Goal: Transaction & Acquisition: Purchase product/service

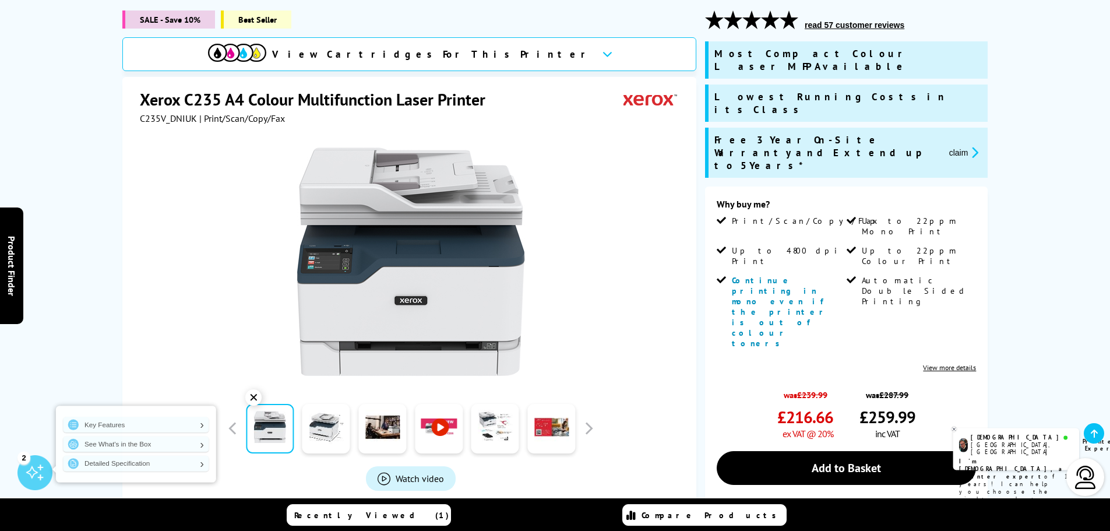
scroll to position [175, 0]
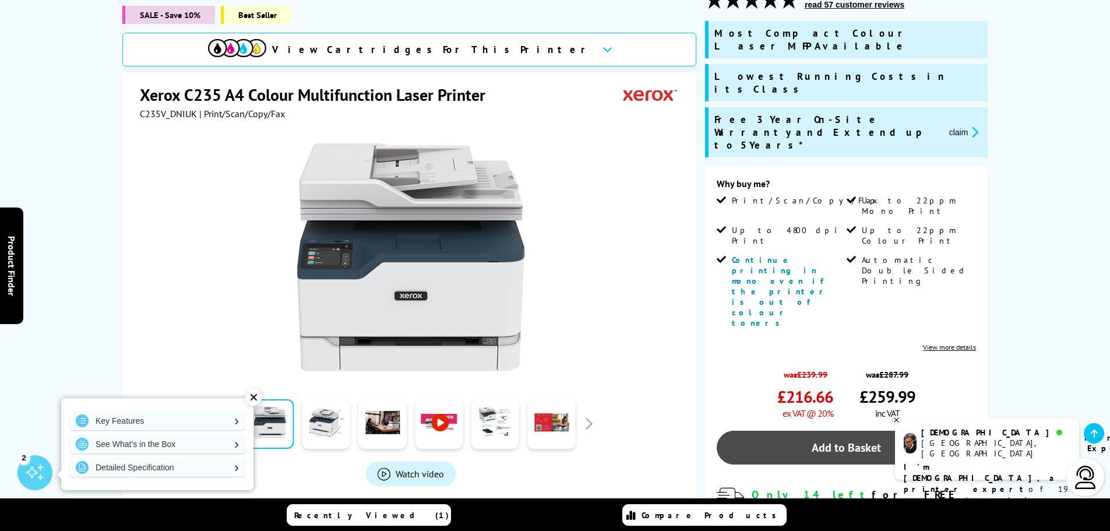
click at [869, 431] on link "Add to Basket" at bounding box center [846, 448] width 259 height 34
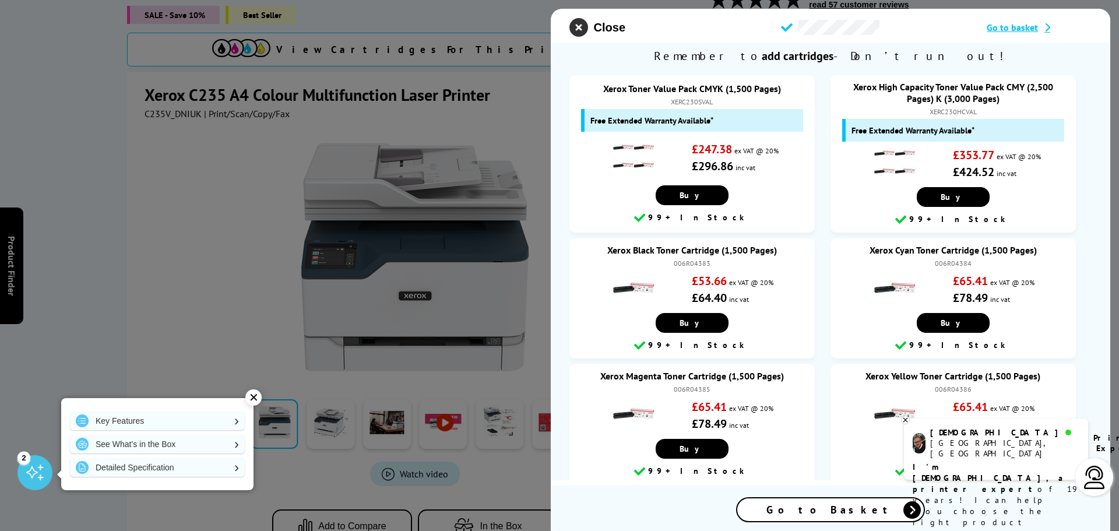
click at [586, 27] on icon "close modal" at bounding box center [578, 27] width 19 height 19
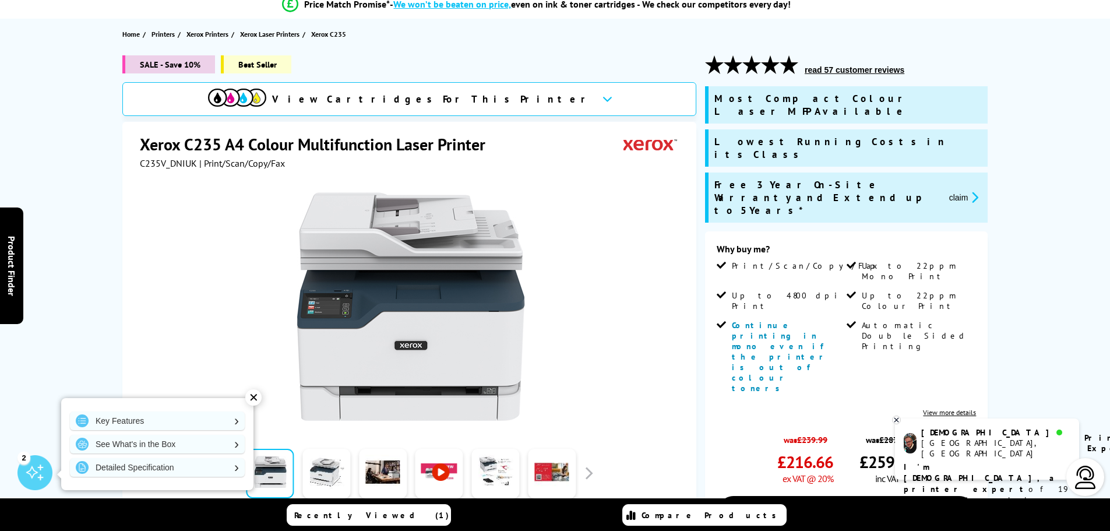
scroll to position [0, 0]
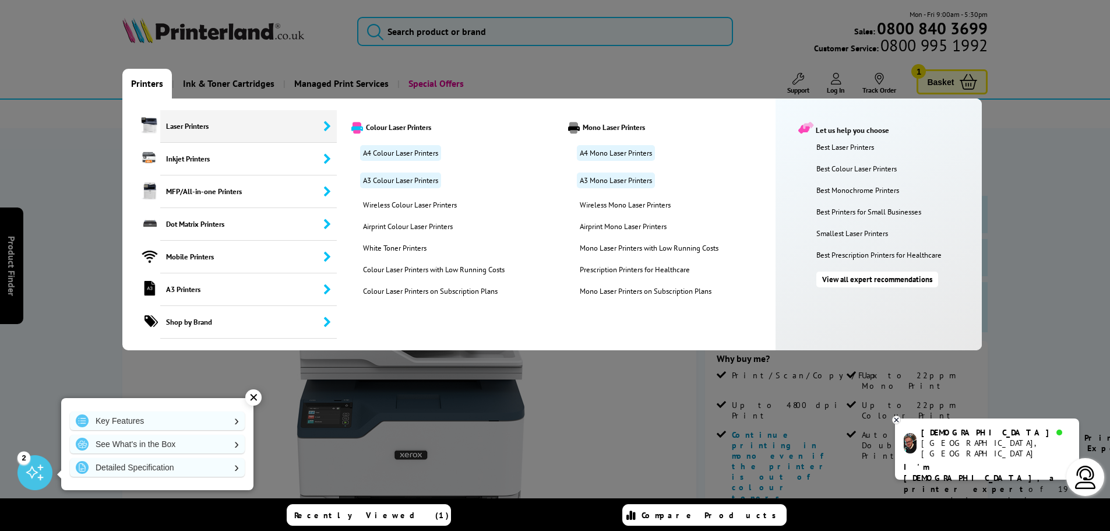
click at [135, 82] on link "Printers" at bounding box center [147, 84] width 50 height 30
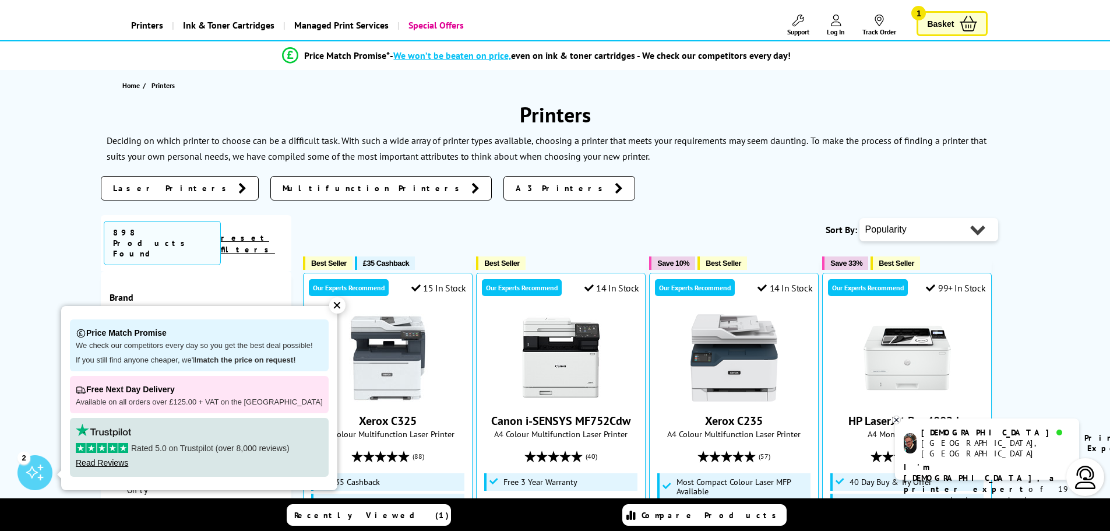
click at [329, 305] on div "✕" at bounding box center [337, 305] width 16 height 16
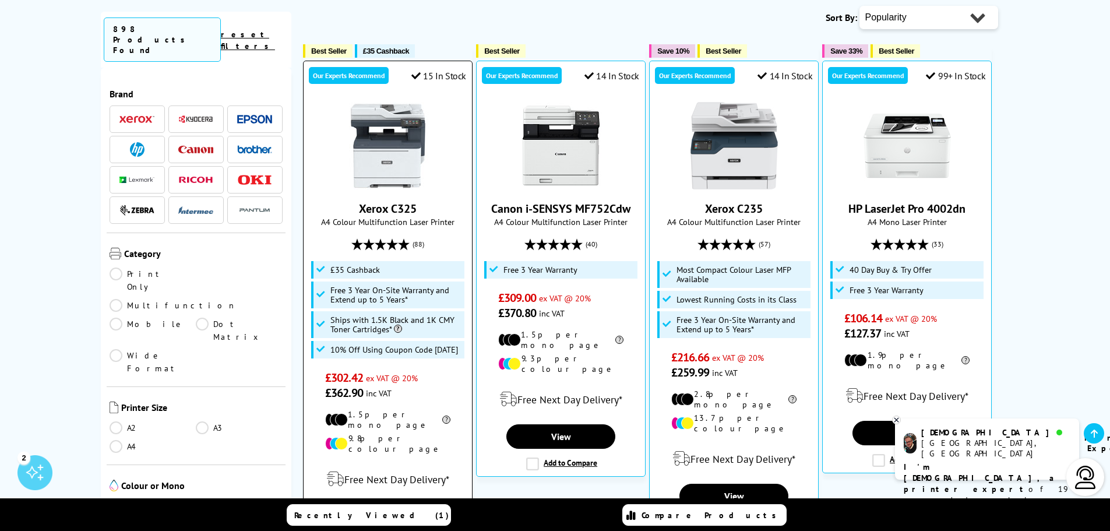
scroll to position [291, 0]
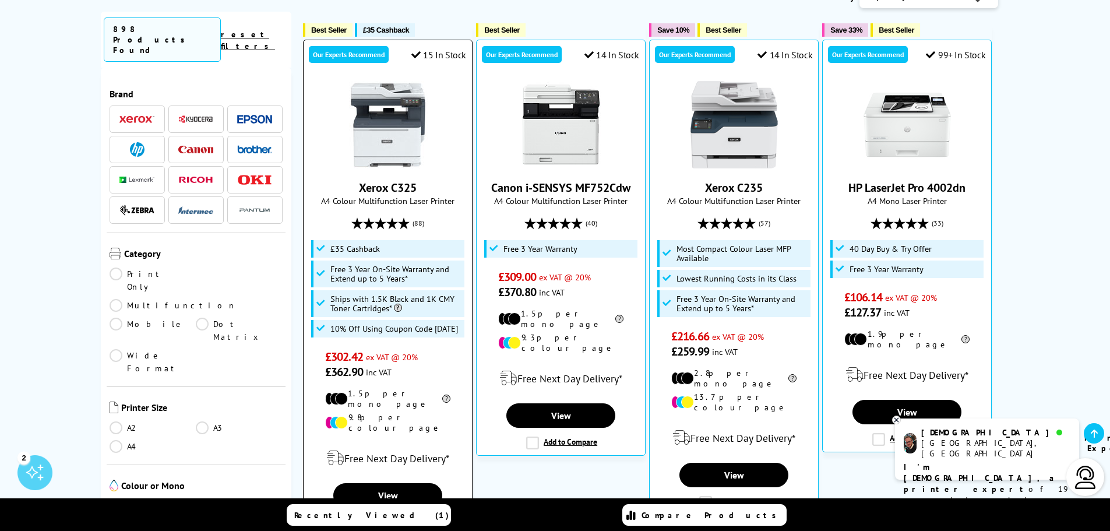
drag, startPoint x: 457, startPoint y: 326, endPoint x: 437, endPoint y: 330, distance: 20.7
click at [437, 330] on span "10% Off Using Coupon Code [DATE]" at bounding box center [394, 328] width 128 height 9
copy span "[DATE]"
click at [373, 138] on img at bounding box center [387, 124] width 87 height 87
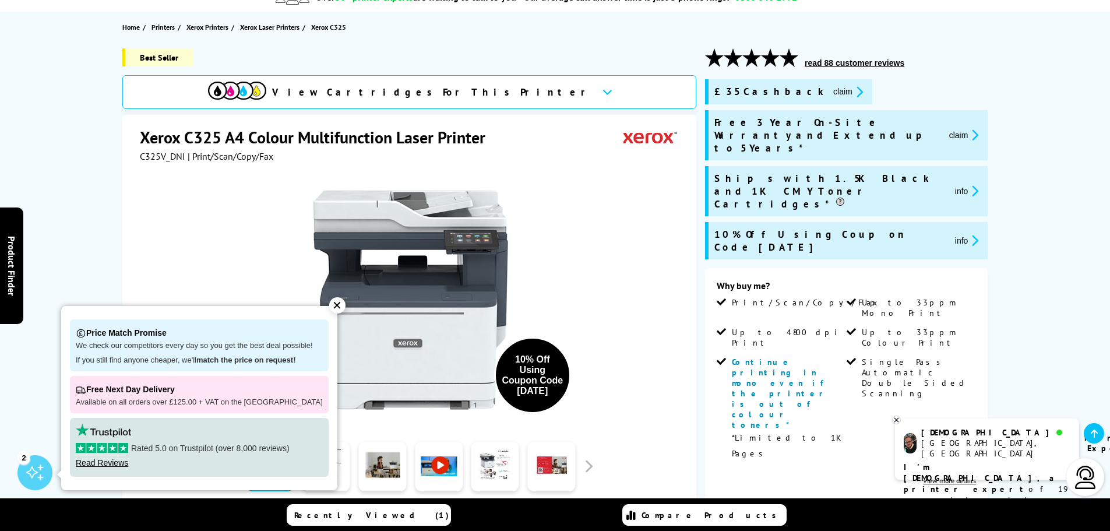
scroll to position [408, 0]
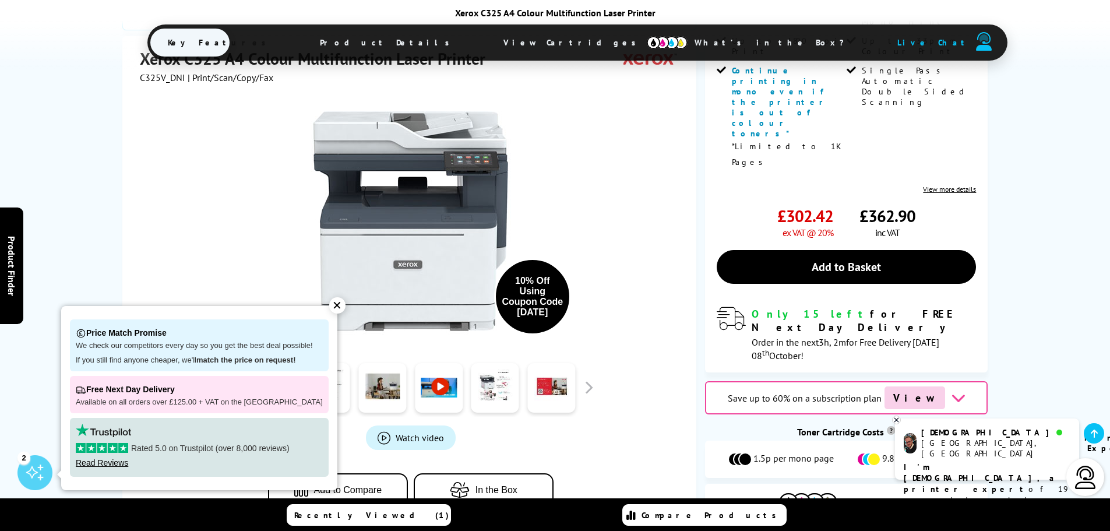
click at [329, 302] on div "✕" at bounding box center [337, 305] width 16 height 16
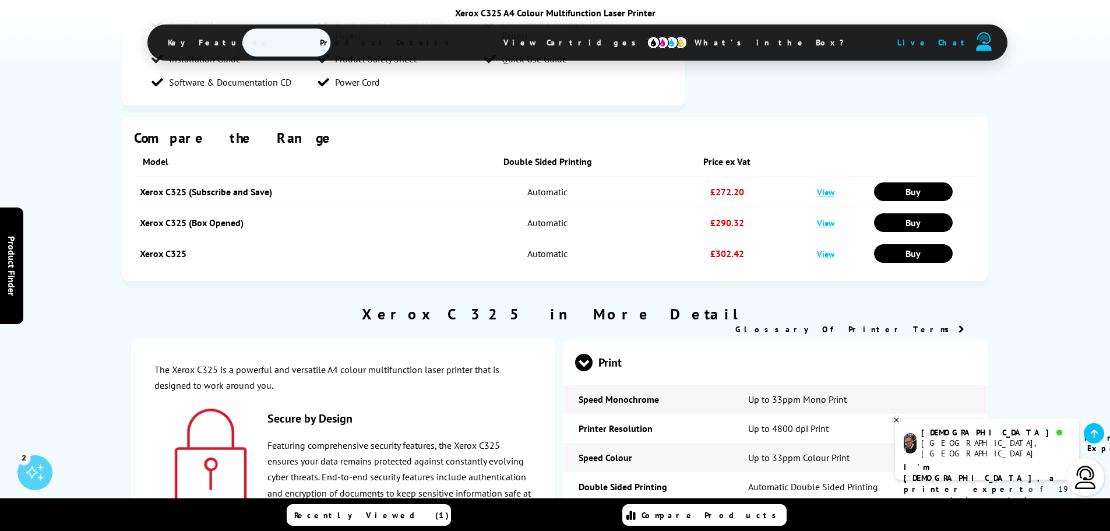
scroll to position [2506, 0]
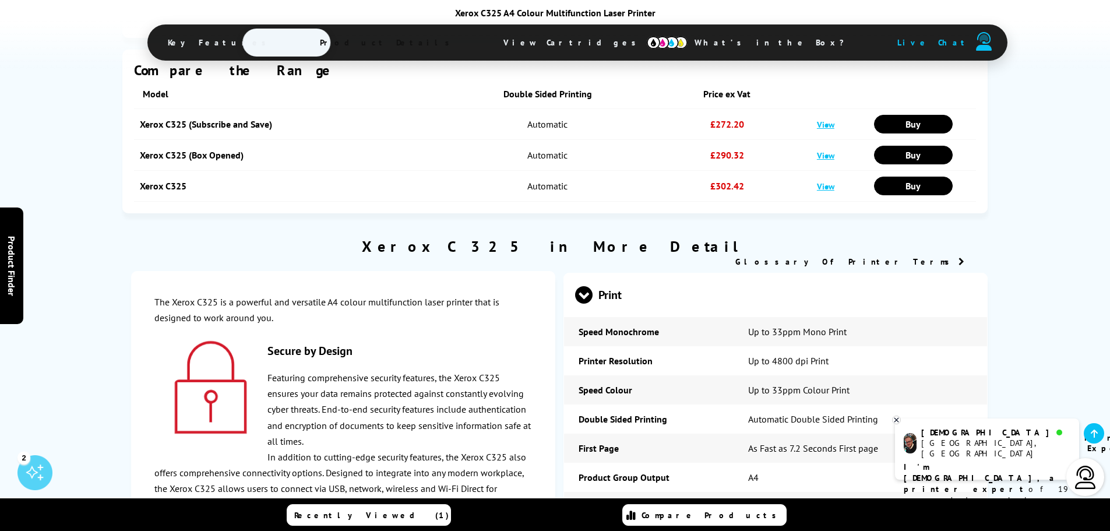
click at [579, 304] on span at bounding box center [583, 304] width 17 height 0
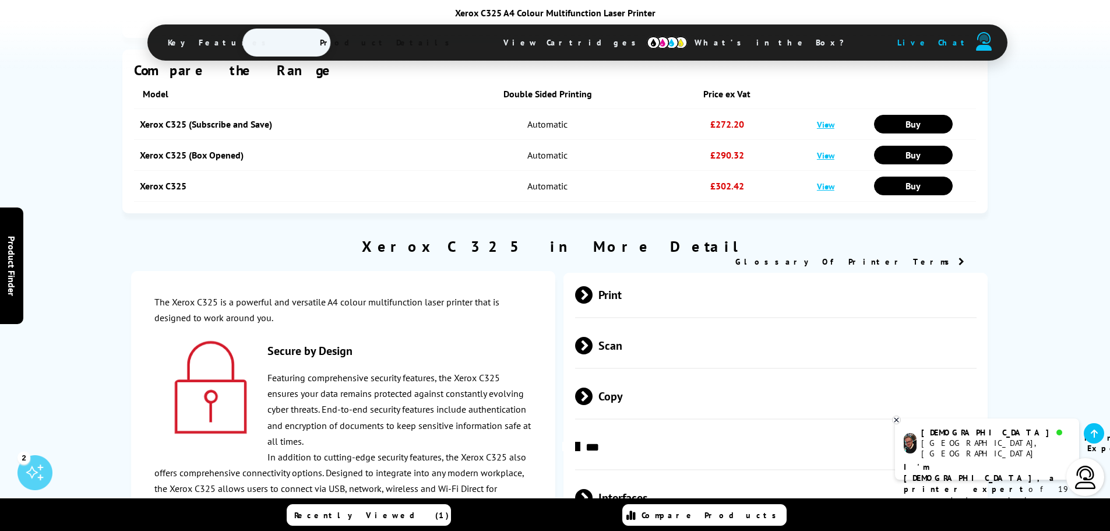
click at [593, 337] on span at bounding box center [593, 345] width 0 height 17
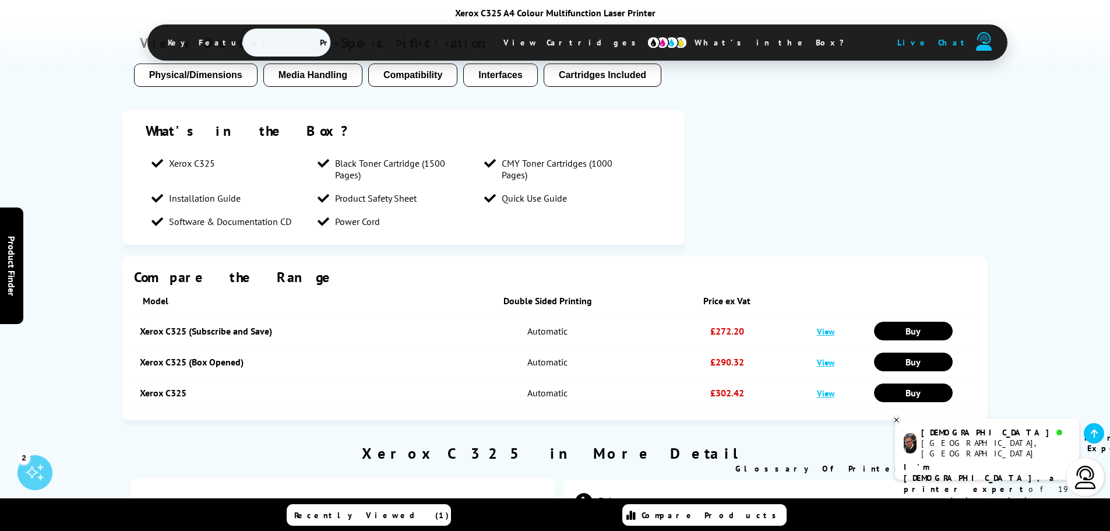
scroll to position [2273, 0]
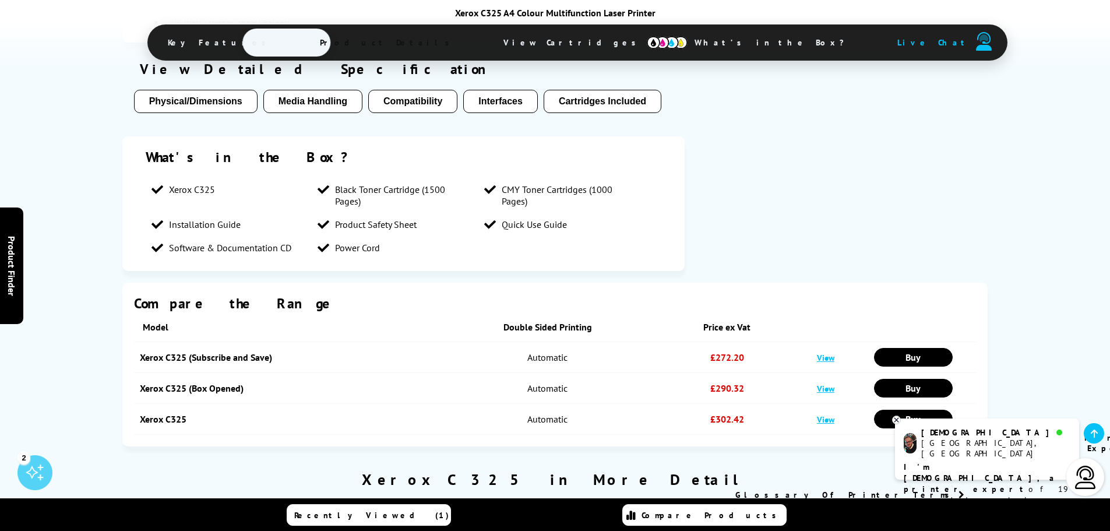
click at [824, 383] on link "View" at bounding box center [825, 388] width 17 height 11
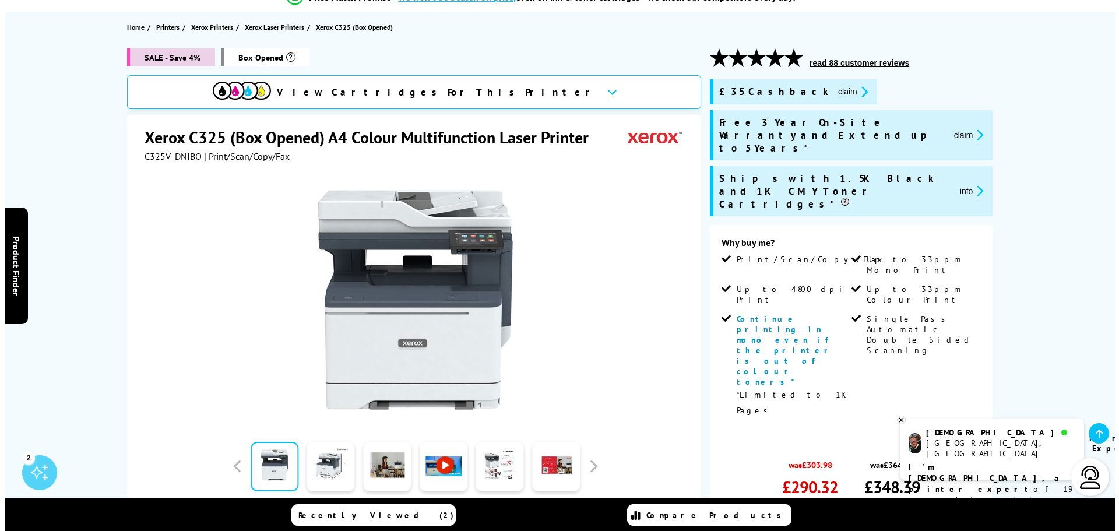
scroll to position [175, 0]
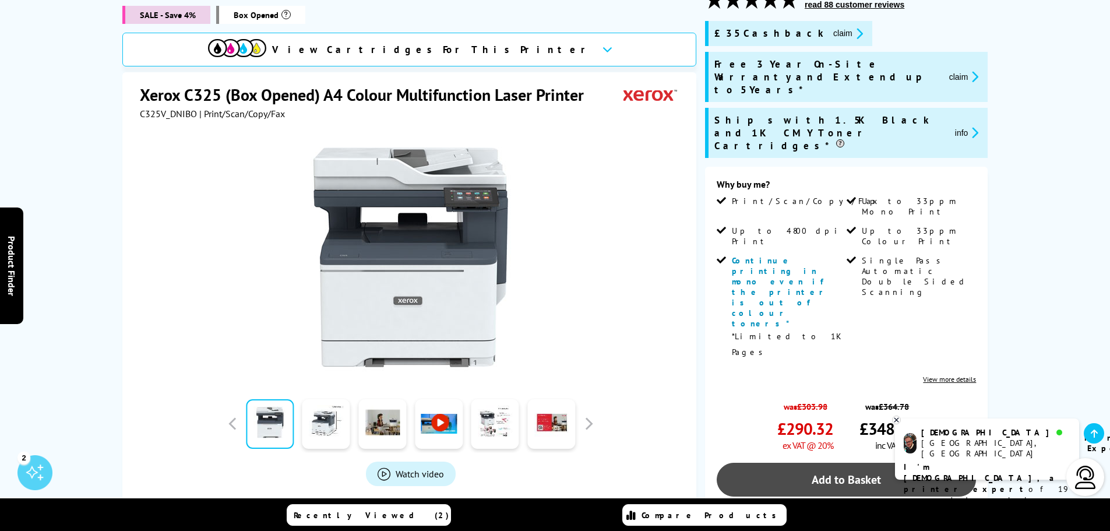
click at [826, 463] on link "Add to Basket" at bounding box center [846, 480] width 259 height 34
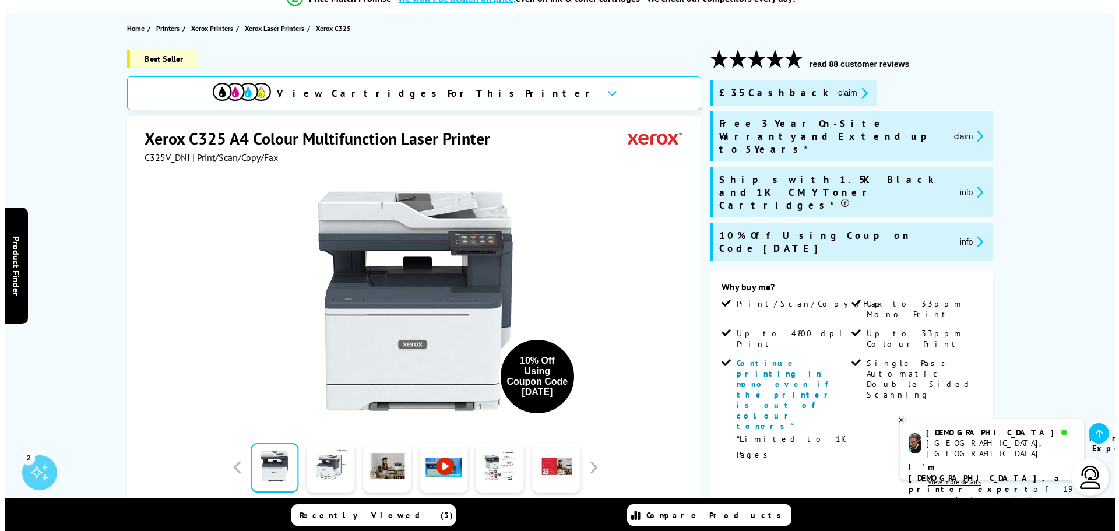
scroll to position [174, 0]
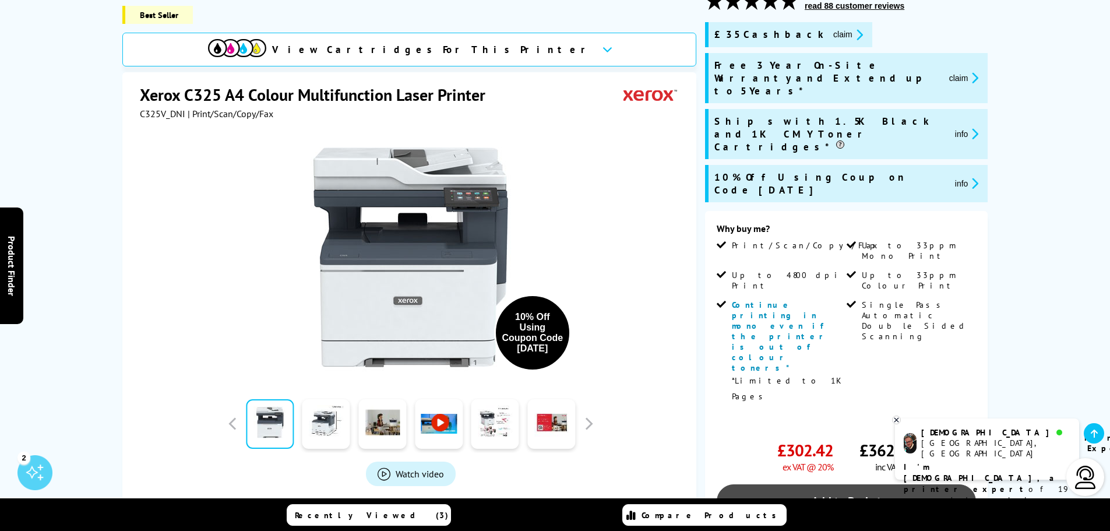
click at [881, 484] on link "Add to Basket" at bounding box center [846, 501] width 259 height 34
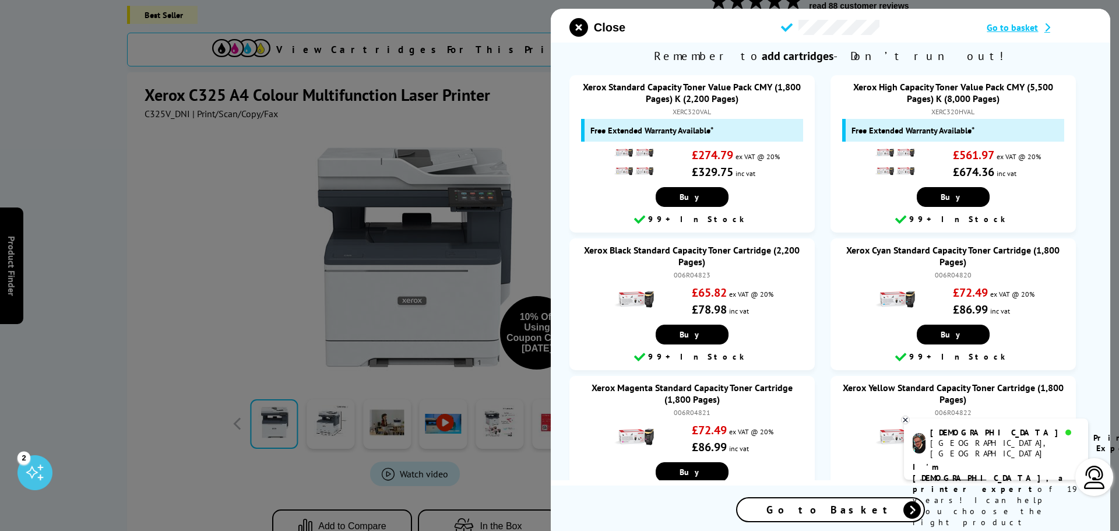
click at [1003, 27] on span "Go to basket" at bounding box center [1012, 28] width 51 height 12
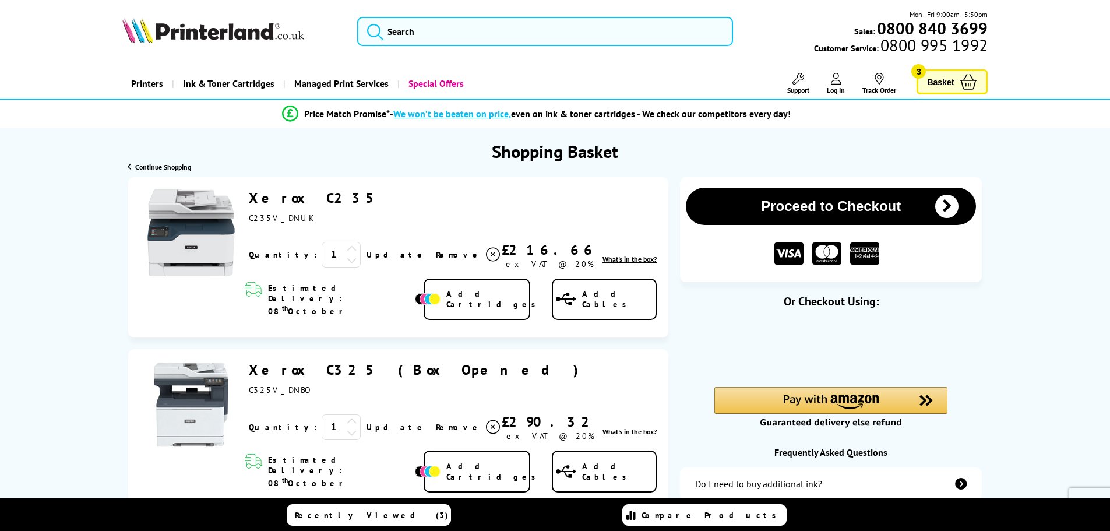
click at [436, 258] on span "Remove" at bounding box center [459, 254] width 46 height 10
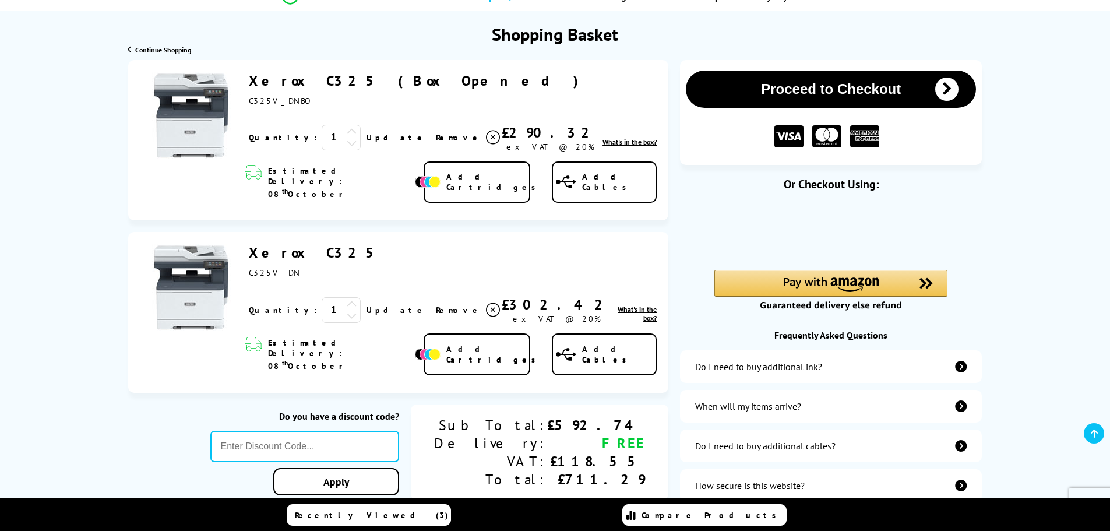
scroll to position [117, 0]
click at [347, 146] on icon at bounding box center [352, 143] width 10 height 10
click at [347, 128] on icon at bounding box center [352, 132] width 10 height 10
click at [436, 305] on span "Remove" at bounding box center [459, 310] width 46 height 10
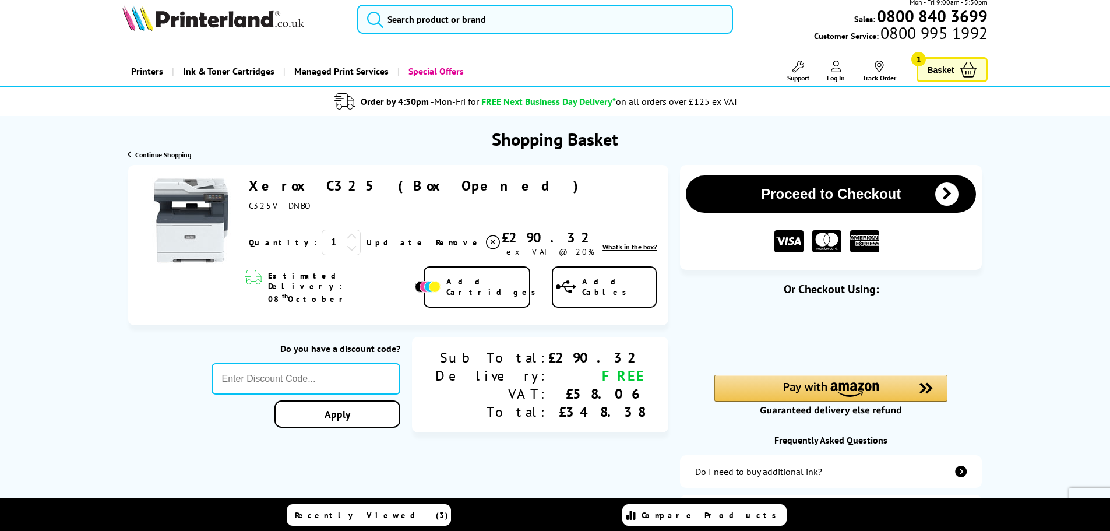
scroll to position [0, 0]
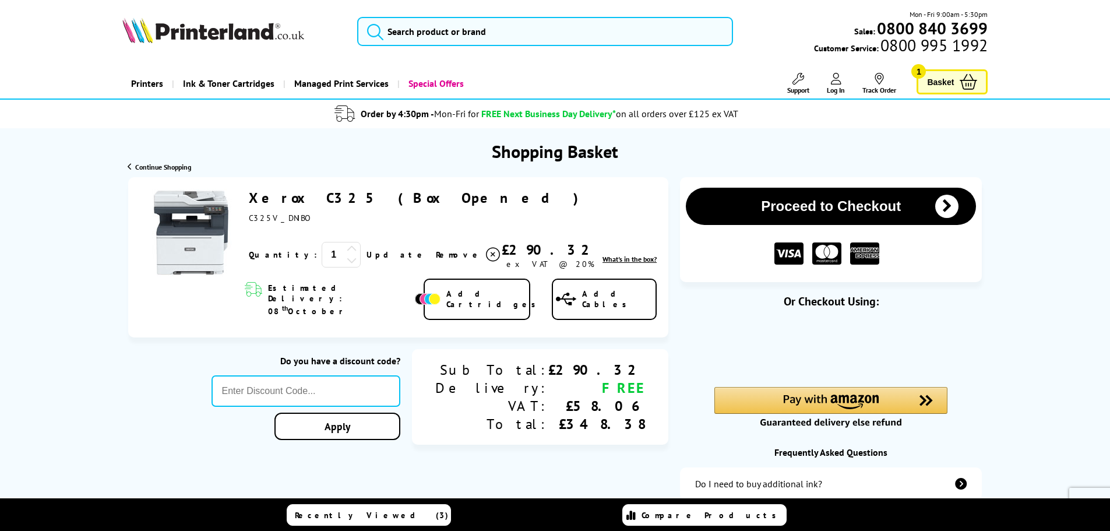
click at [306, 390] on div "Apply" at bounding box center [306, 407] width 189 height 65
click at [313, 383] on input "text" at bounding box center [306, 390] width 189 height 31
type input "OCT10"
click at [384, 413] on div "Proceed to Checkout Shopping Basket ex VAT @ 20% 1 Update ex VAT @ 20%" at bounding box center [555, 401] width 1110 height 449
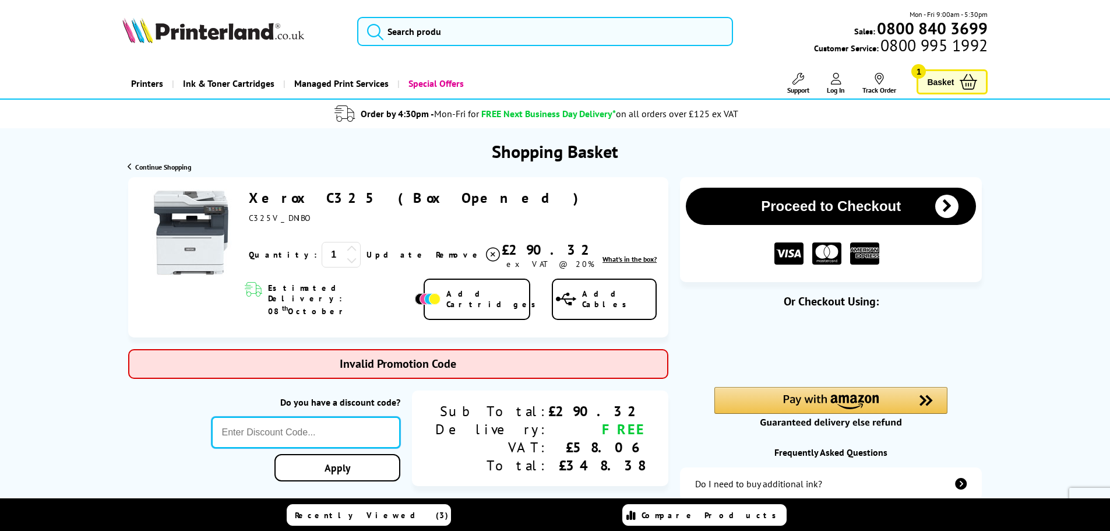
click at [344, 417] on input "text" at bounding box center [306, 432] width 189 height 31
click at [214, 195] on img at bounding box center [190, 232] width 87 height 87
click at [333, 169] on div "Continue Shopping" at bounding box center [555, 167] width 933 height 9
click at [333, 198] on link "Xerox C325 (Box Opened)" at bounding box center [417, 198] width 337 height 18
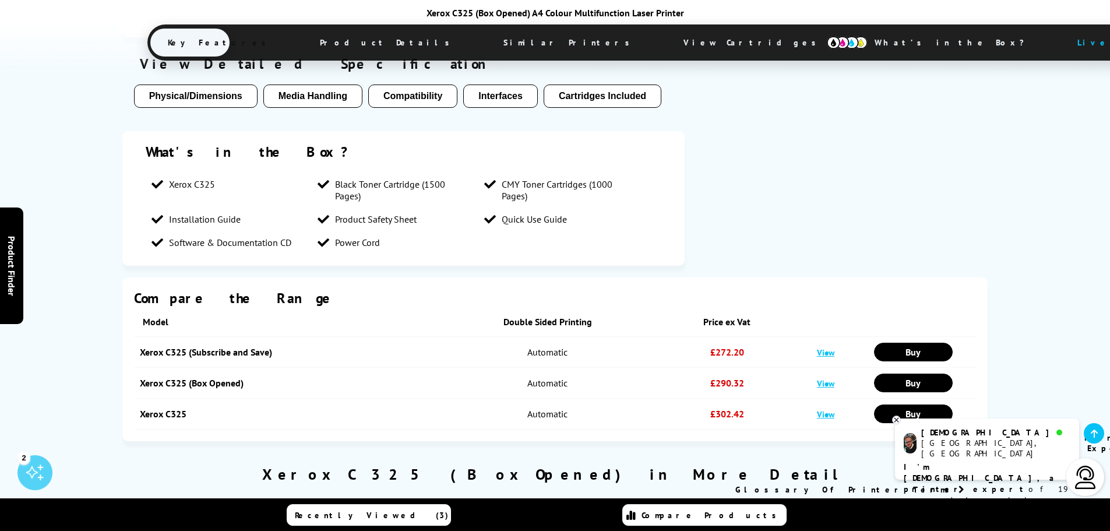
scroll to position [1224, 0]
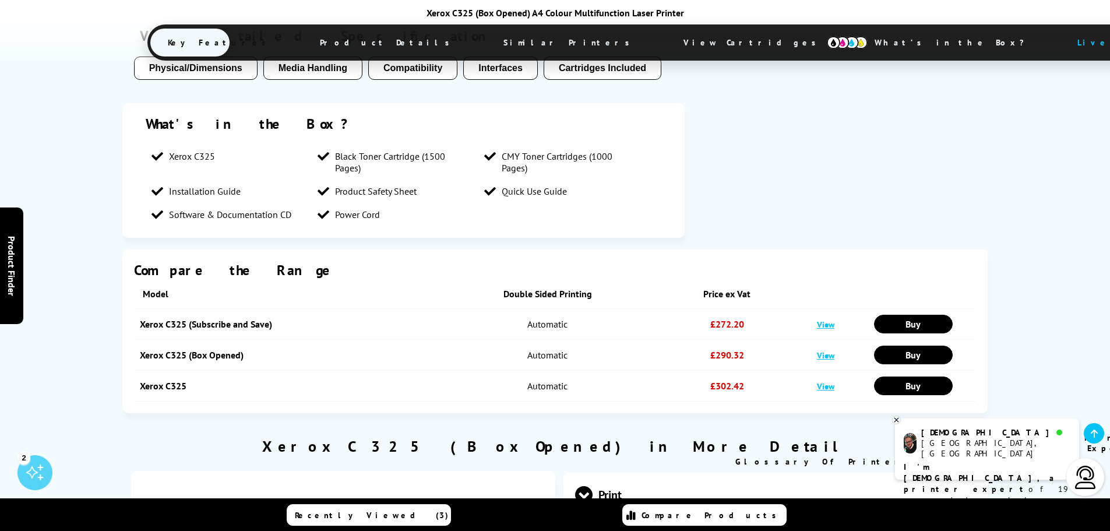
click at [829, 381] on link "View" at bounding box center [825, 386] width 17 height 11
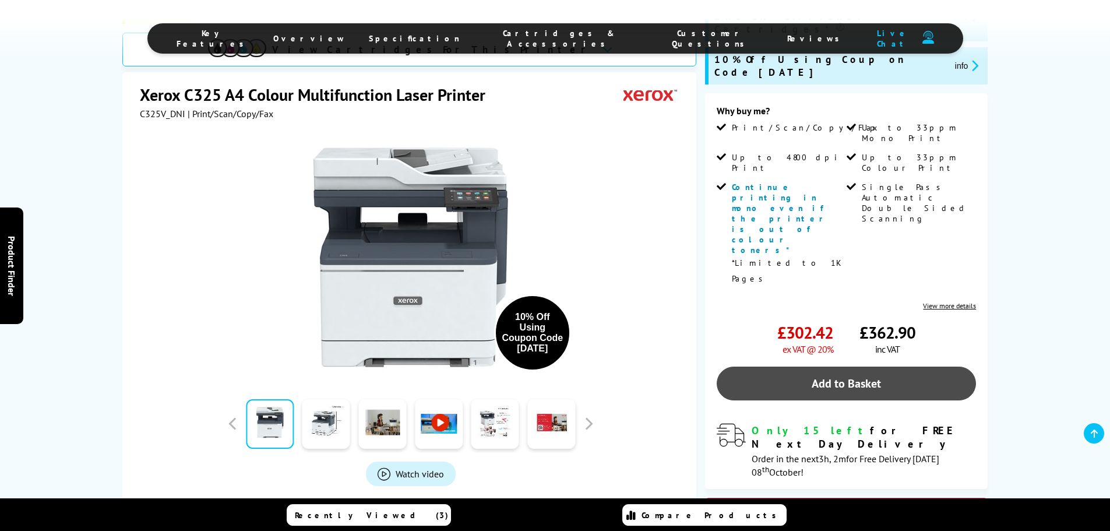
scroll to position [291, 0]
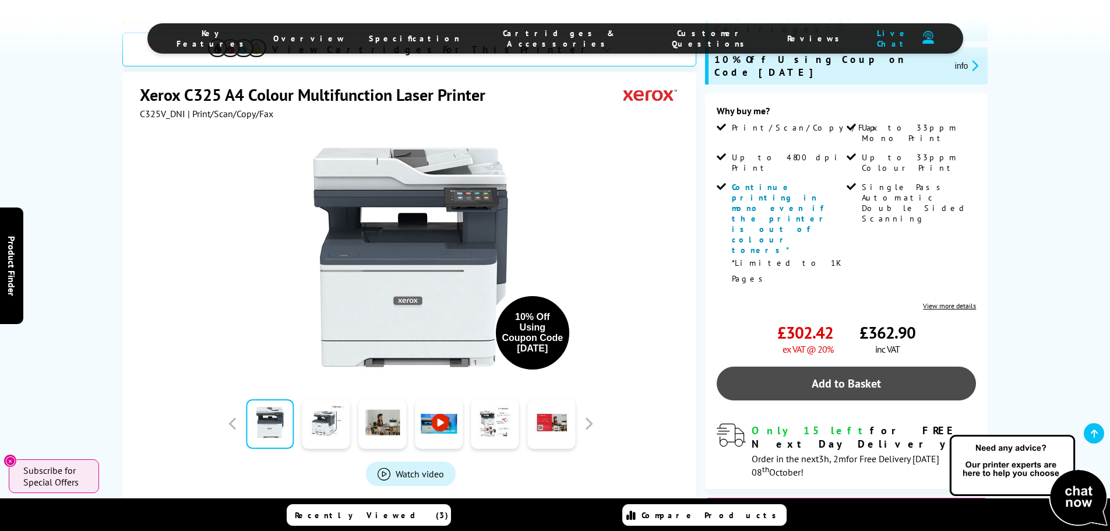
click at [842, 367] on link "Add to Basket" at bounding box center [846, 384] width 259 height 34
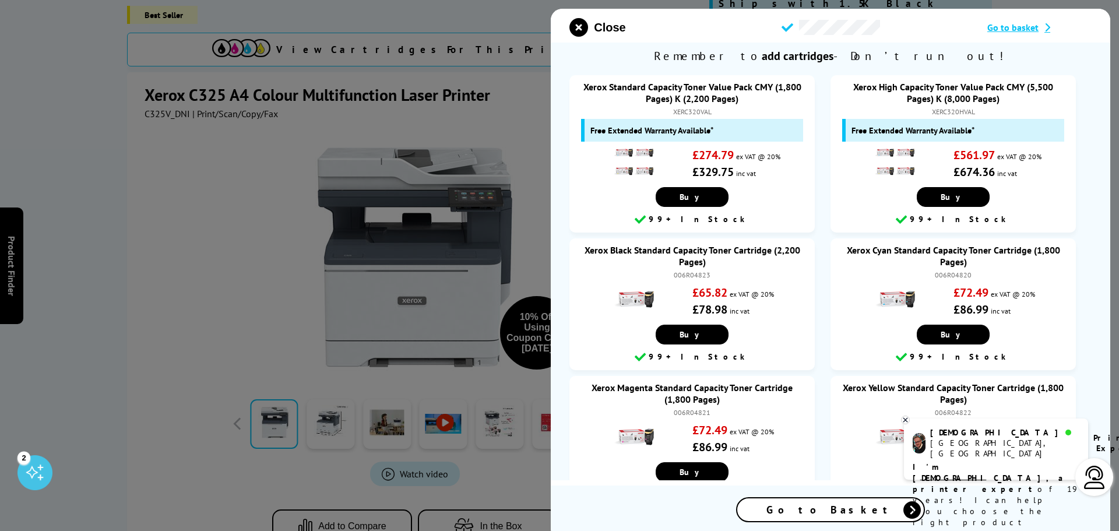
click at [1011, 26] on span "Go to basket" at bounding box center [1012, 28] width 51 height 12
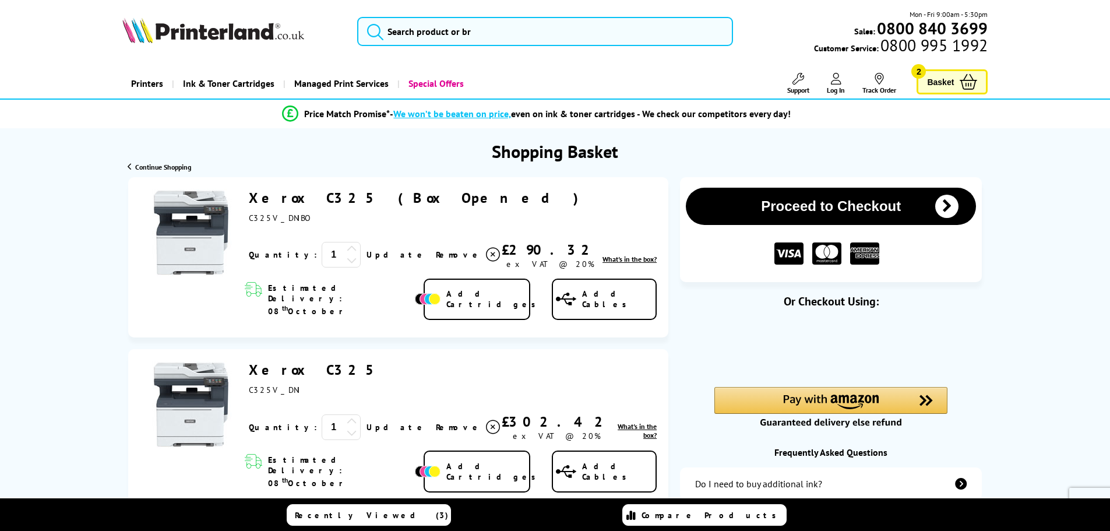
click at [436, 255] on span "Remove" at bounding box center [459, 254] width 46 height 10
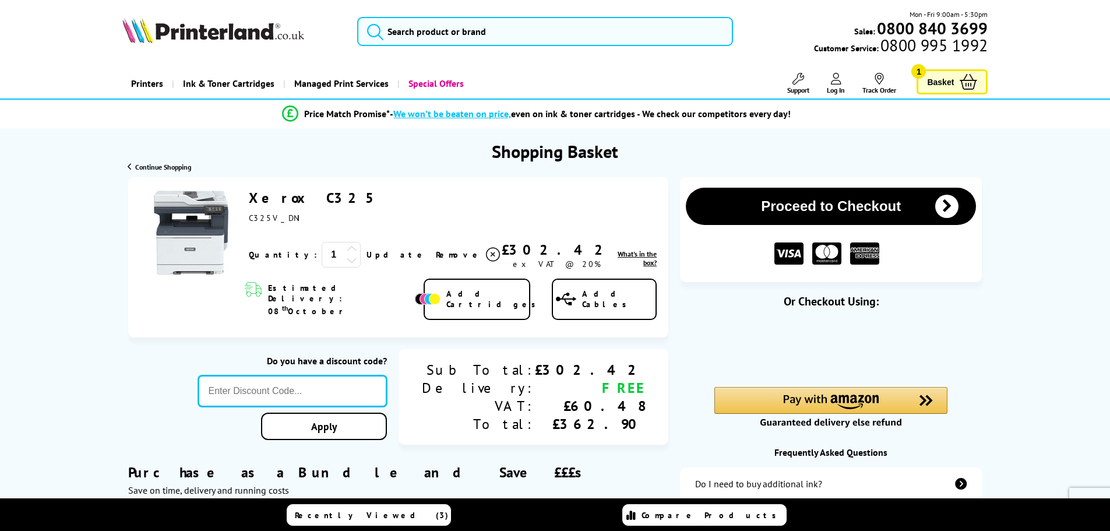
click at [388, 375] on input "text" at bounding box center [292, 390] width 189 height 31
type input "OCT10"
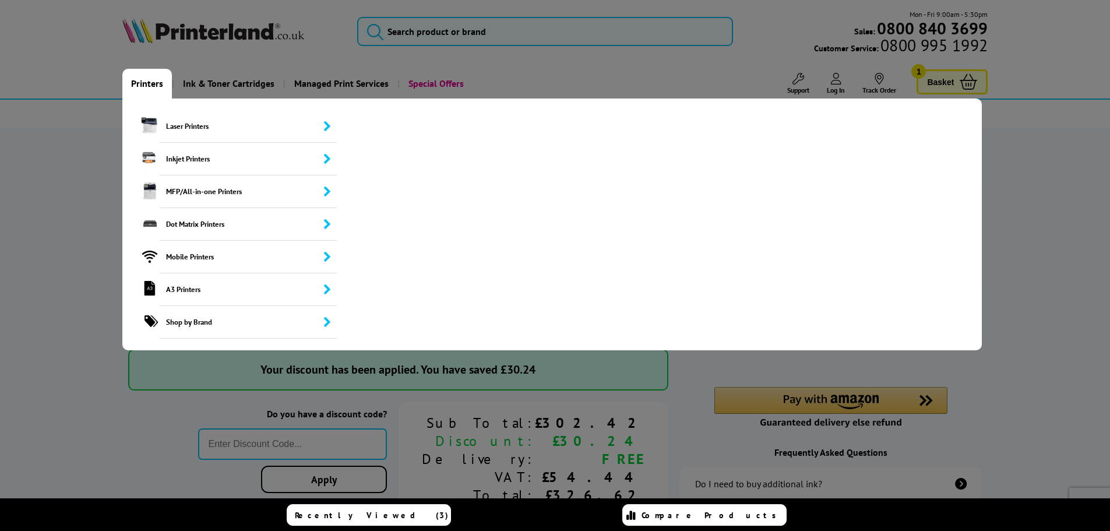
click at [138, 81] on link "Printers" at bounding box center [147, 84] width 50 height 30
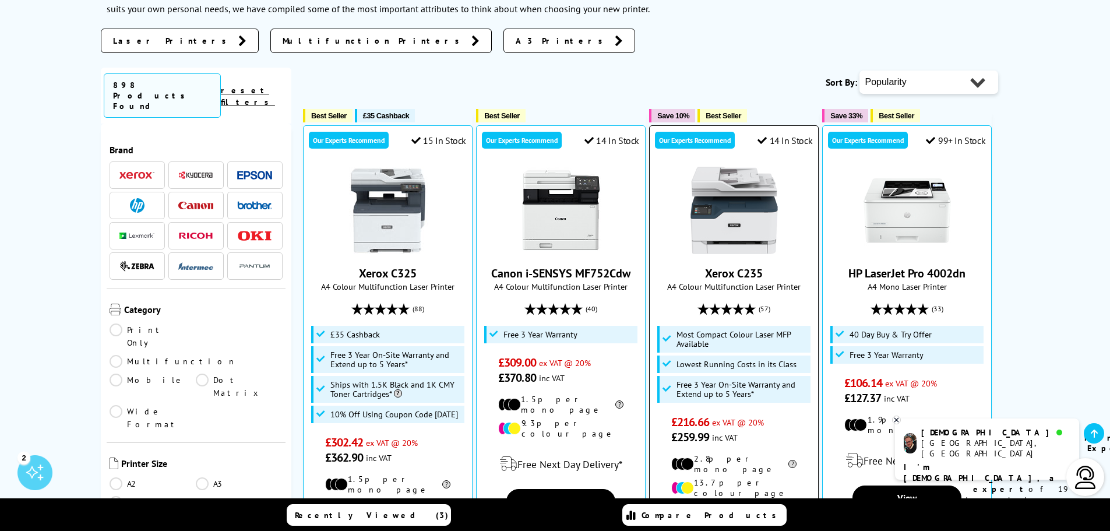
scroll to position [233, 0]
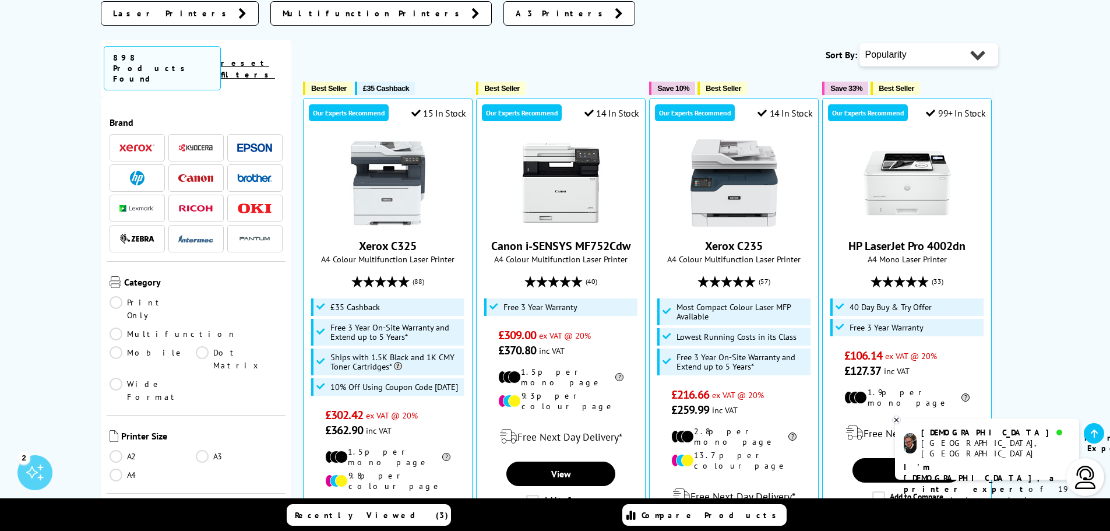
click at [672, 87] on span "Save 10%" at bounding box center [673, 88] width 32 height 9
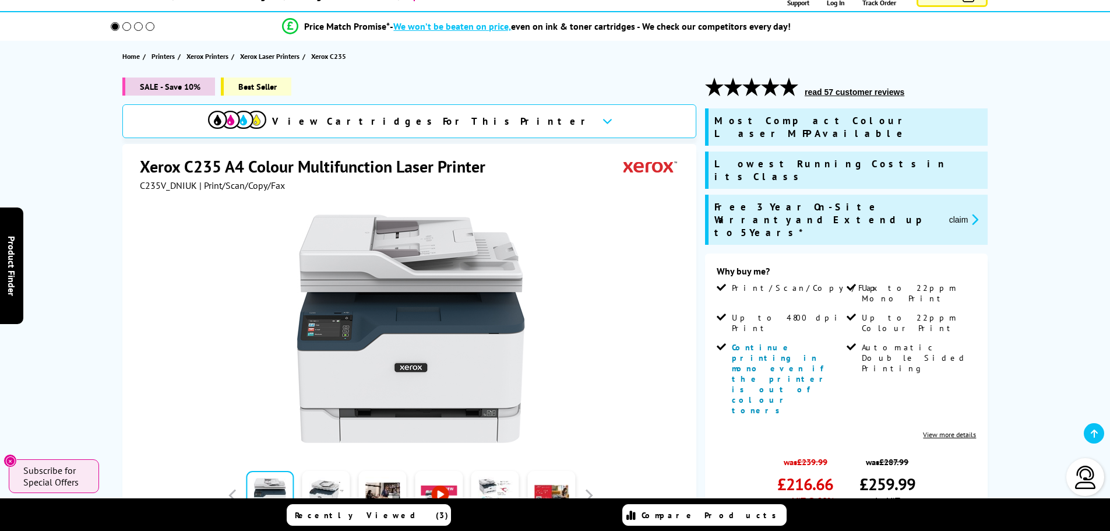
scroll to position [117, 0]
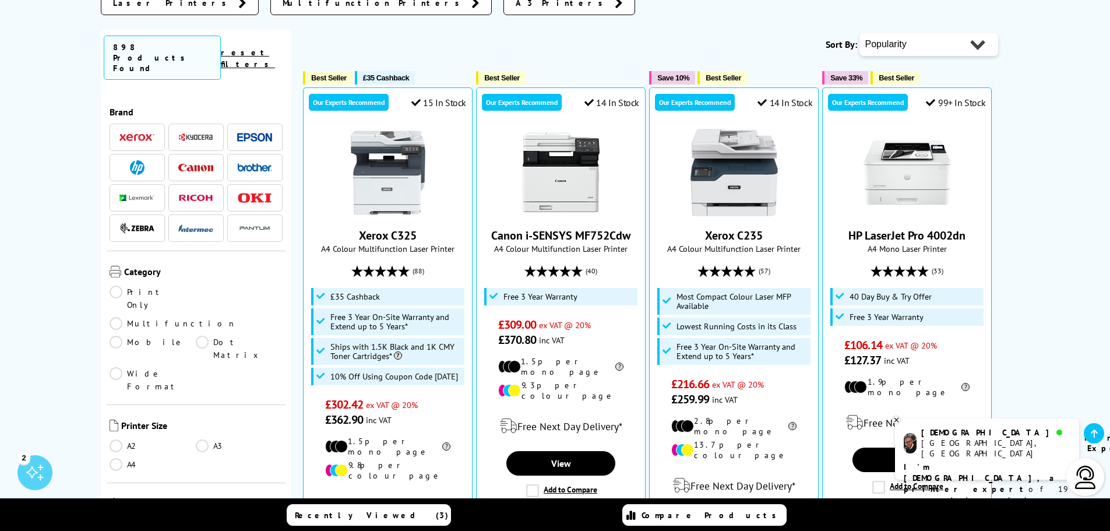
scroll to position [117, 0]
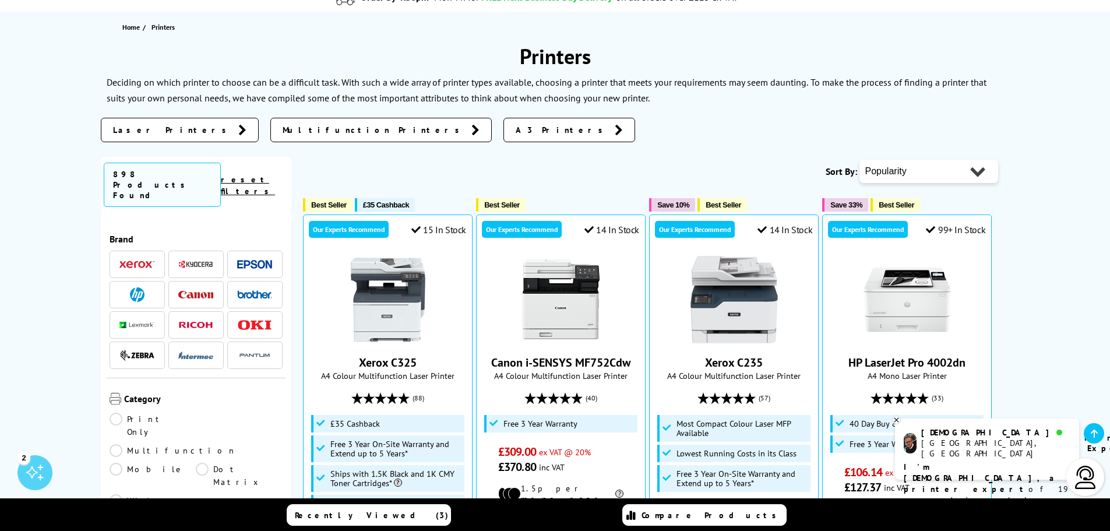
click at [919, 160] on select "Popularity Rating Price - Low to High Price - High to Low Running Costs - Low t…" at bounding box center [929, 171] width 139 height 23
select select "Price Ascending"
click at [860, 160] on select "Popularity Rating Price - Low to High Price - High to Low Running Costs - Low t…" at bounding box center [929, 171] width 139 height 23
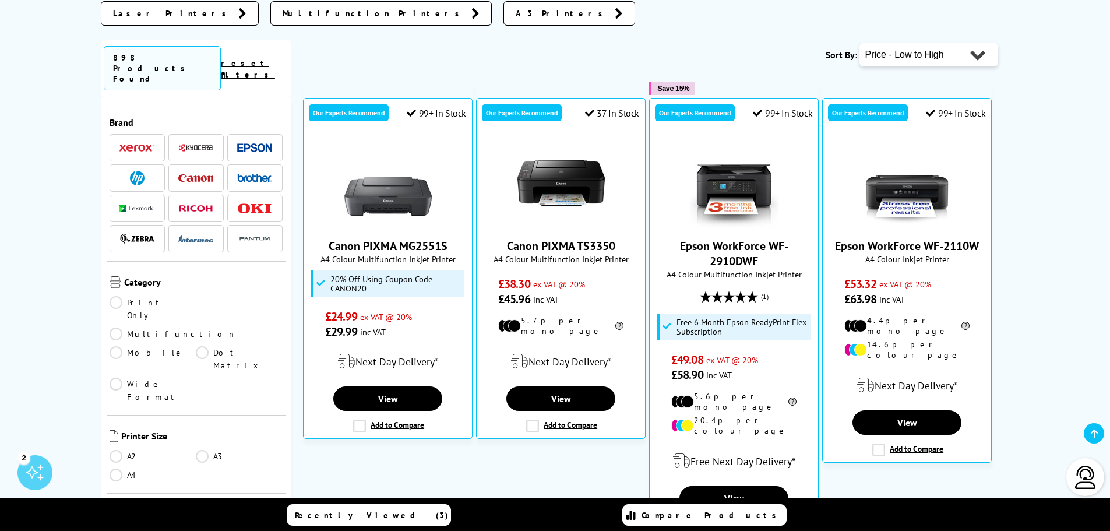
click at [939, 50] on select "Popularity Rating Price - Low to High Price - High to Low Running Costs - Low t…" at bounding box center [929, 54] width 139 height 23
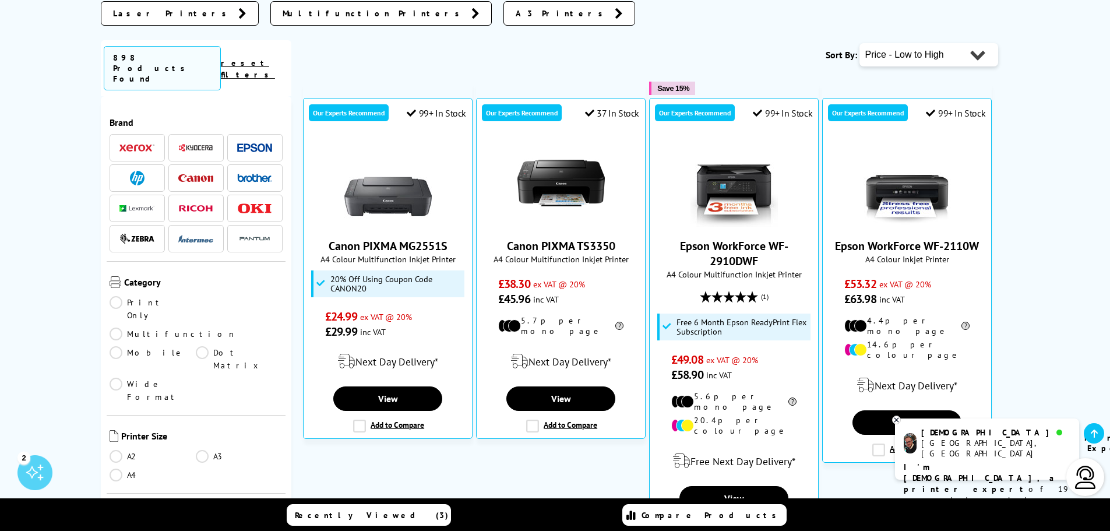
select select "Price Descending"
click at [860, 43] on select "Popularity Rating Price - Low to High Price - High to Low Running Costs - Low t…" at bounding box center [929, 54] width 139 height 23
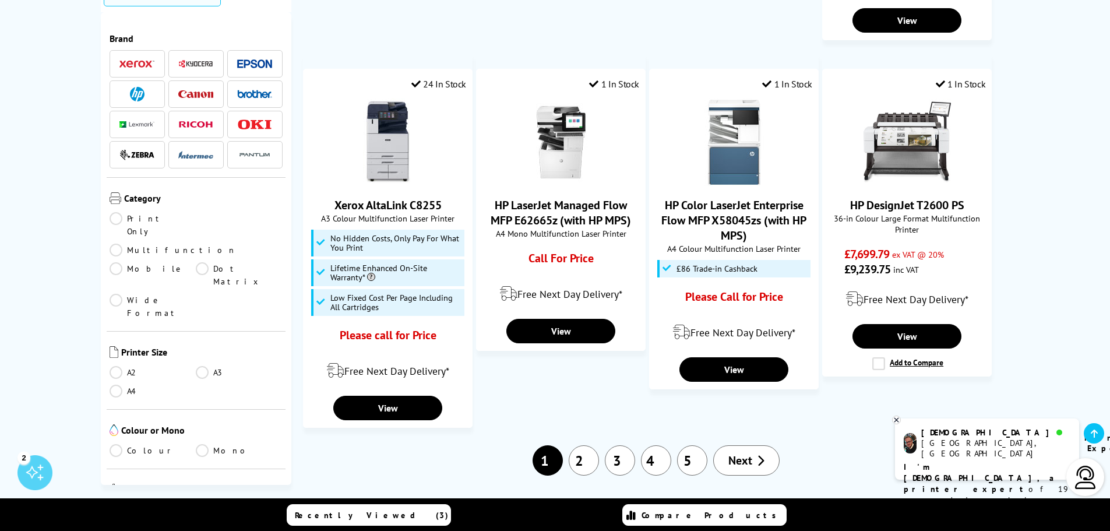
scroll to position [1282, 0]
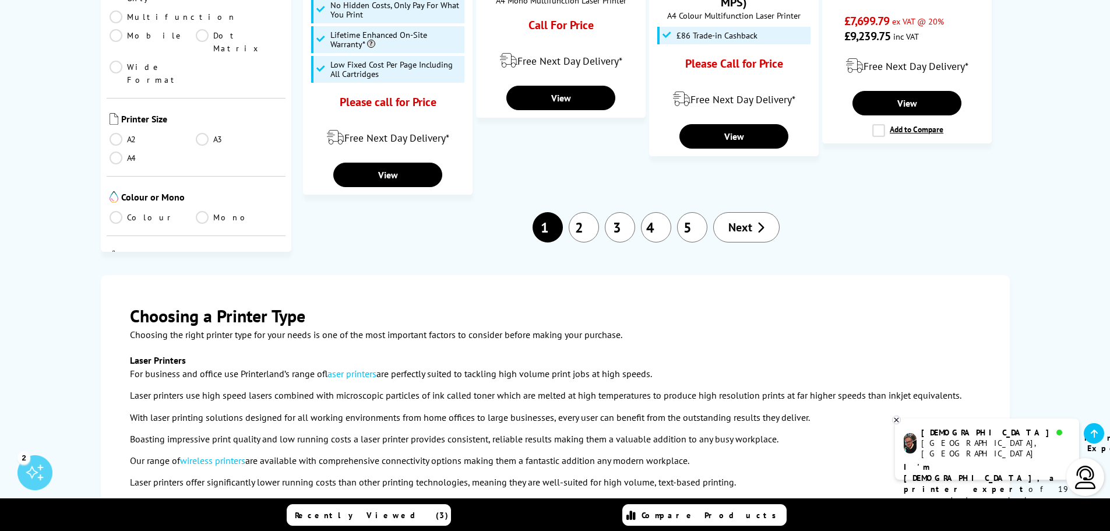
click at [687, 224] on link "5" at bounding box center [692, 227] width 30 height 30
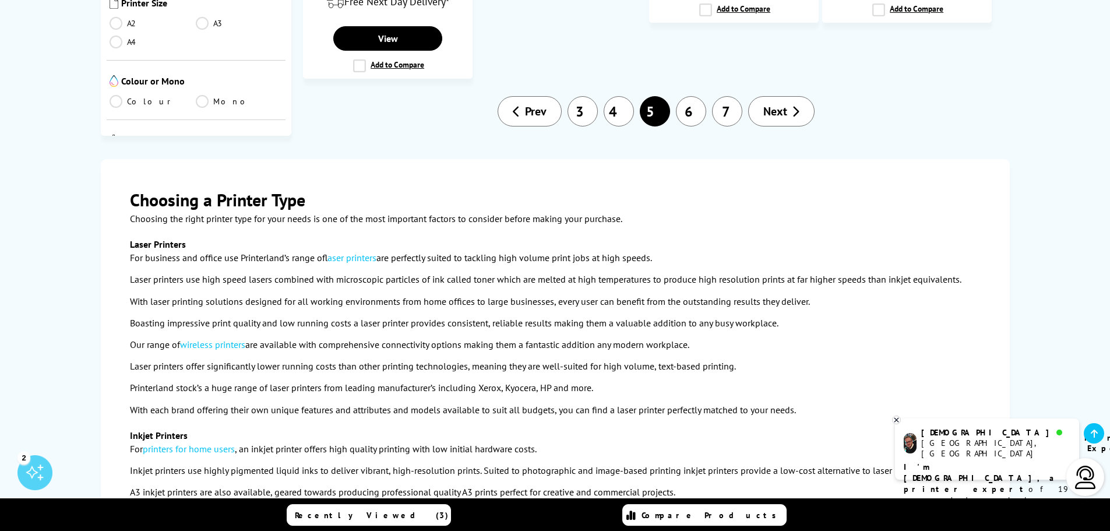
scroll to position [1340, 0]
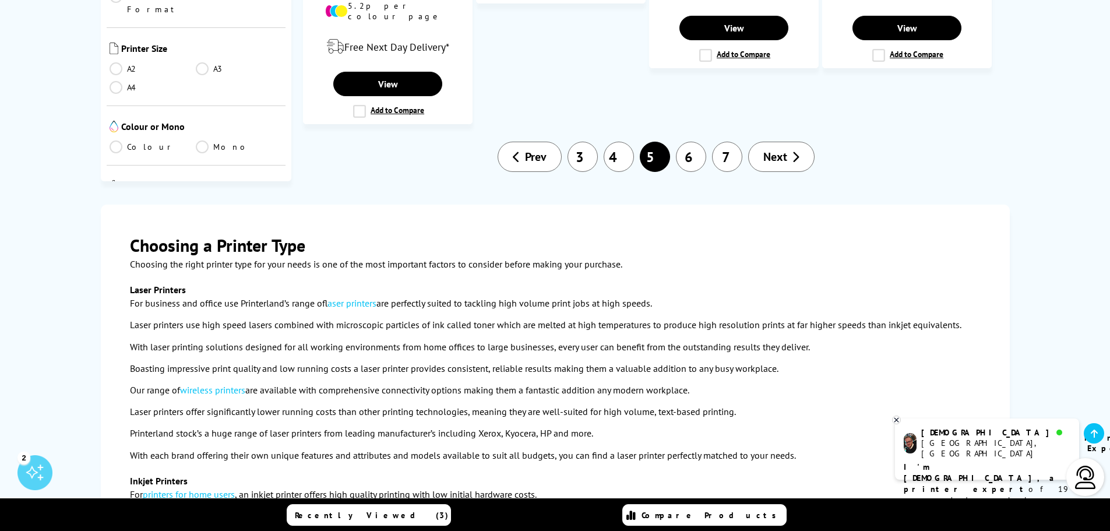
click at [738, 143] on link "7" at bounding box center [727, 157] width 30 height 30
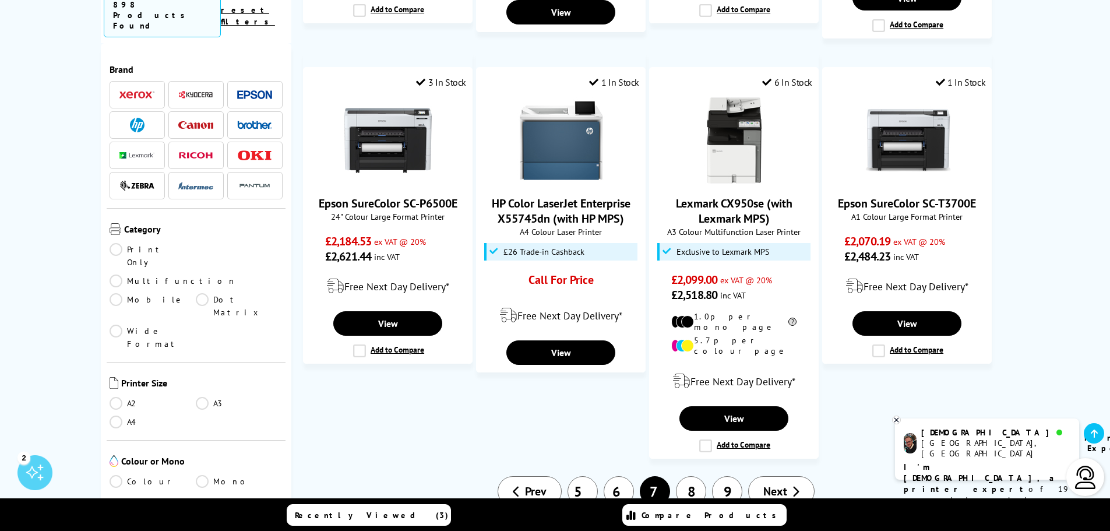
scroll to position [1224, 0]
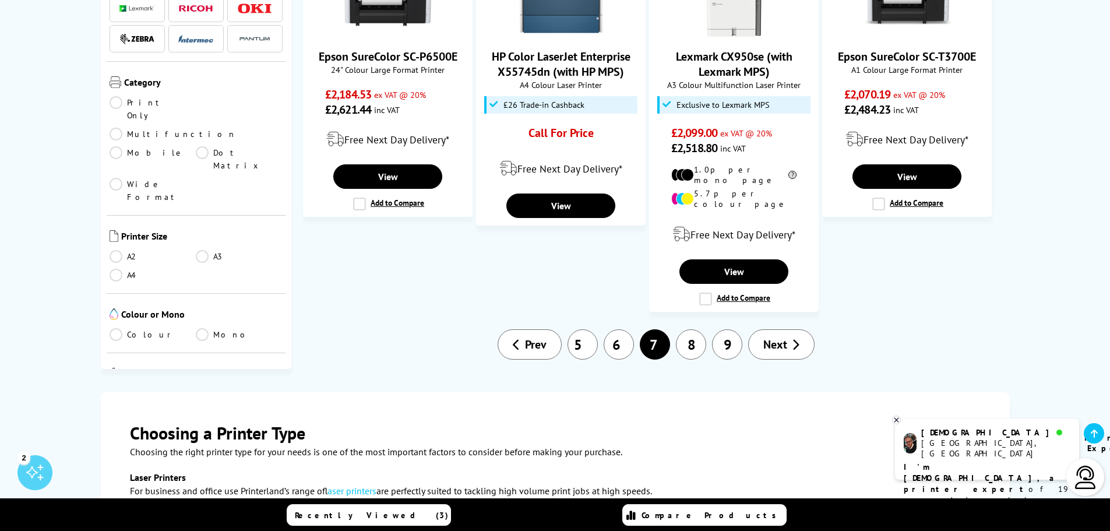
click at [737, 329] on link "9" at bounding box center [727, 344] width 30 height 30
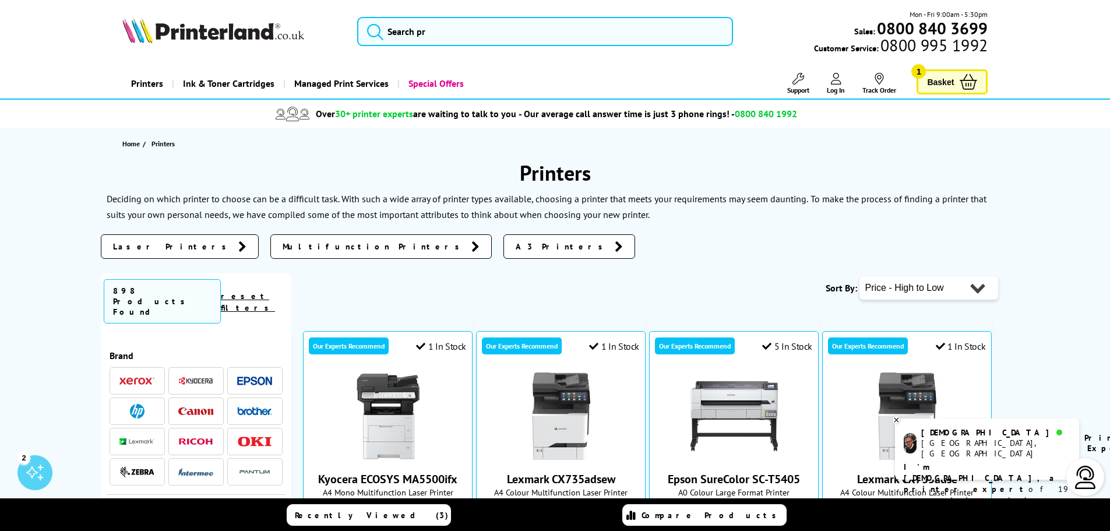
click at [915, 282] on select "Popularity Rating Price - Low to High Price - High to Low Running Costs - Low t…" at bounding box center [929, 287] width 139 height 23
click at [957, 288] on select "Popularity Rating Price - Low to High Price - High to Low Running Costs - Low t…" at bounding box center [929, 287] width 139 height 23
select select "Price Ascending"
click at [860, 276] on select "Popularity Rating Price - Low to High Price - High to Low Running Costs - Low t…" at bounding box center [929, 287] width 139 height 23
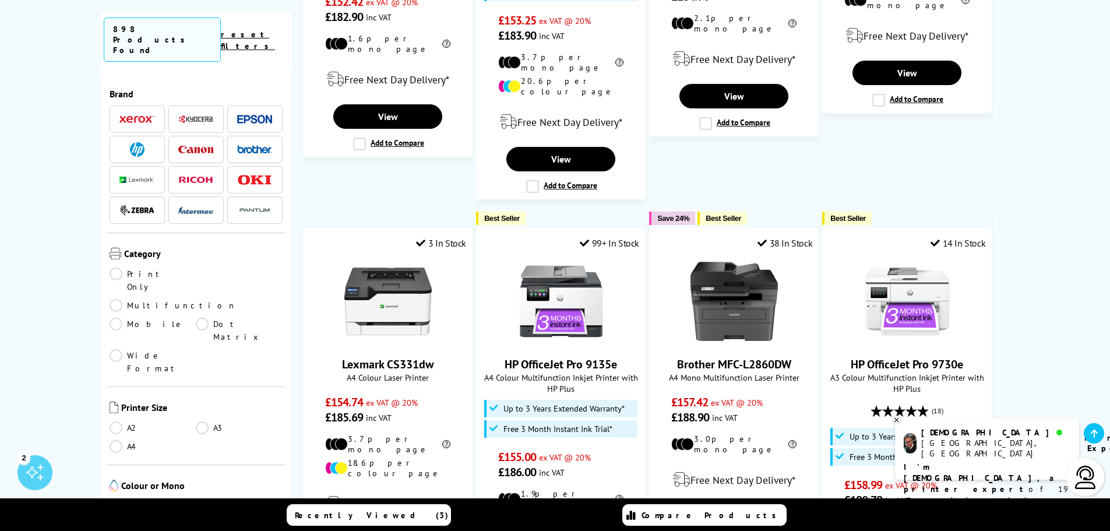
scroll to position [1352, 0]
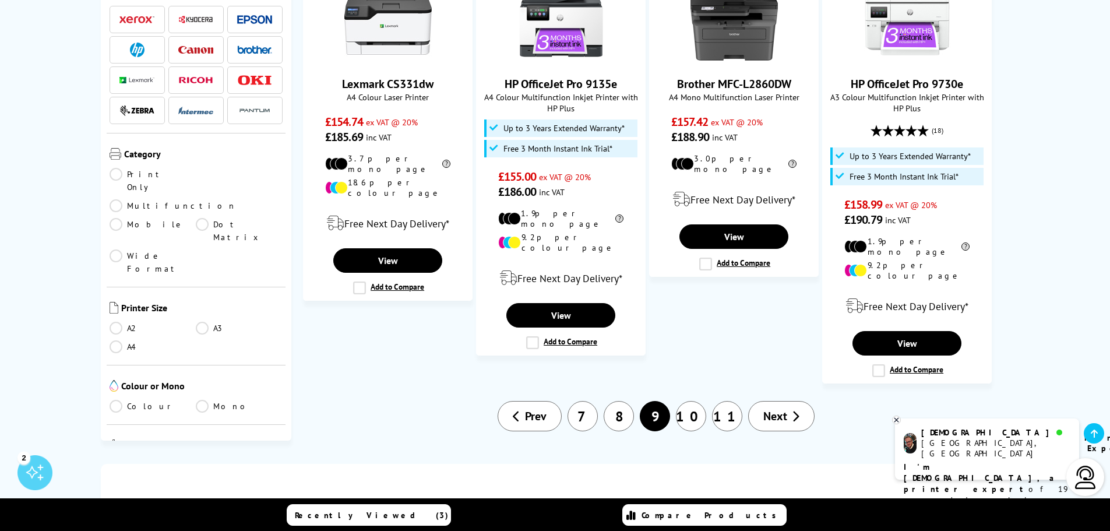
click at [579, 401] on link "7" at bounding box center [583, 416] width 30 height 30
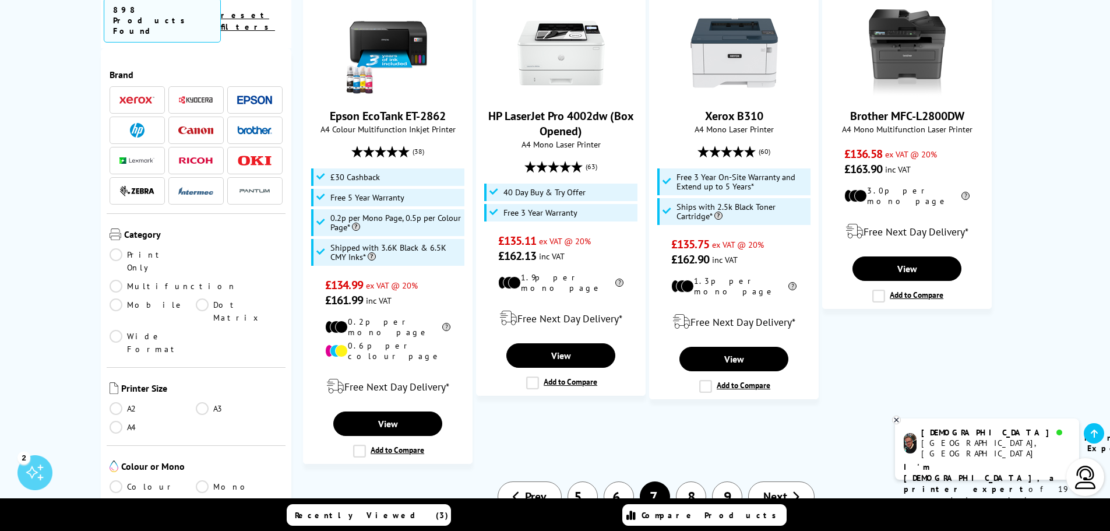
scroll to position [1282, 0]
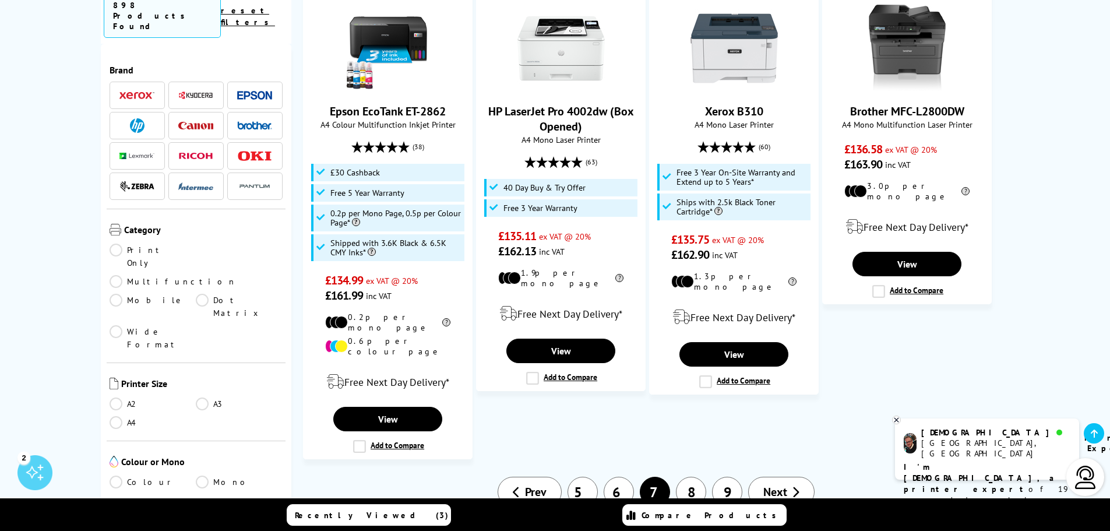
click at [730, 477] on link "9" at bounding box center [727, 492] width 30 height 30
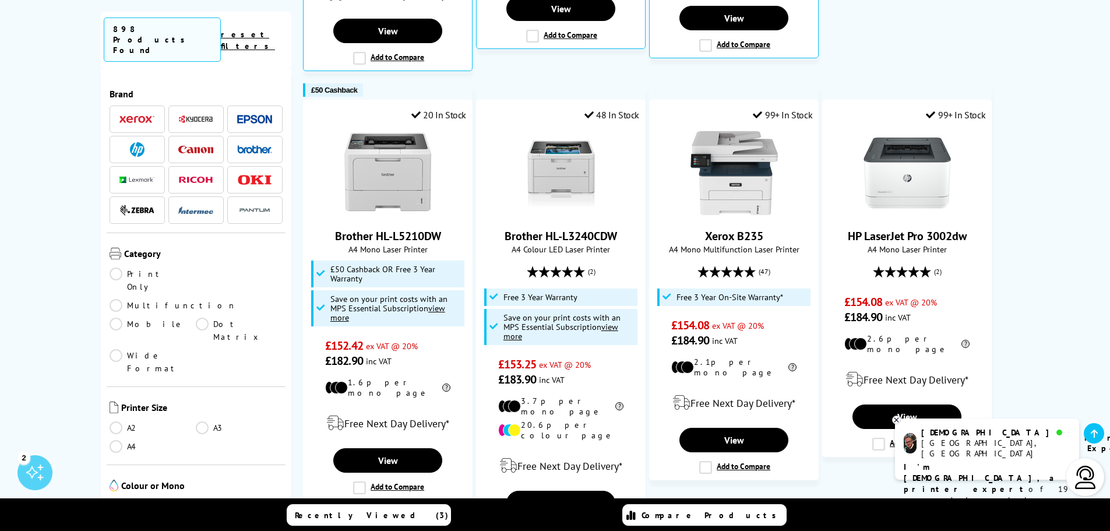
scroll to position [699, 0]
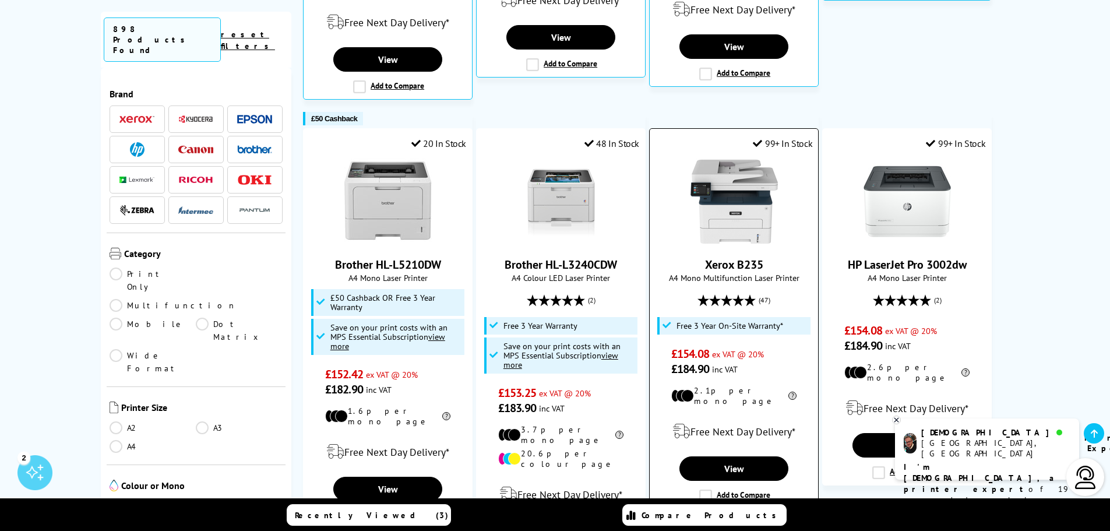
click at [735, 209] on img at bounding box center [734, 201] width 87 height 87
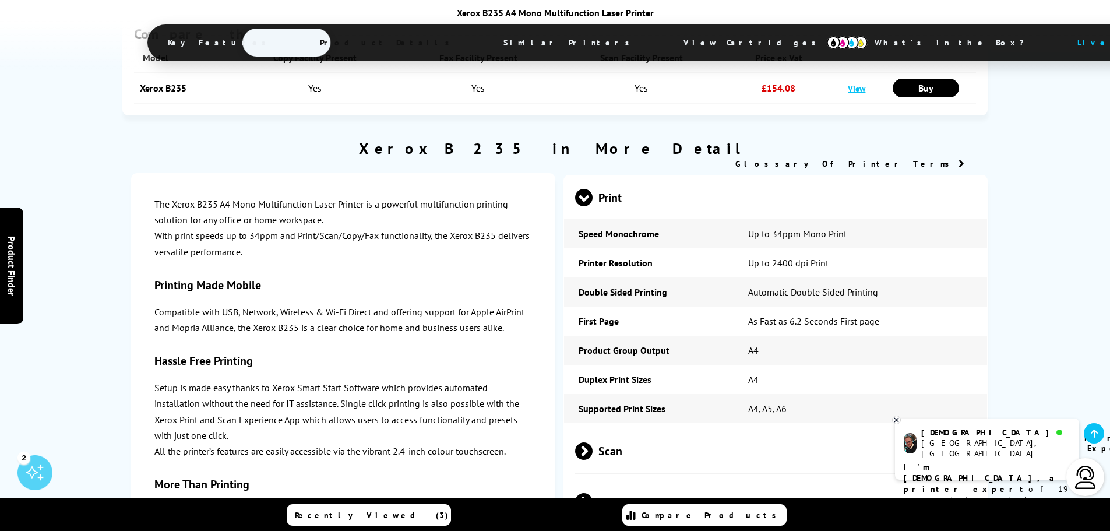
scroll to position [2098, 0]
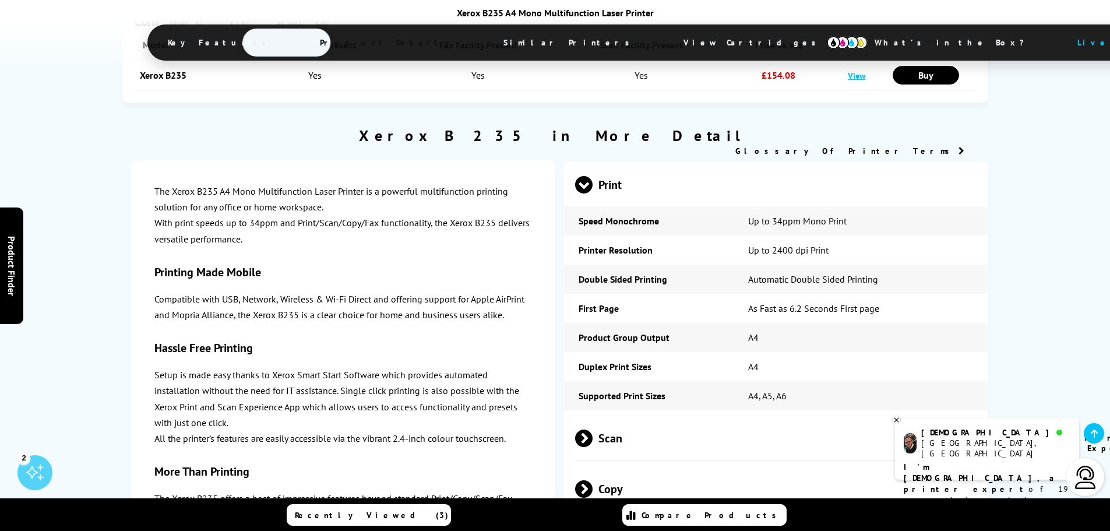
click at [609, 416] on span "Scan" at bounding box center [776, 438] width 402 height 44
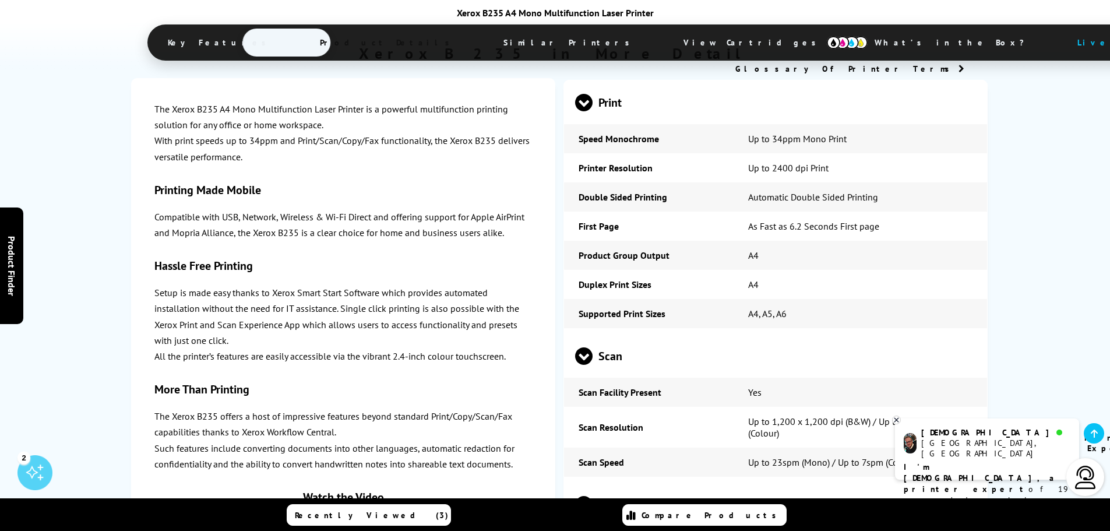
scroll to position [2215, 0]
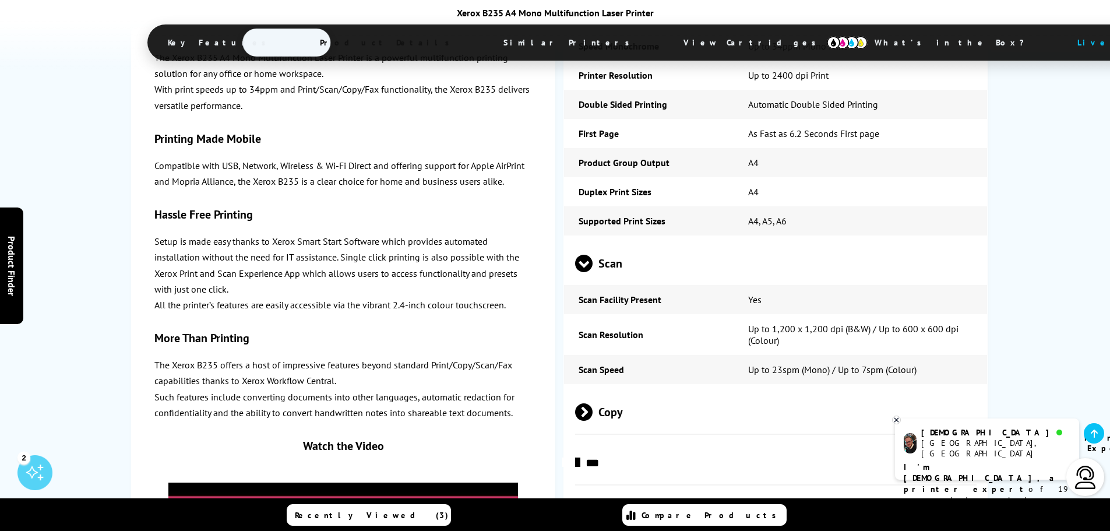
click at [689, 390] on span "Copy" at bounding box center [776, 412] width 402 height 44
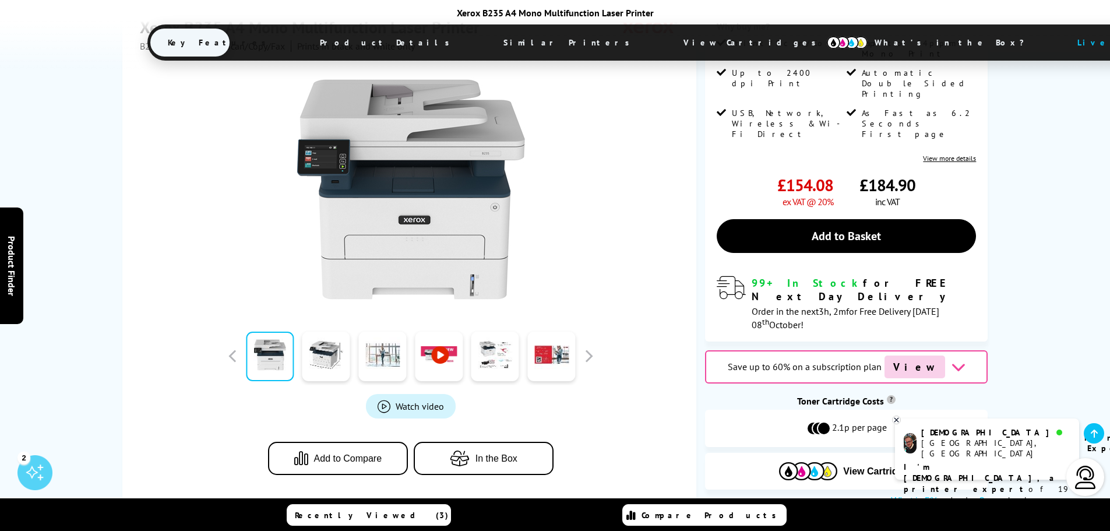
scroll to position [291, 0]
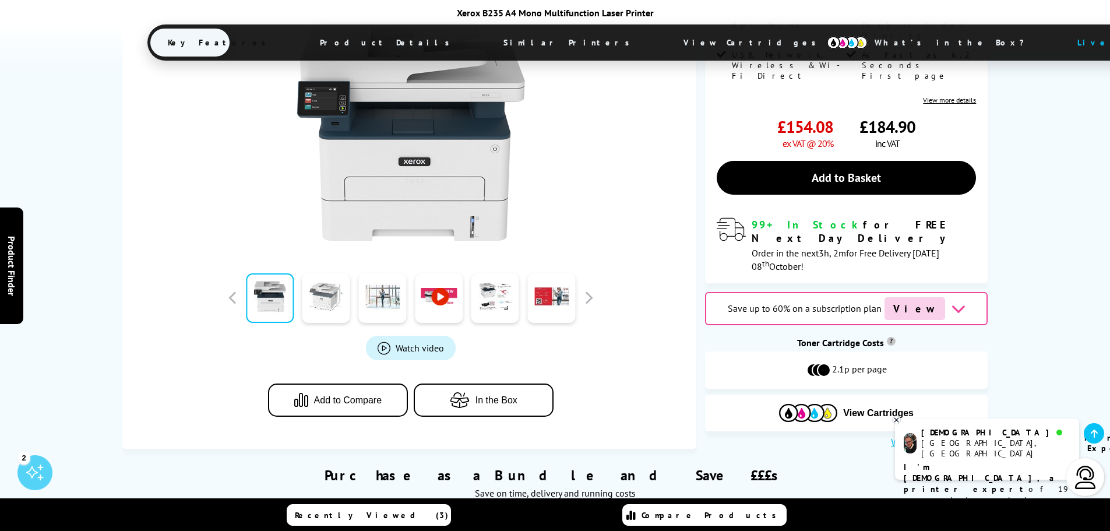
click at [312, 273] on link at bounding box center [326, 298] width 48 height 50
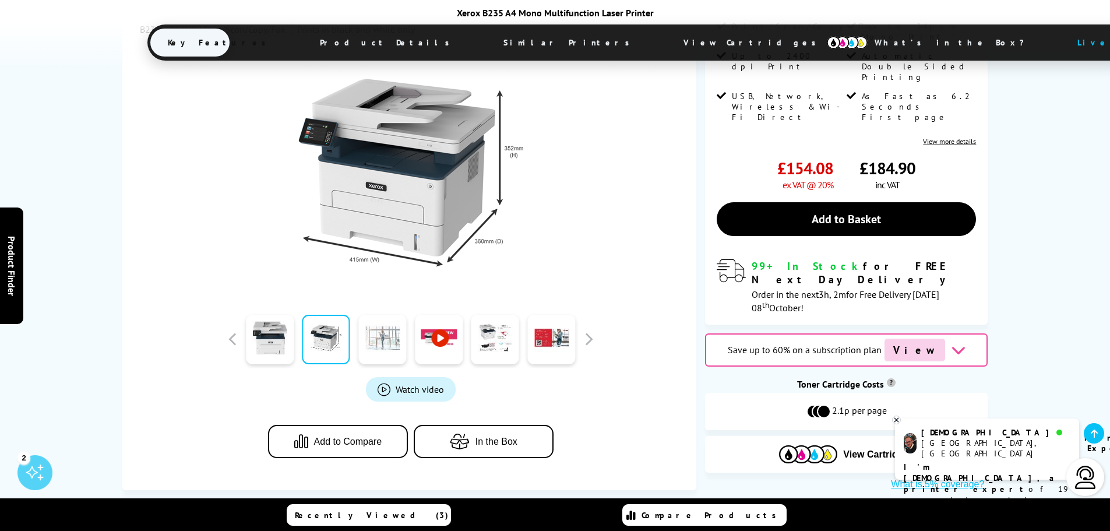
scroll to position [233, 0]
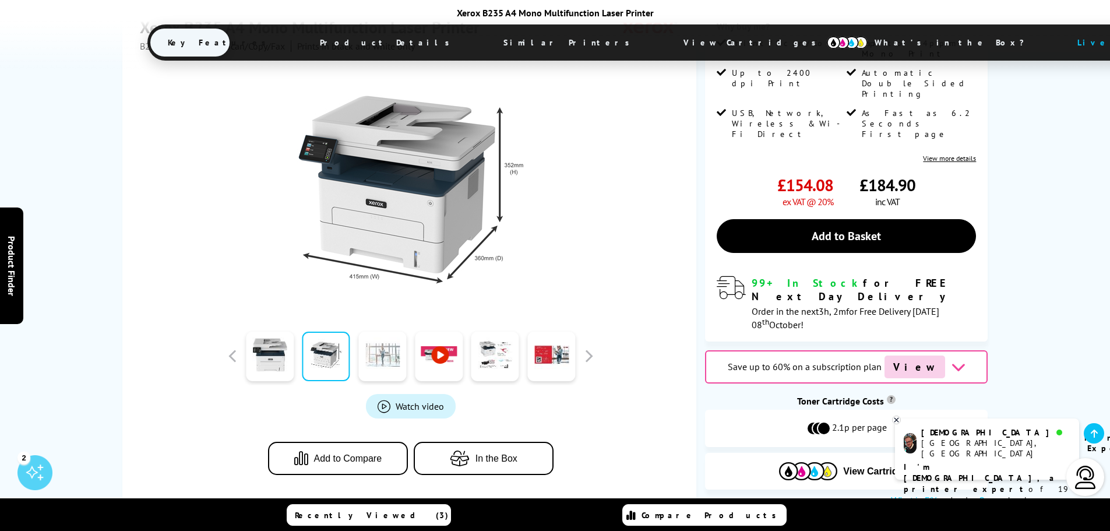
click at [366, 332] on link at bounding box center [382, 357] width 48 height 50
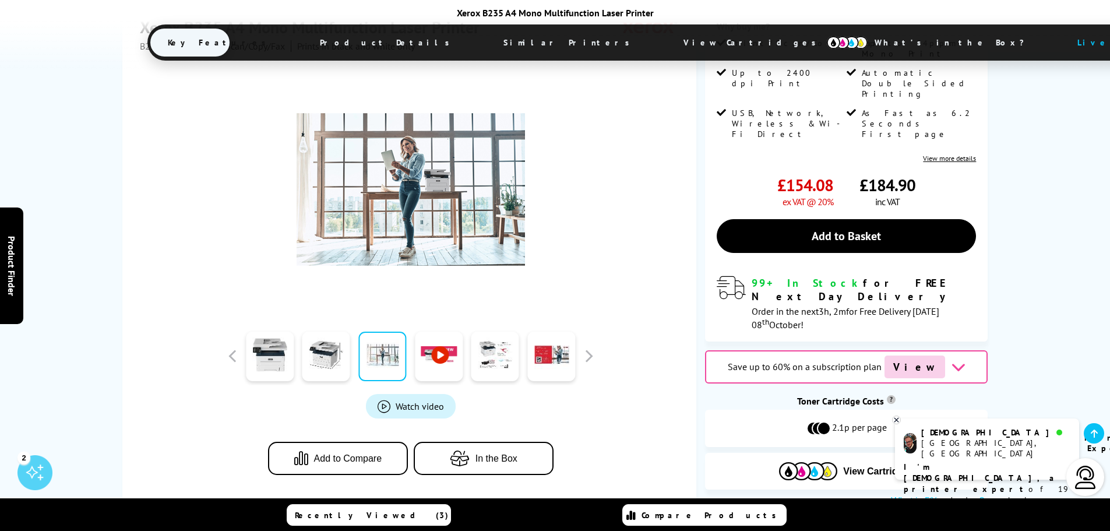
click at [438, 332] on link at bounding box center [439, 357] width 48 height 50
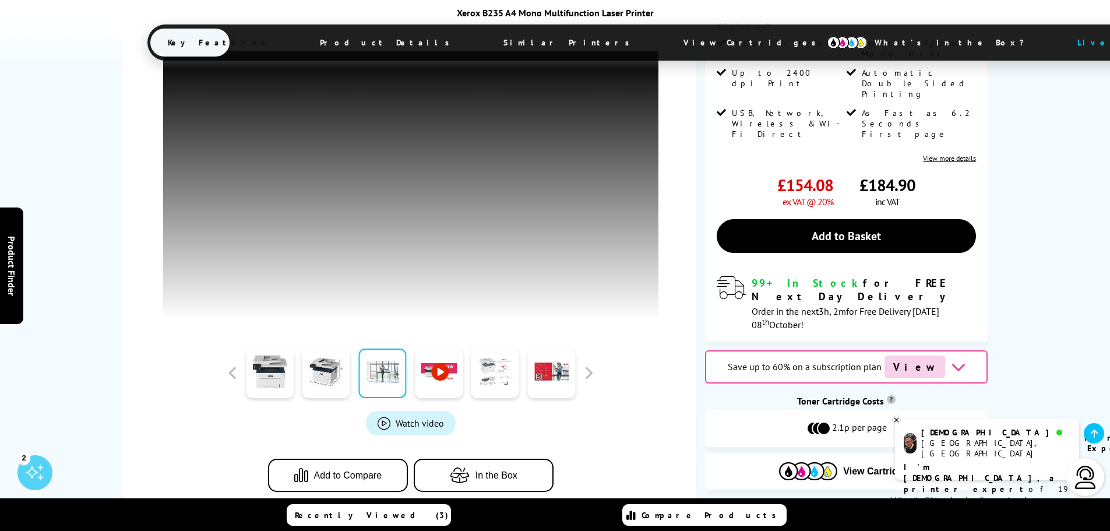
click at [488, 370] on link at bounding box center [496, 374] width 48 height 50
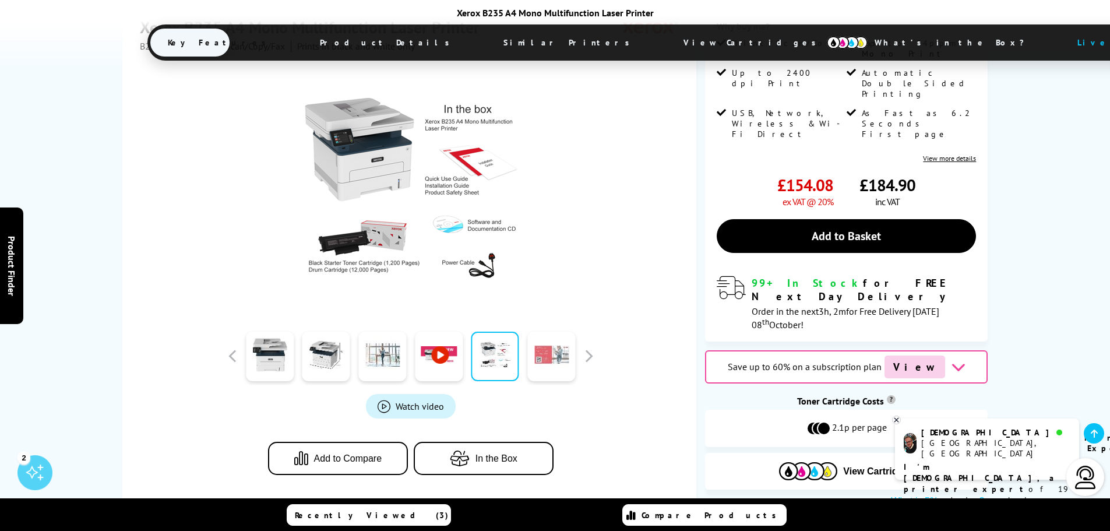
click at [550, 332] on link at bounding box center [551, 357] width 48 height 50
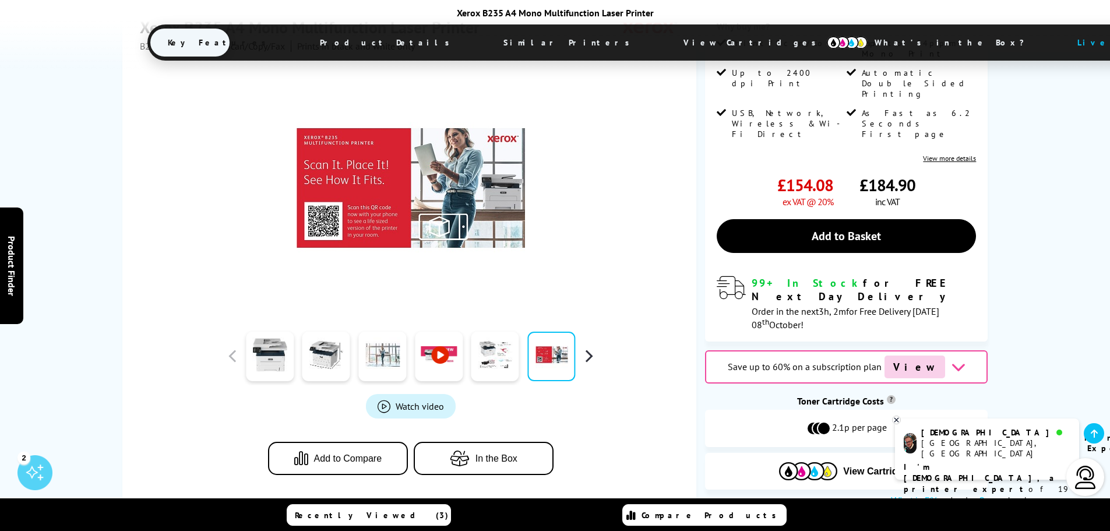
click at [585, 347] on button "button" at bounding box center [588, 355] width 17 height 17
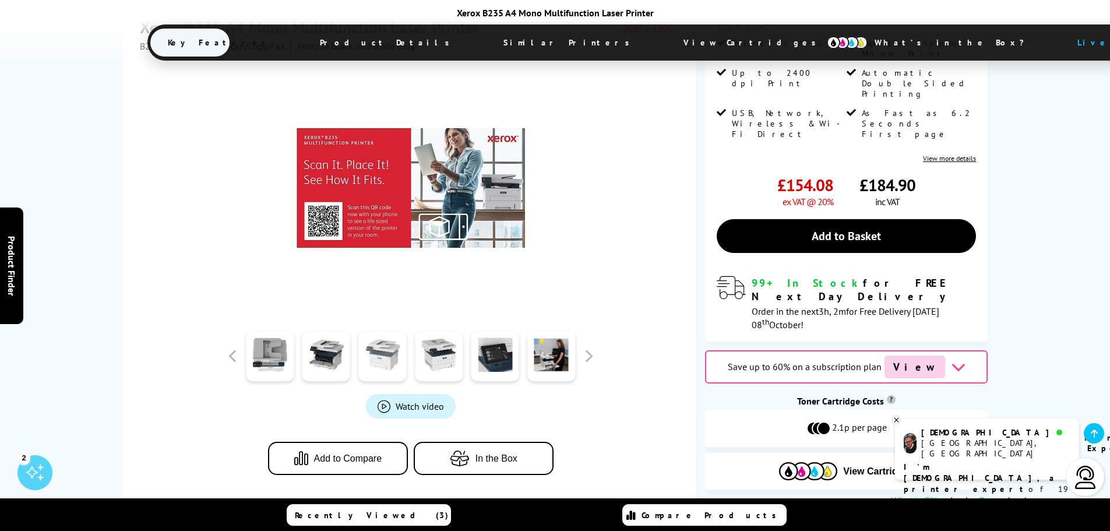
click at [376, 332] on link at bounding box center [382, 357] width 48 height 50
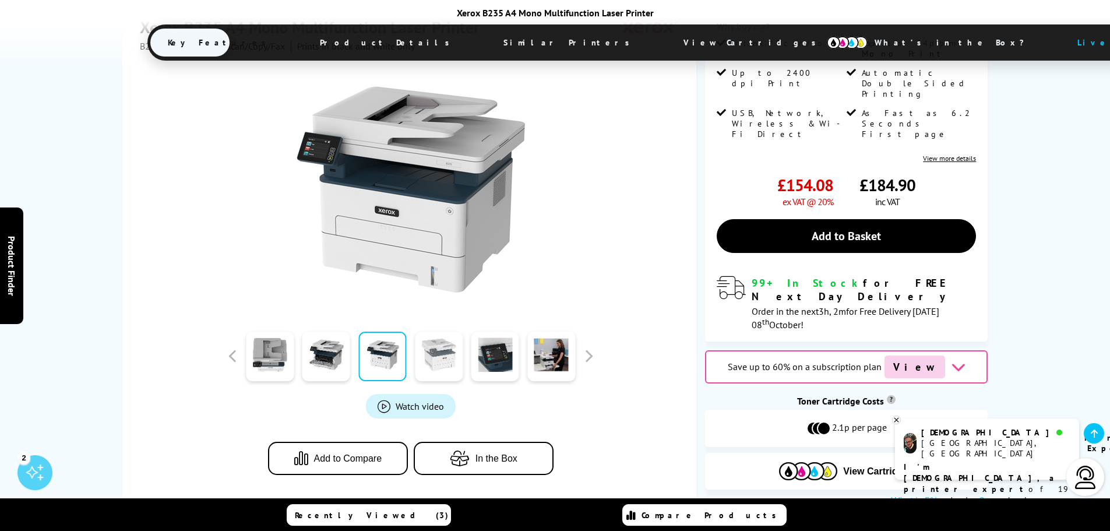
click at [449, 332] on link at bounding box center [439, 357] width 48 height 50
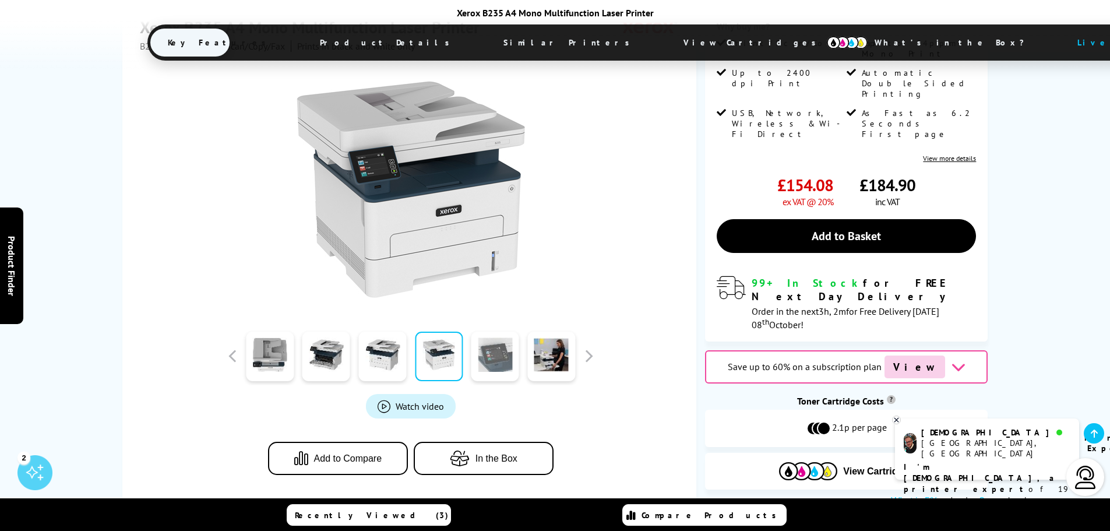
click at [504, 332] on link at bounding box center [496, 357] width 48 height 50
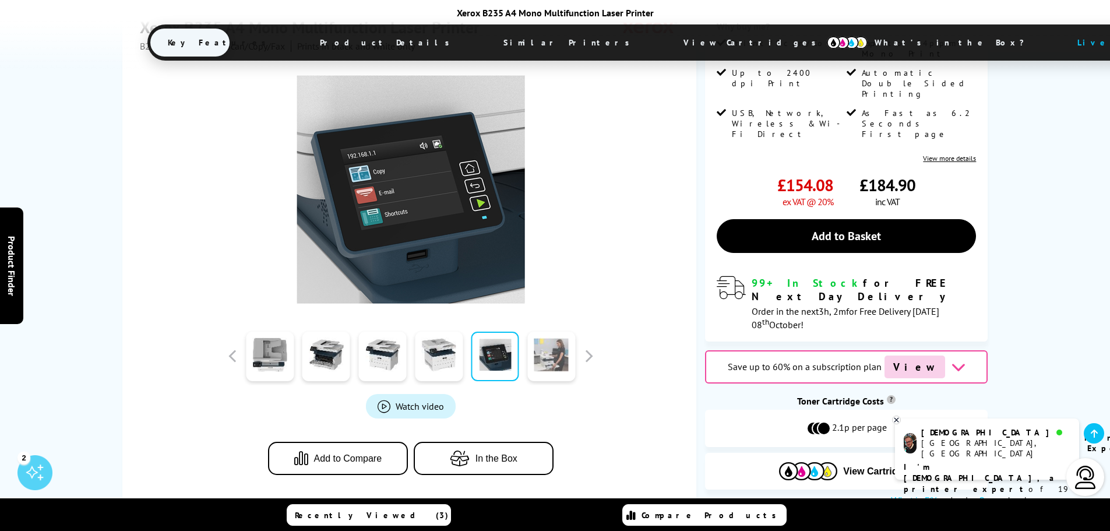
click at [541, 332] on link at bounding box center [551, 357] width 48 height 50
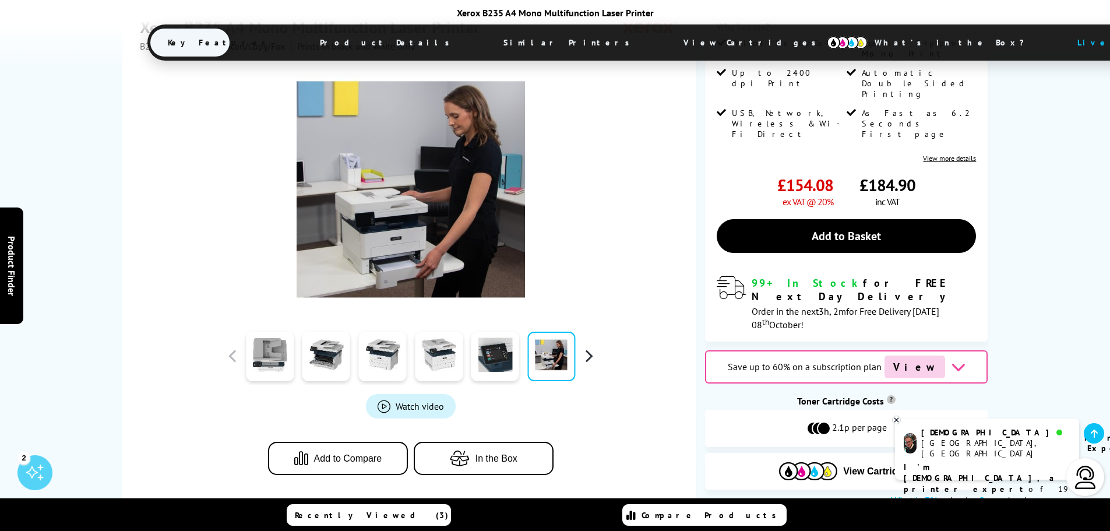
click at [589, 347] on button "button" at bounding box center [588, 355] width 17 height 17
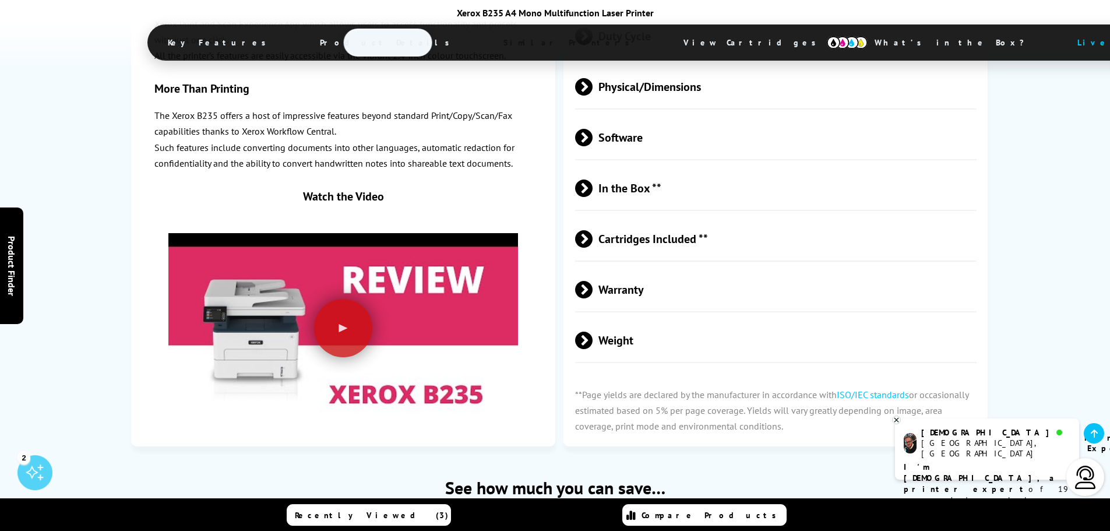
scroll to position [3089, 0]
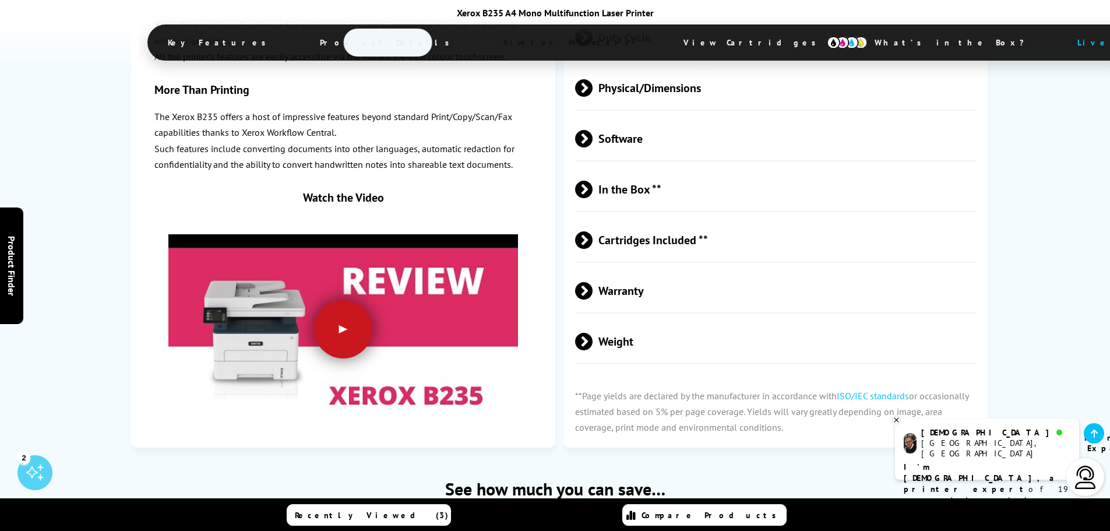
click at [349, 300] on div at bounding box center [343, 329] width 58 height 58
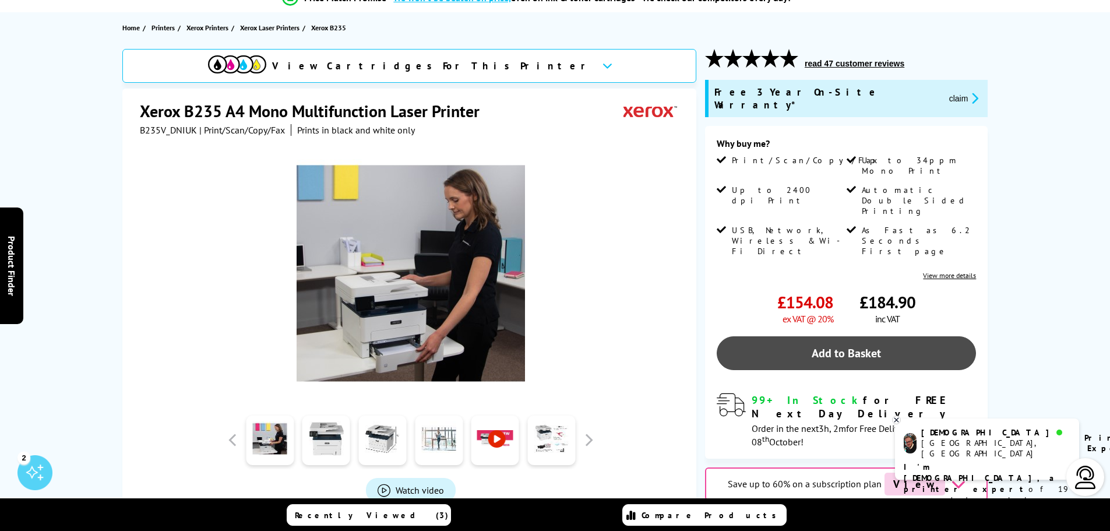
scroll to position [0, 0]
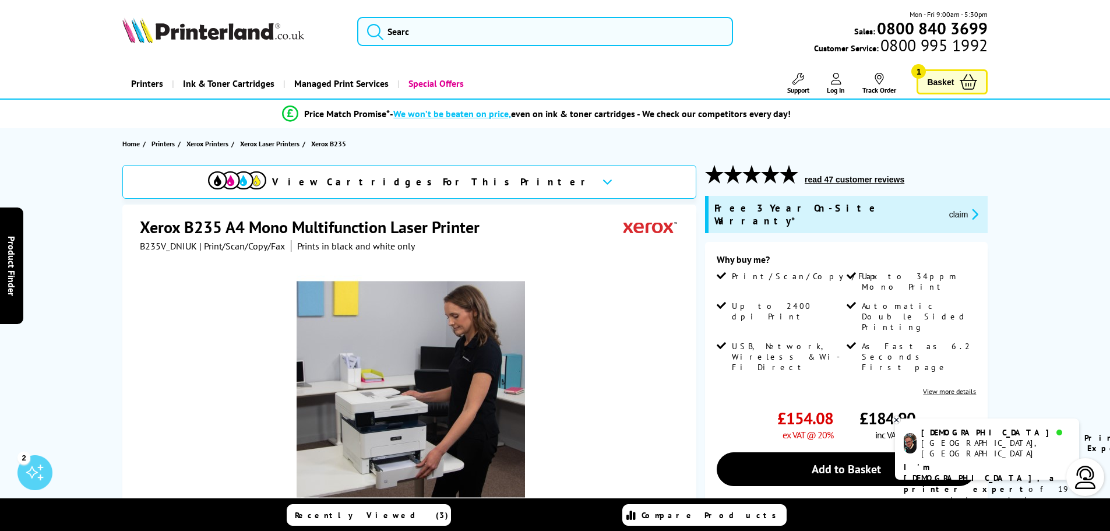
click at [943, 75] on span "Basket" at bounding box center [940, 82] width 27 height 16
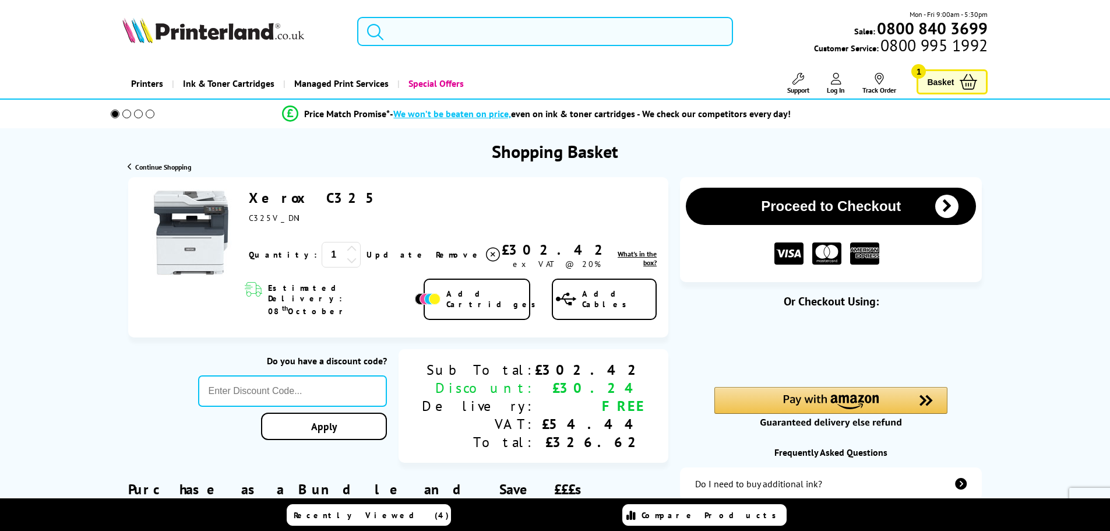
click at [184, 228] on img at bounding box center [190, 232] width 87 height 87
click at [279, 199] on link "Xerox C325" at bounding box center [316, 198] width 135 height 18
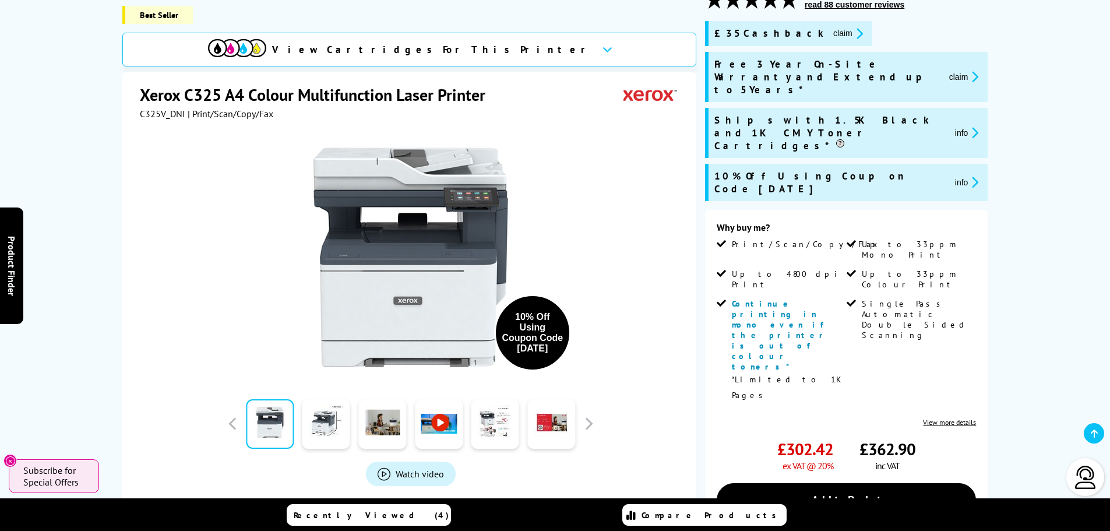
click at [438, 408] on link at bounding box center [439, 424] width 48 height 50
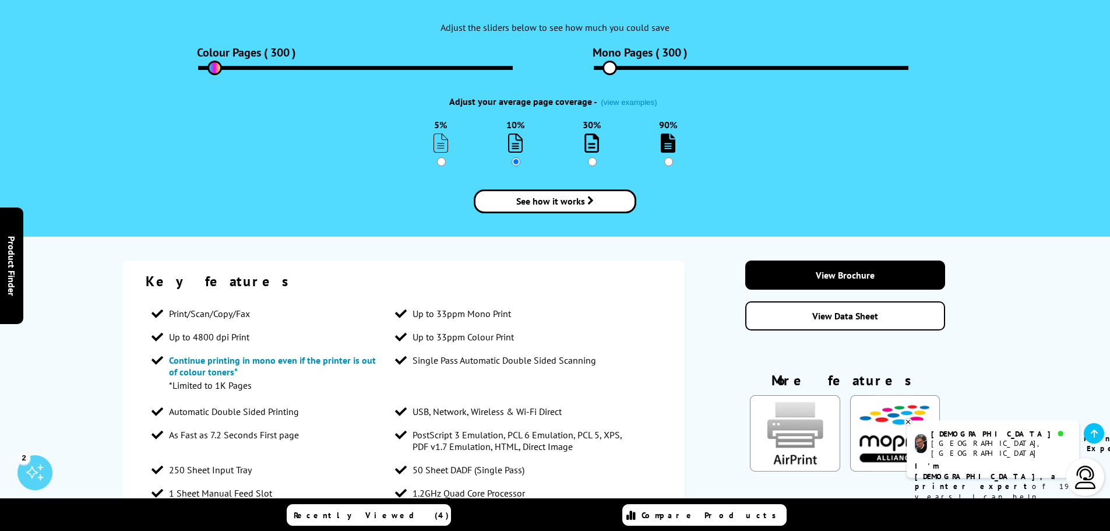
scroll to position [1748, 0]
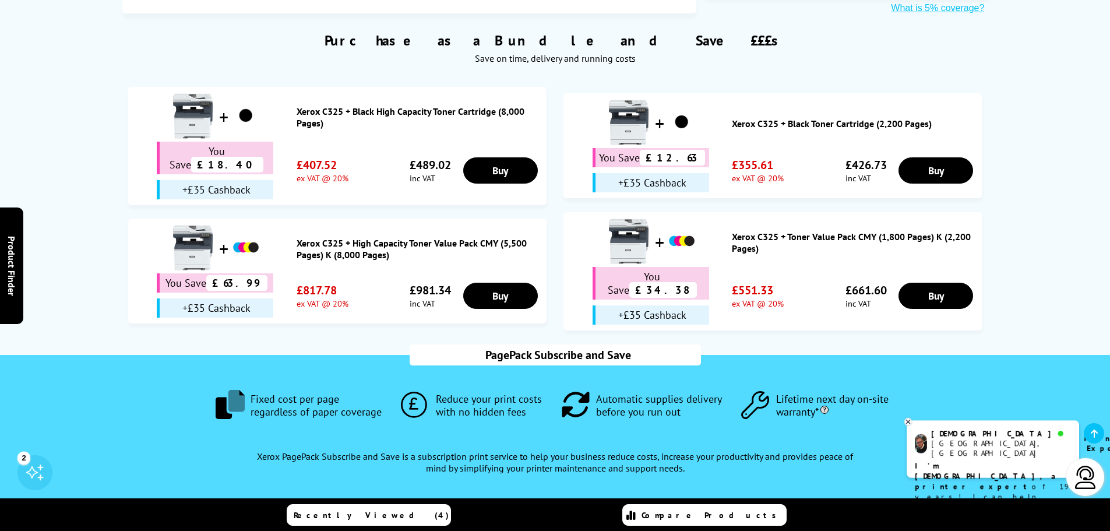
click at [432, 37] on span "Product Details" at bounding box center [387, 43] width 171 height 28
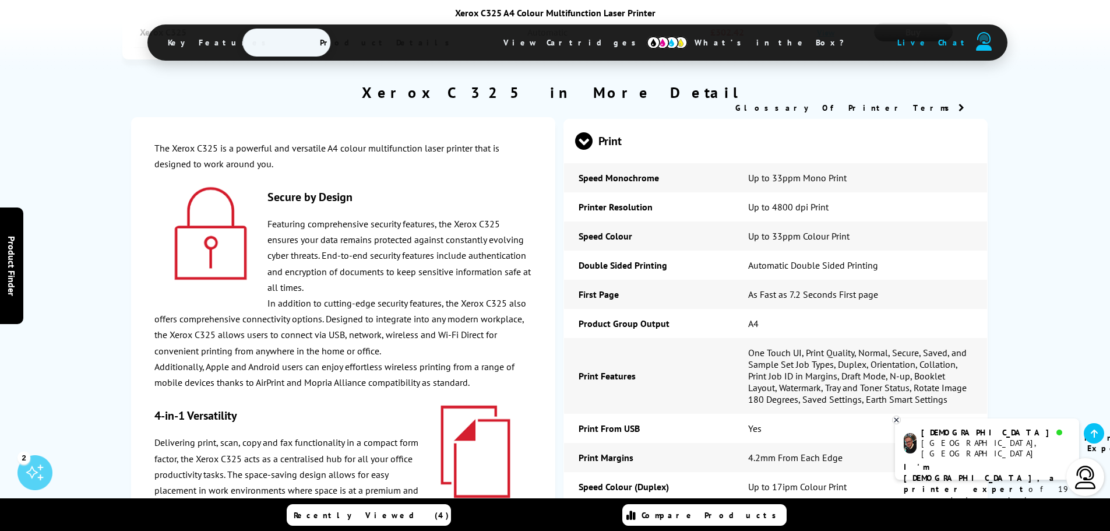
scroll to position [2777, 0]
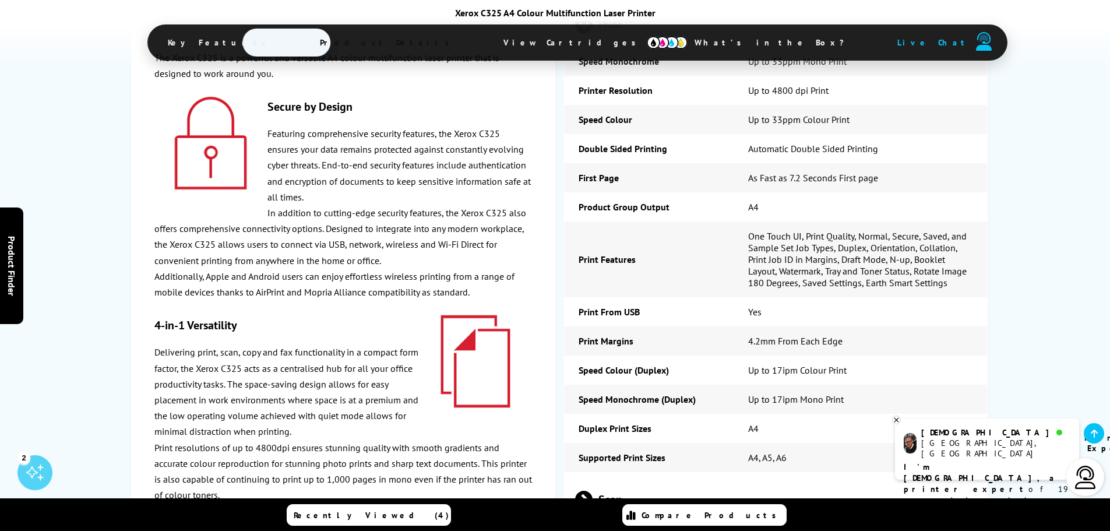
click at [597, 478] on span "Scan" at bounding box center [776, 500] width 402 height 44
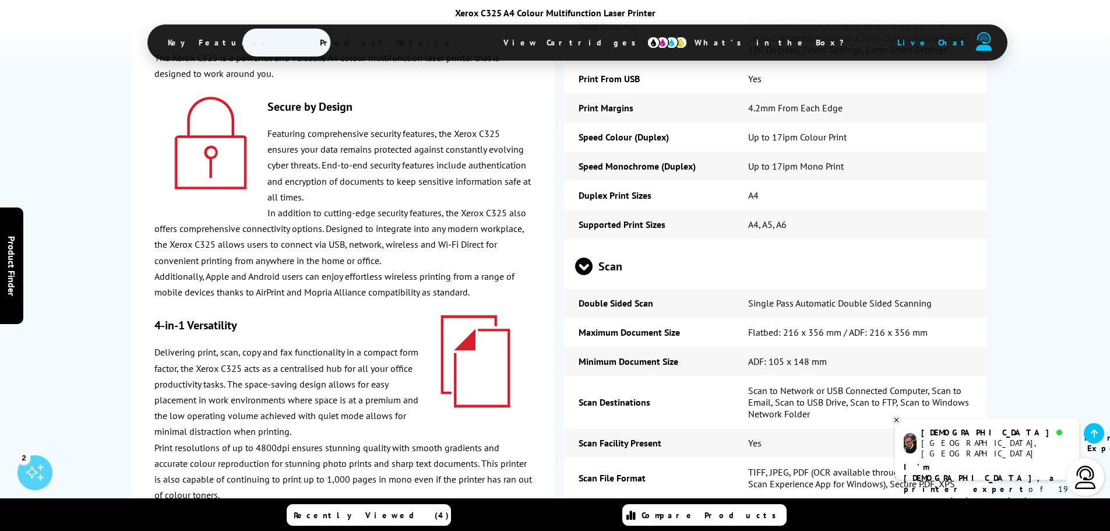
scroll to position [3068, 0]
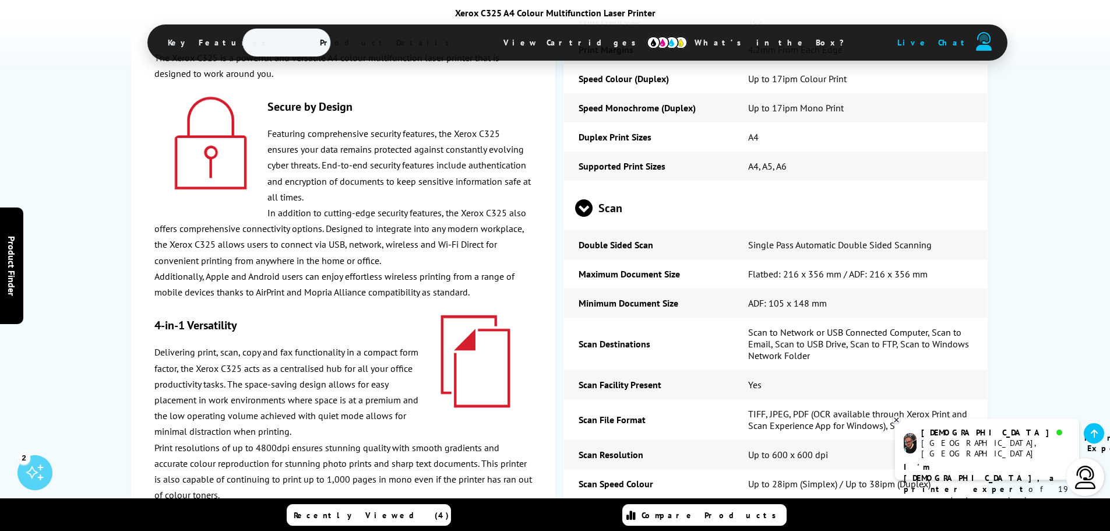
drag, startPoint x: 896, startPoint y: 398, endPoint x: 579, endPoint y: 399, distance: 316.5
copy tr "Scanner Type Flatbed Scanner & Single-Pass DADF"
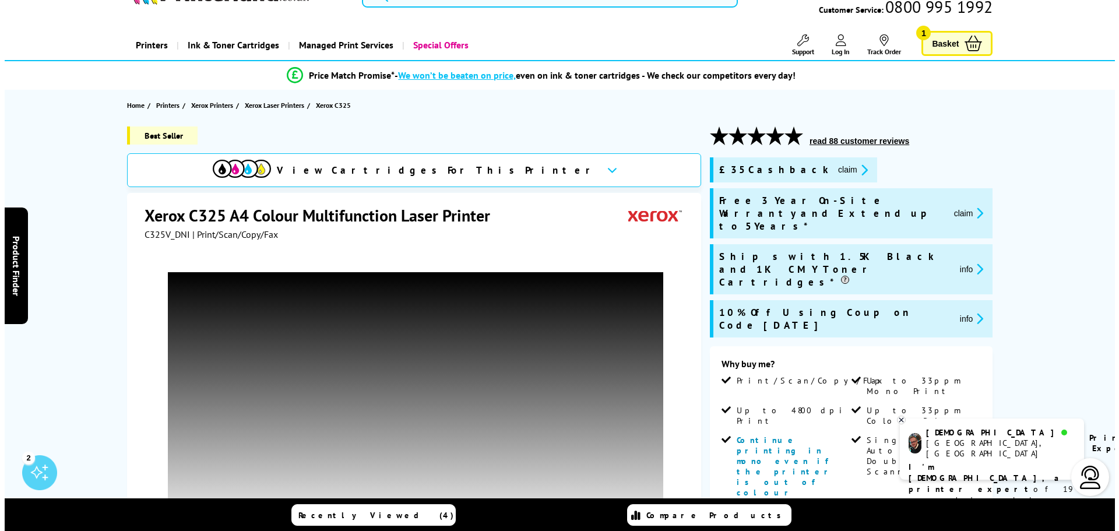
scroll to position [0, 0]
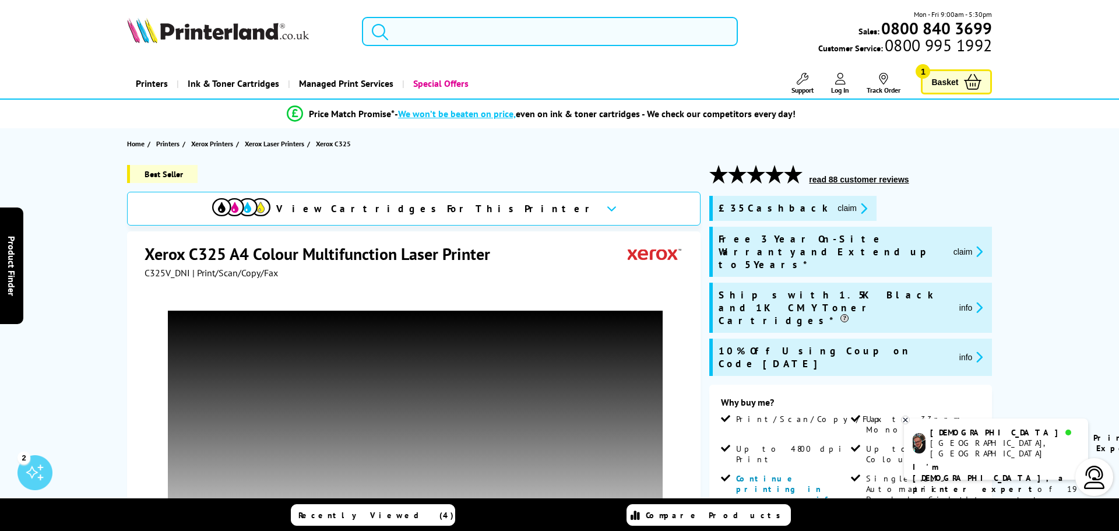
click at [421, 31] on input "search" at bounding box center [550, 31] width 376 height 29
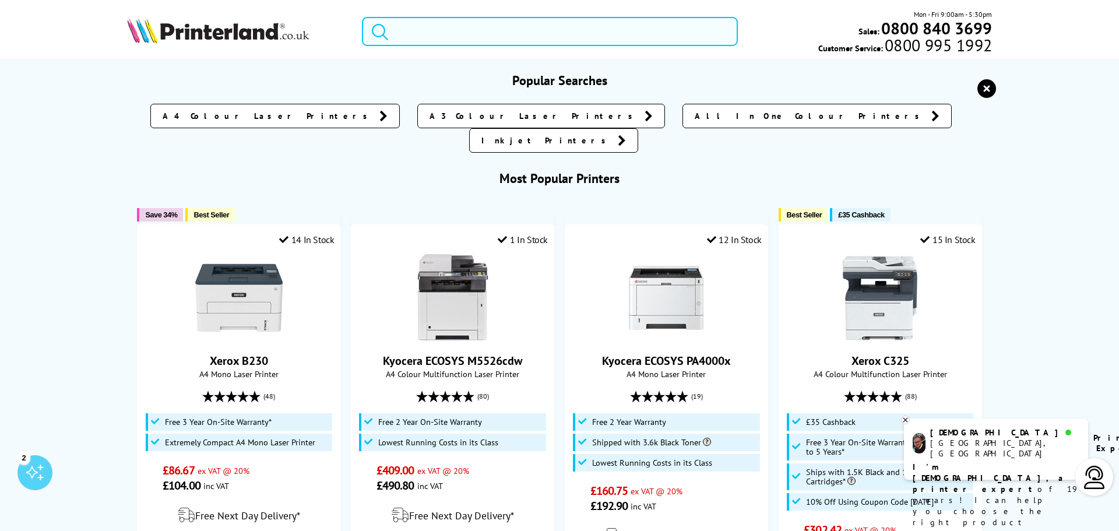
paste input "Sheet-fed scanners"
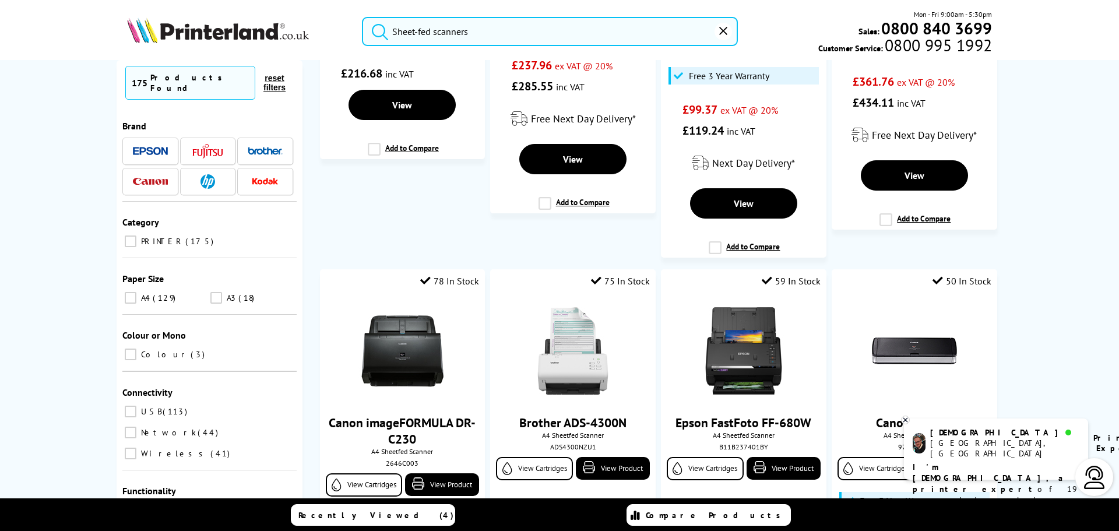
scroll to position [58, 0]
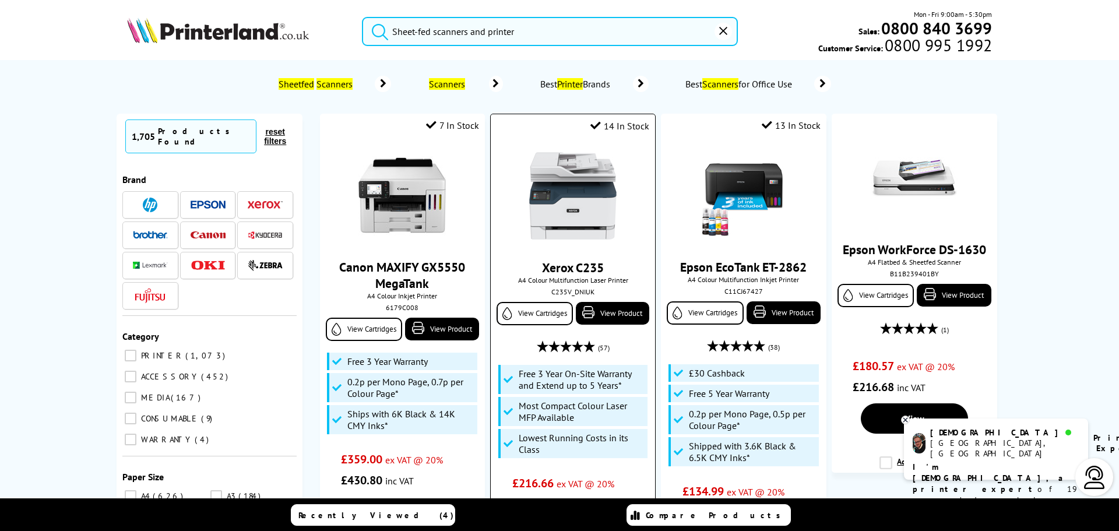
type input "Sheet-fed scanners and printer"
click at [582, 217] on img at bounding box center [572, 195] width 87 height 87
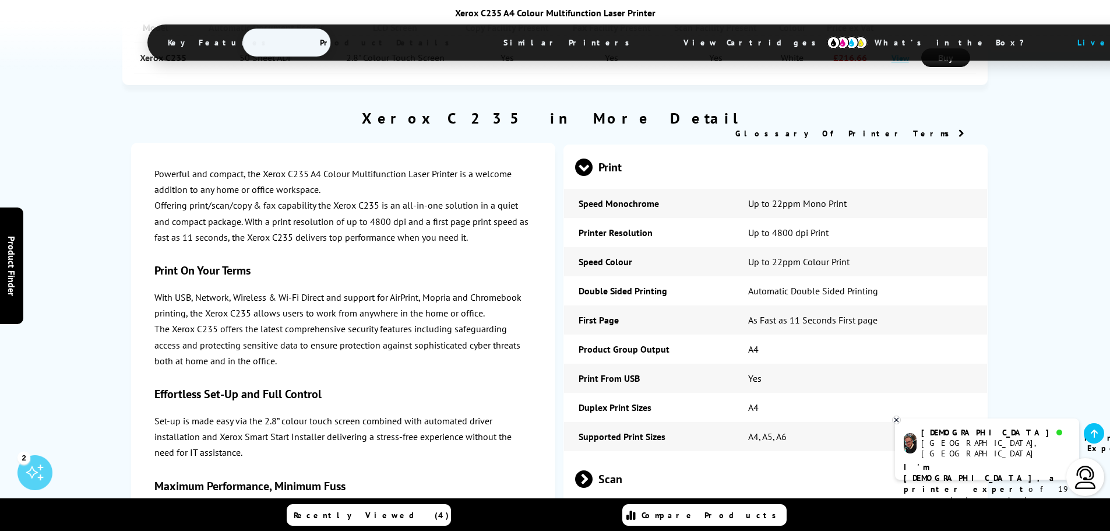
scroll to position [2506, 0]
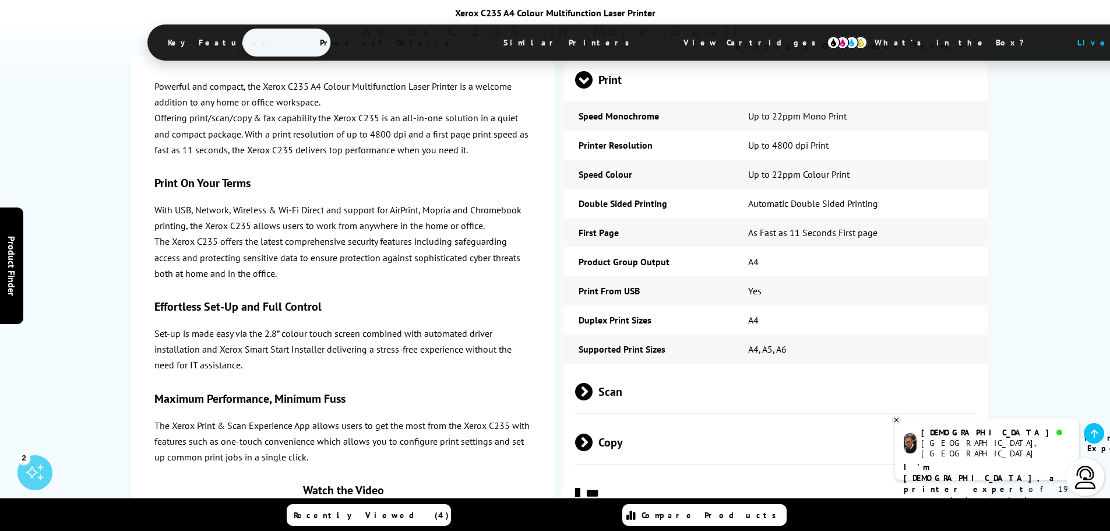
click at [621, 370] on span "Scan" at bounding box center [776, 392] width 402 height 44
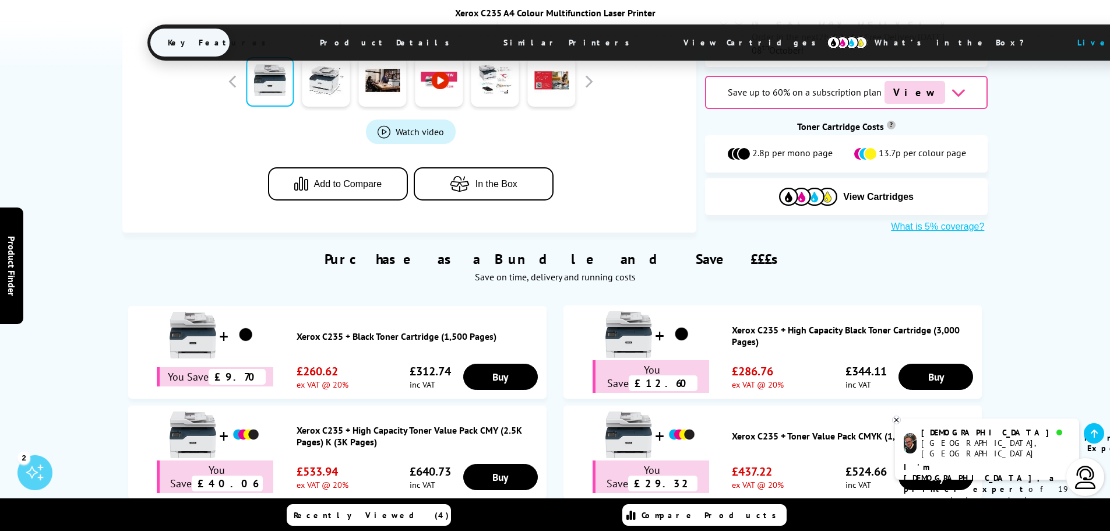
scroll to position [641, 0]
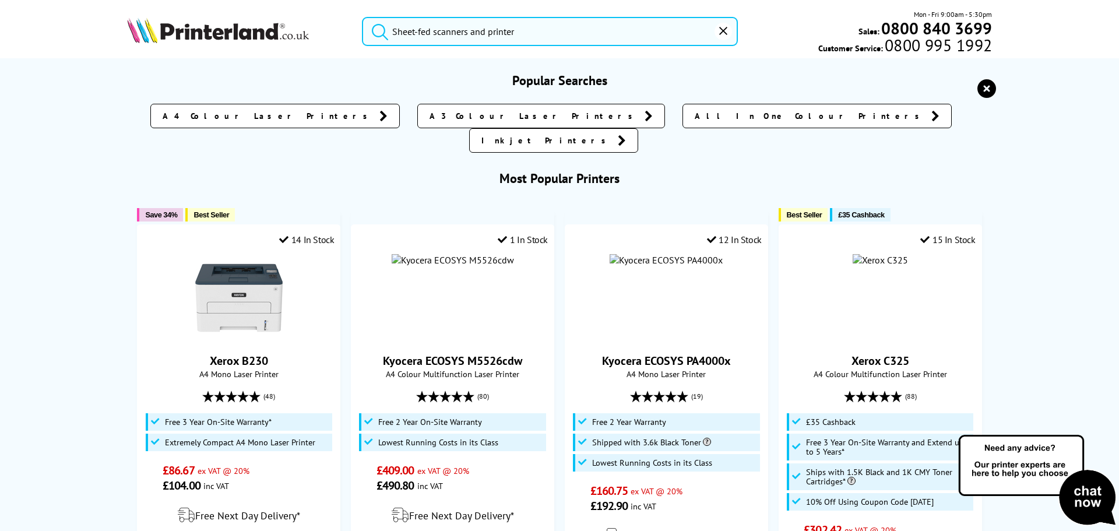
click at [534, 30] on input "Sheet-fed scanners and printer" at bounding box center [550, 31] width 376 height 29
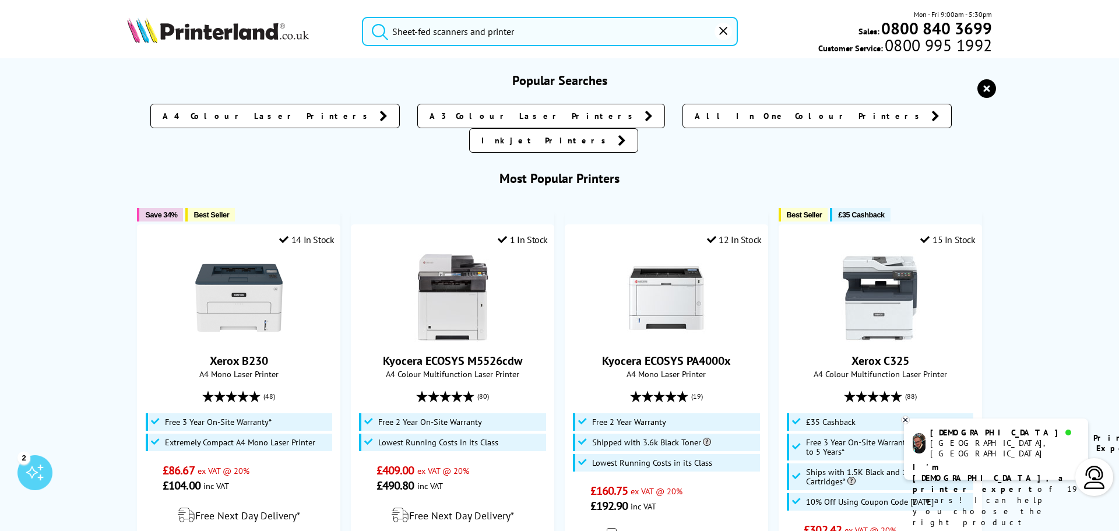
drag, startPoint x: 532, startPoint y: 31, endPoint x: 466, endPoint y: 25, distance: 66.7
click at [466, 25] on input "Sheet-fed scanners and printer" at bounding box center [550, 31] width 376 height 29
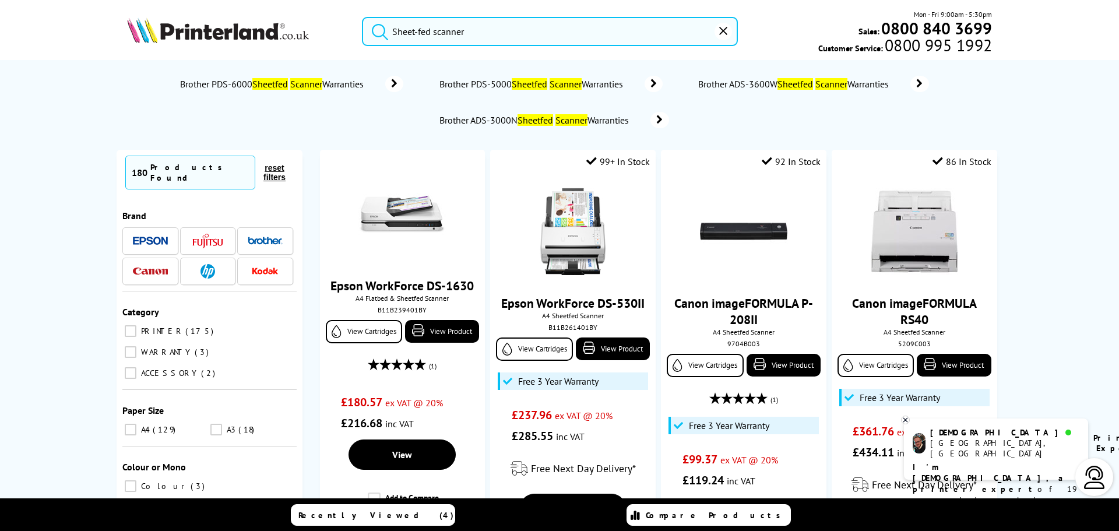
click at [1093, 439] on b "Printer Expert" at bounding box center [1121, 442] width 57 height 21
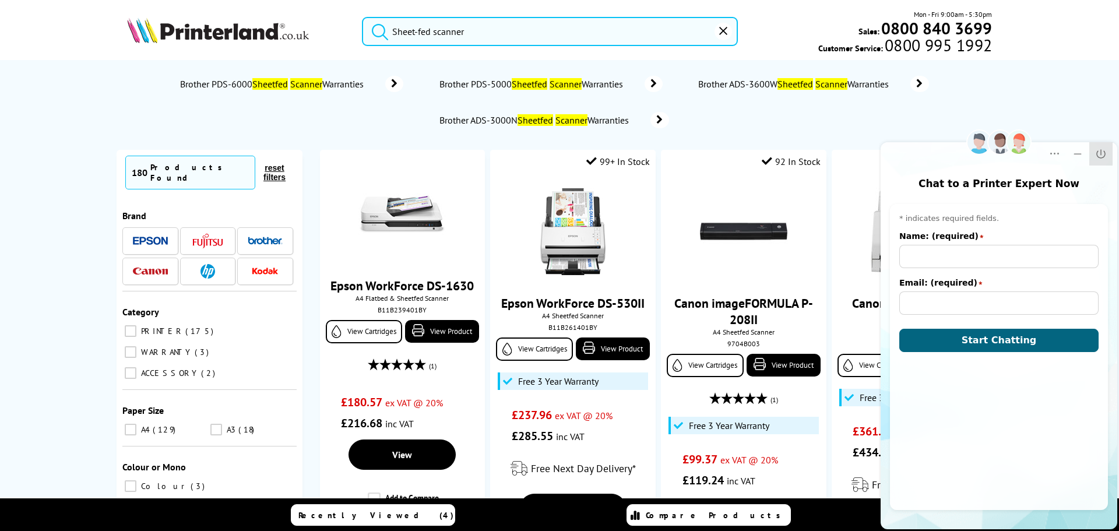
click at [1104, 153] on icon "Close" at bounding box center [1101, 154] width 12 height 12
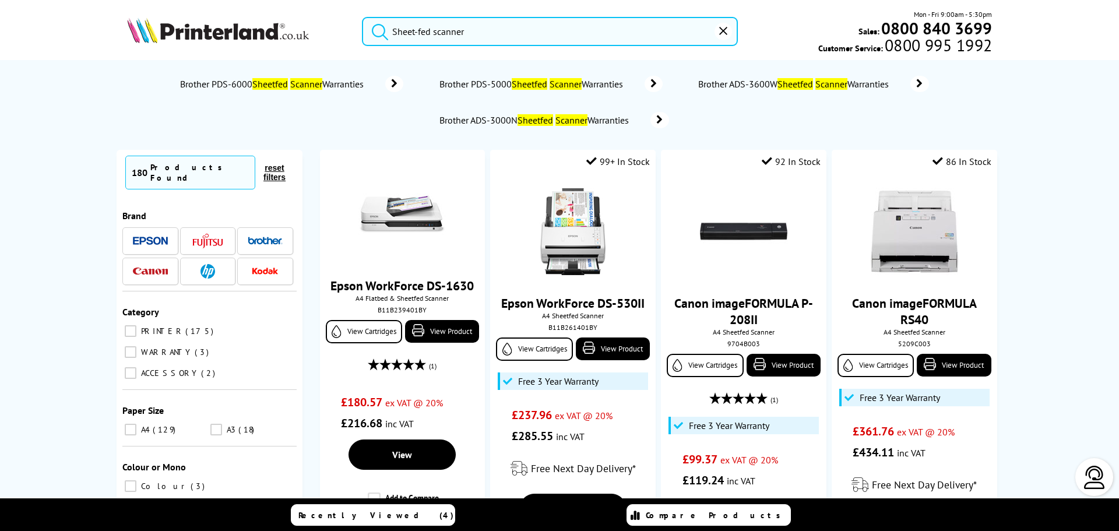
drag, startPoint x: 500, startPoint y: 28, endPoint x: 0, endPoint y: 59, distance: 501.1
click at [0, 59] on header "Sheet-fed scanner Mon - Fri 9:00am - 5:30pm Sales: 0800 840 3699 Customer Servi…" at bounding box center [559, 50] width 1119 height 100
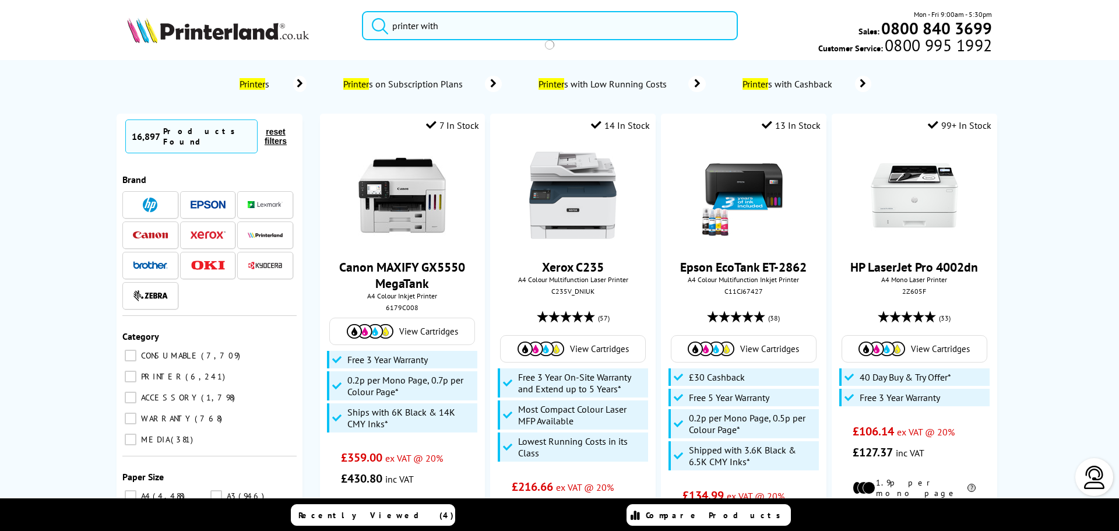
paste input "Sheet-fed scanners"
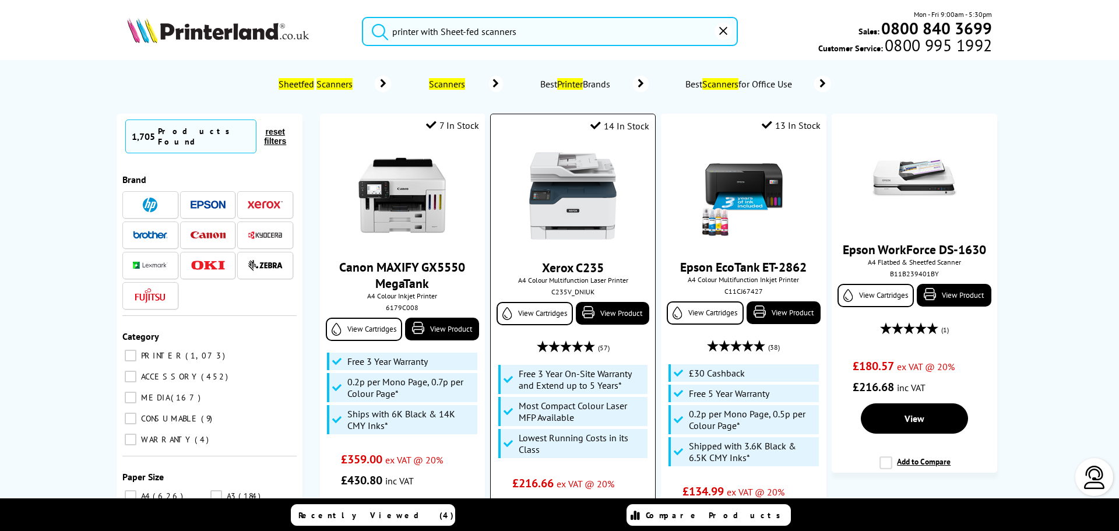
type input "printer with Sheet-fed scanners"
click at [576, 224] on img at bounding box center [572, 195] width 87 height 87
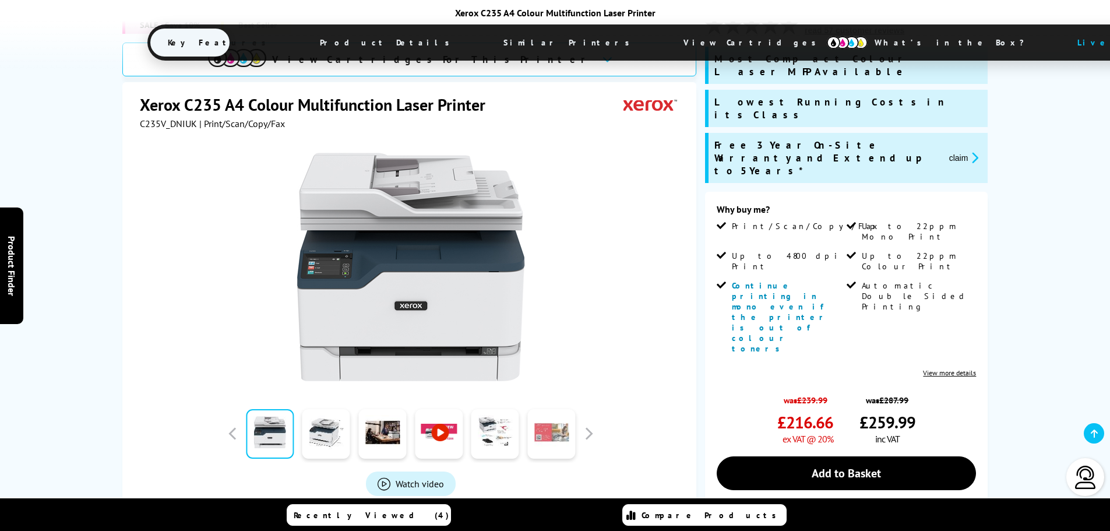
scroll to position [233, 0]
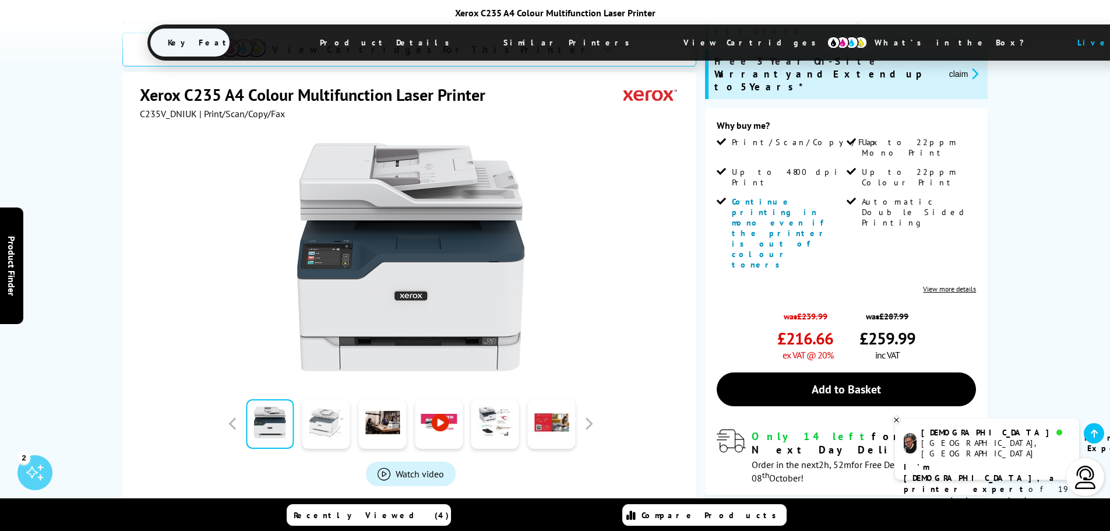
click at [312, 401] on link at bounding box center [326, 424] width 48 height 50
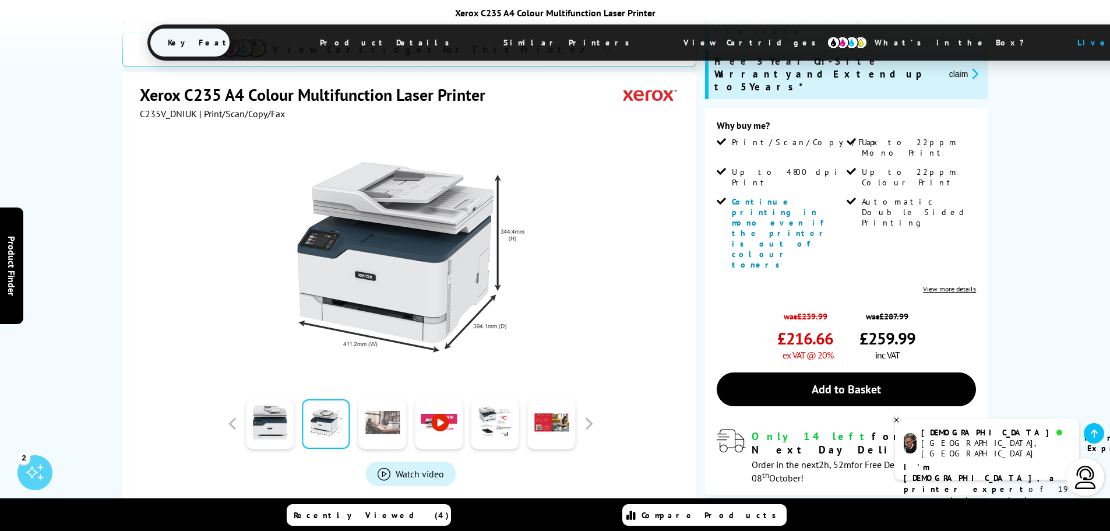
click at [372, 402] on link at bounding box center [382, 424] width 48 height 50
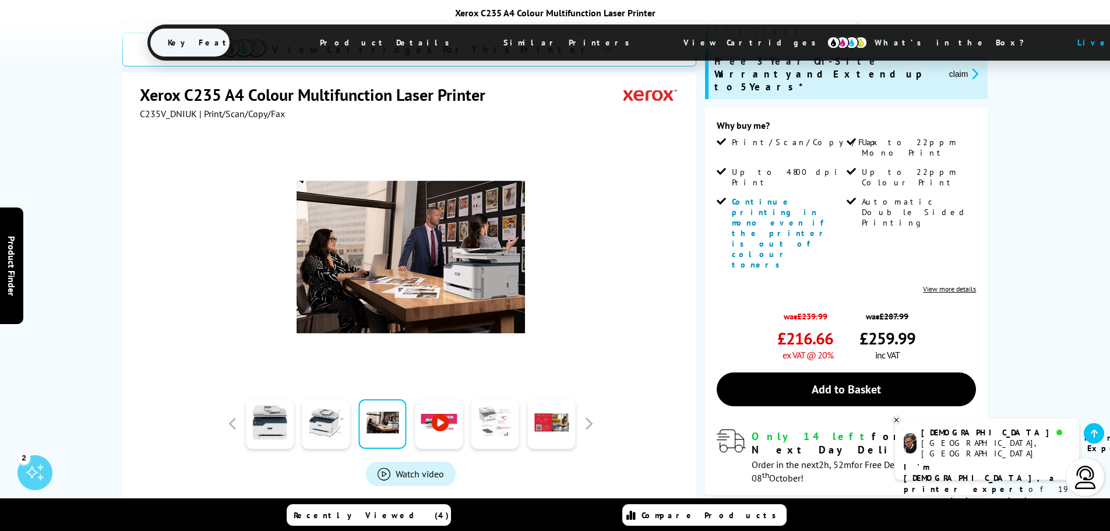
click at [505, 399] on link at bounding box center [496, 424] width 48 height 50
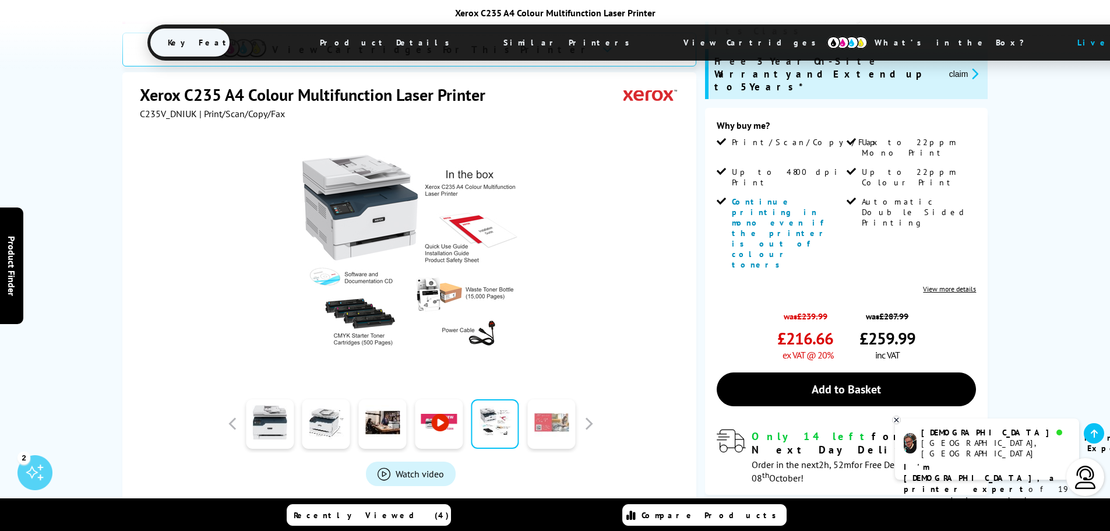
click at [558, 403] on link at bounding box center [551, 424] width 48 height 50
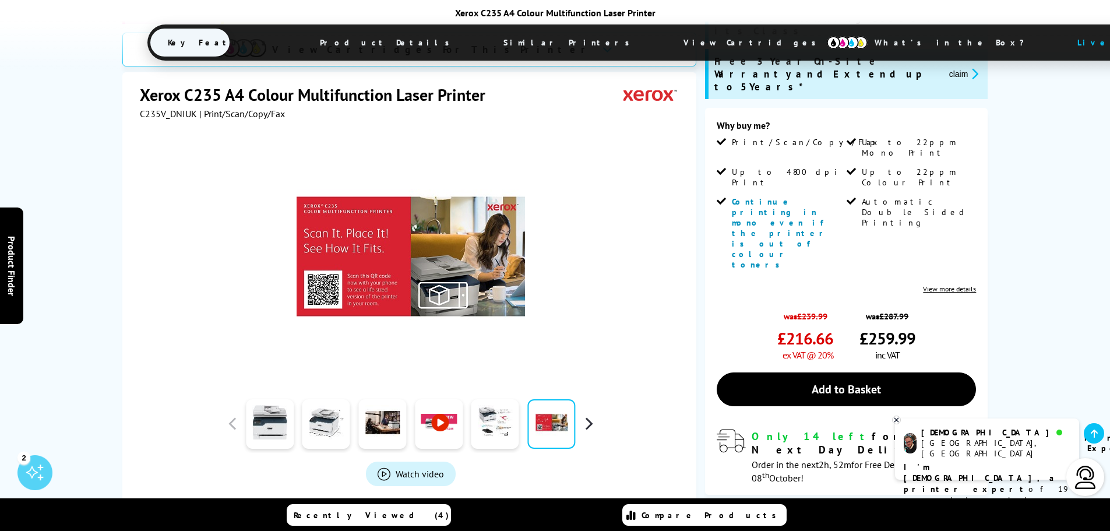
click at [589, 415] on button "button" at bounding box center [588, 423] width 17 height 17
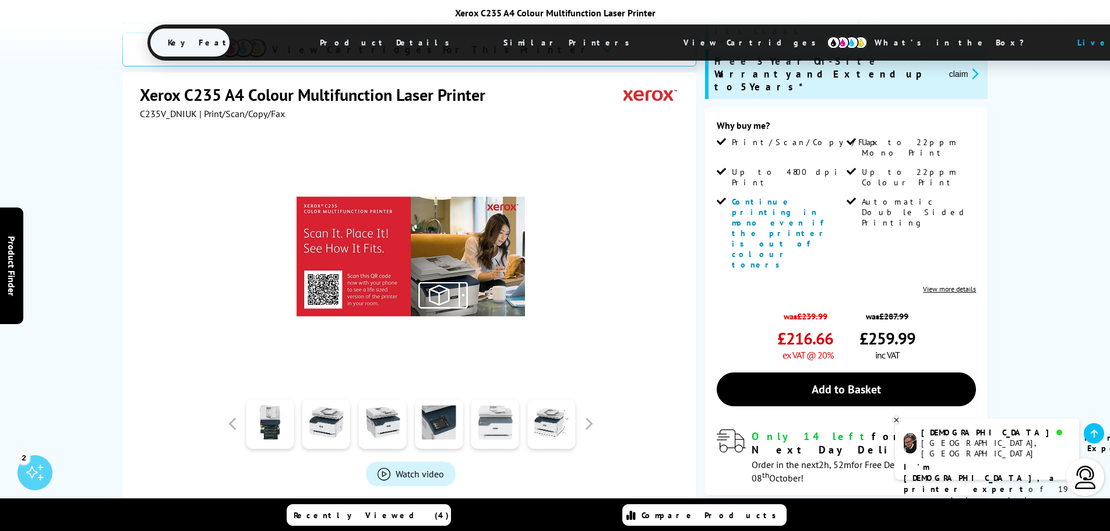
click at [493, 403] on link at bounding box center [496, 424] width 48 height 50
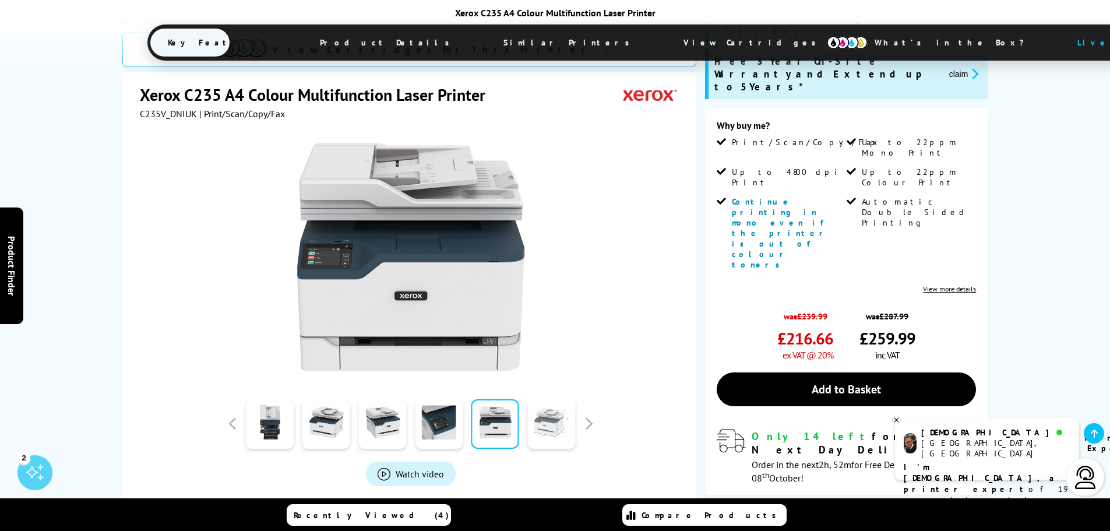
click at [544, 403] on link at bounding box center [551, 424] width 48 height 50
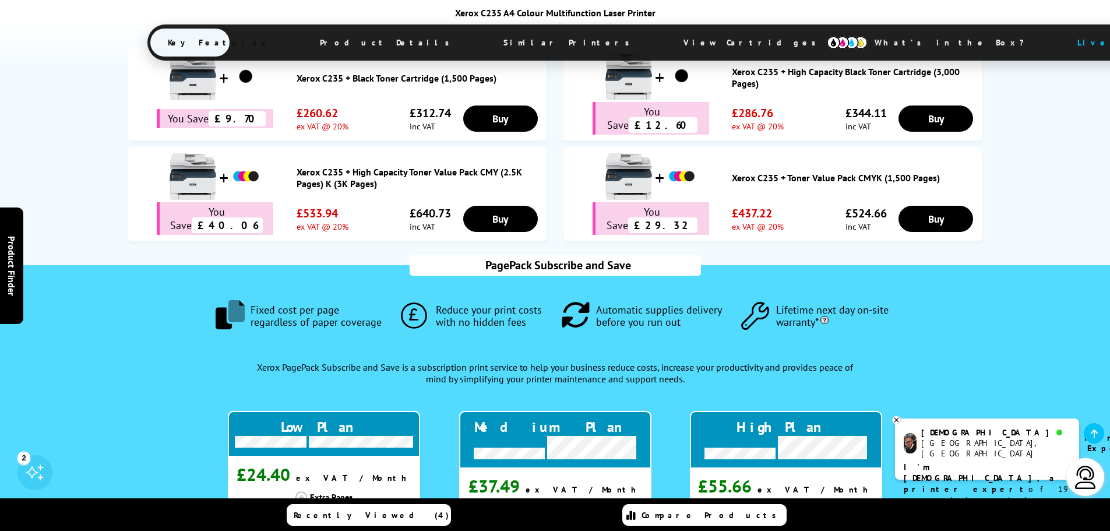
scroll to position [991, 0]
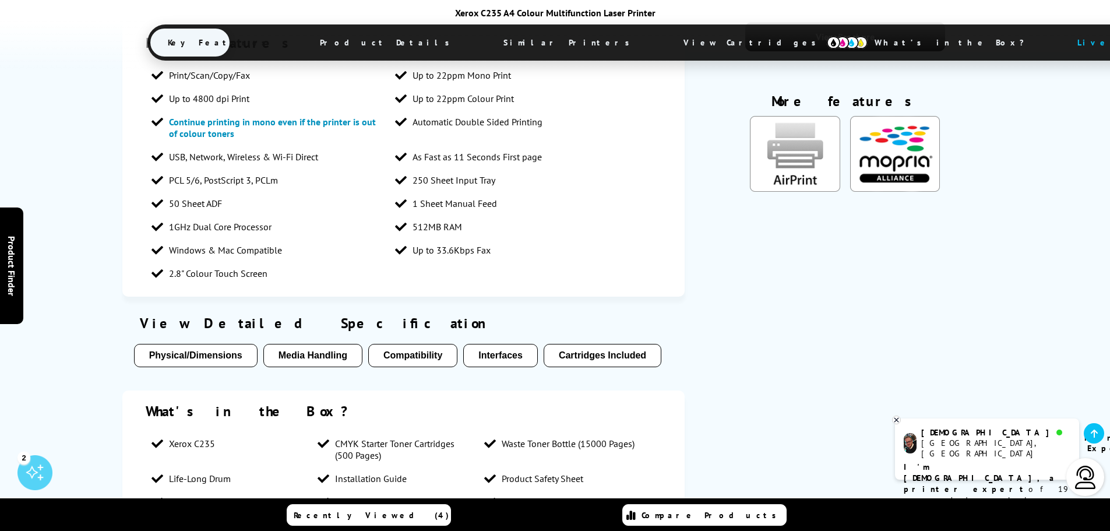
click at [418, 344] on button "Compatibility" at bounding box center [412, 355] width 89 height 23
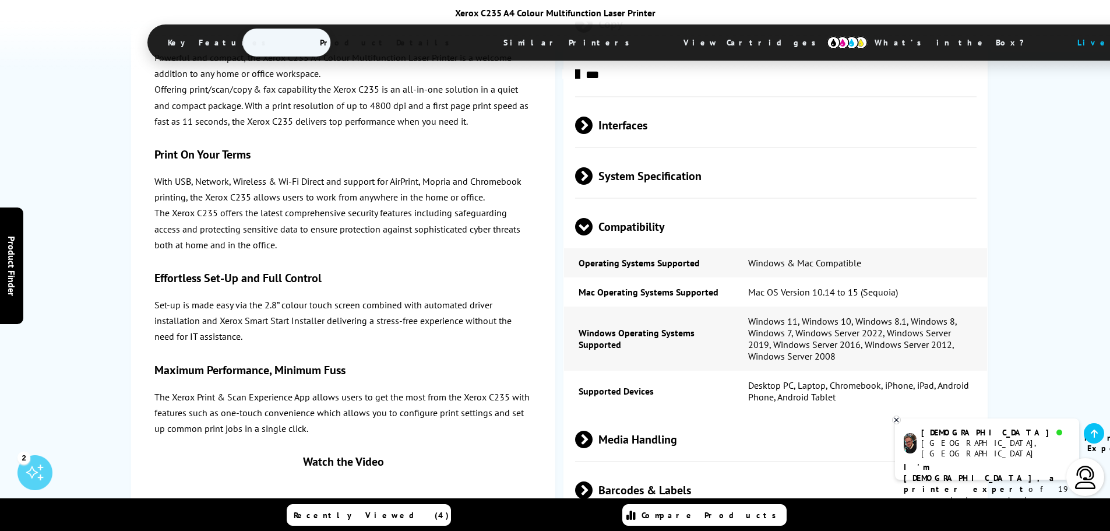
scroll to position [2866, 0]
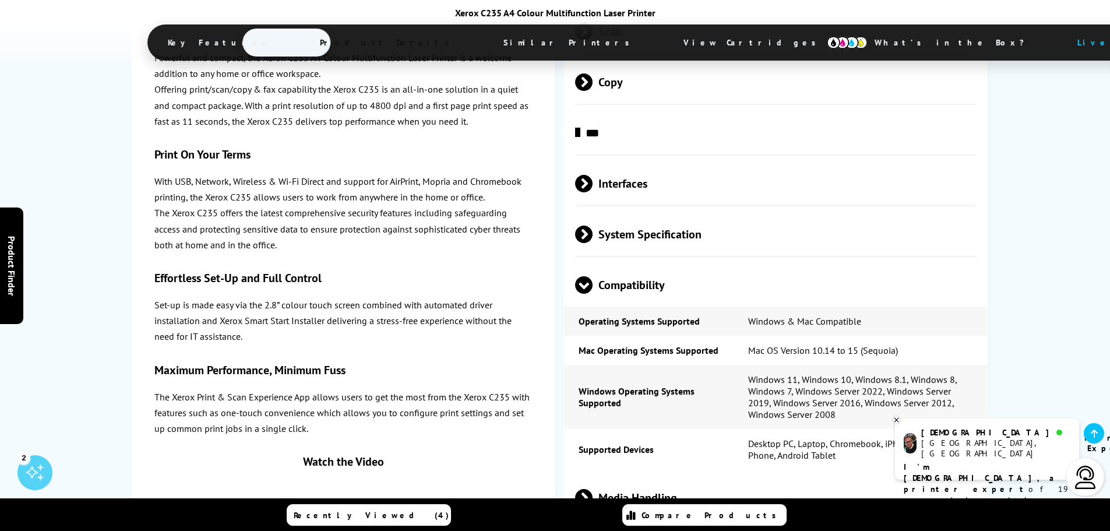
click at [586, 294] on span at bounding box center [583, 294] width 17 height 0
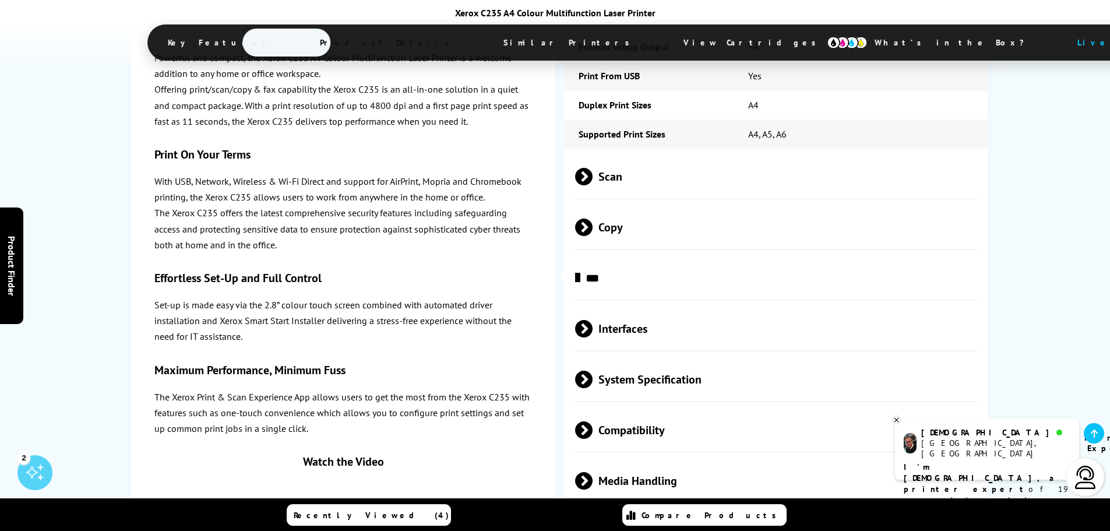
scroll to position [2691, 0]
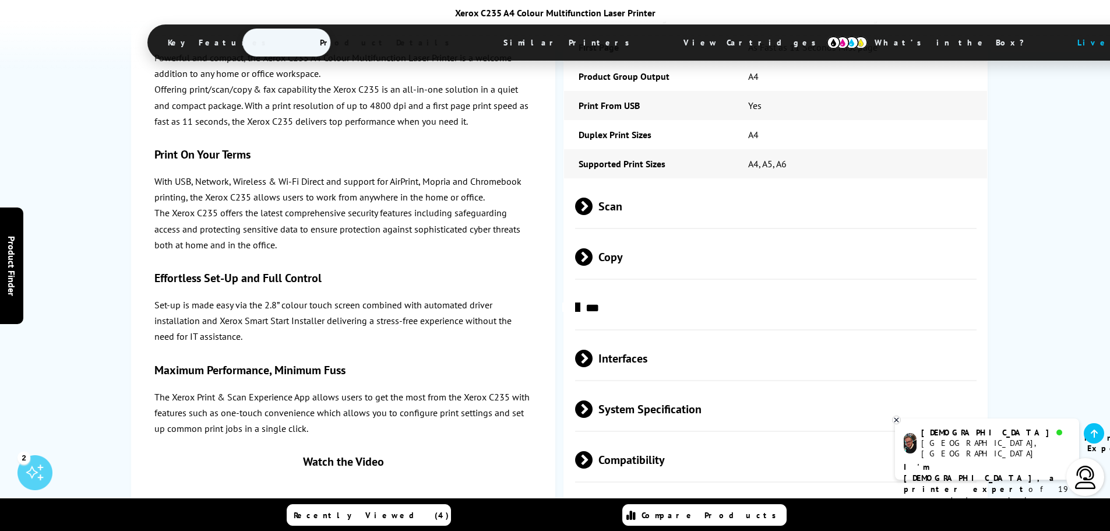
click at [593, 248] on span at bounding box center [593, 256] width 0 height 17
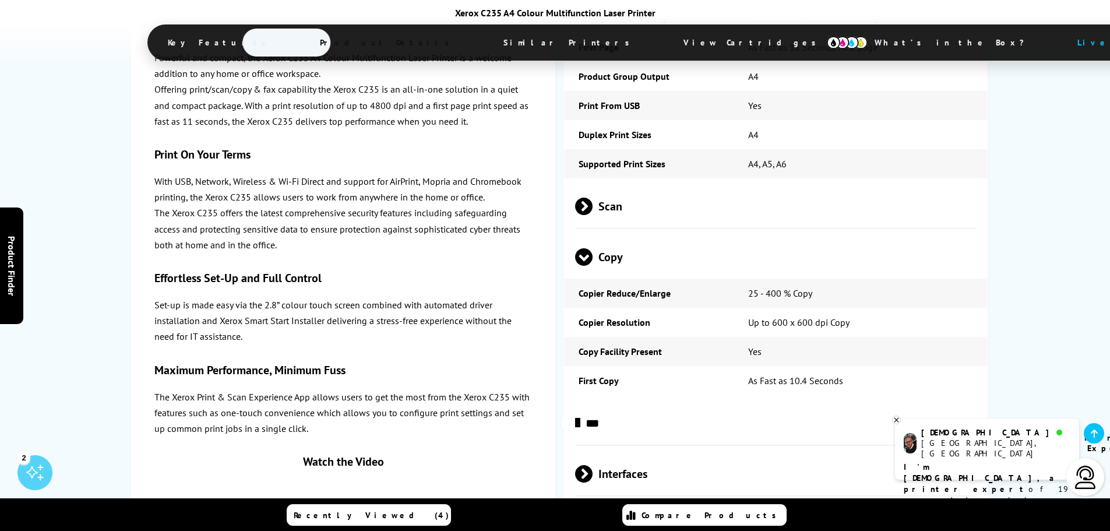
click at [593, 198] on span at bounding box center [593, 206] width 0 height 17
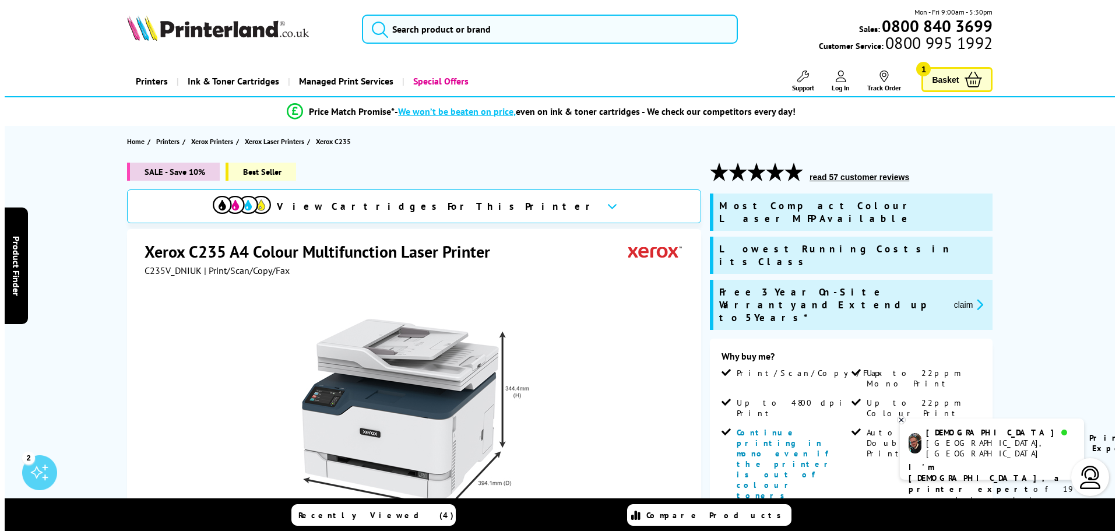
scroll to position [0, 0]
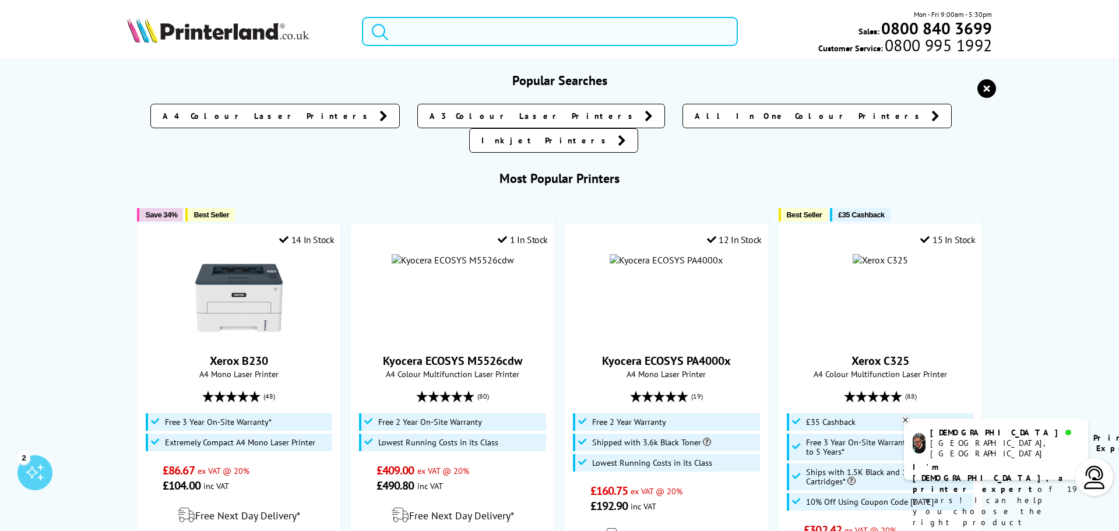
drag, startPoint x: 468, startPoint y: 32, endPoint x: 479, endPoint y: 27, distance: 12.3
click at [469, 30] on input "search" at bounding box center [550, 31] width 376 height 29
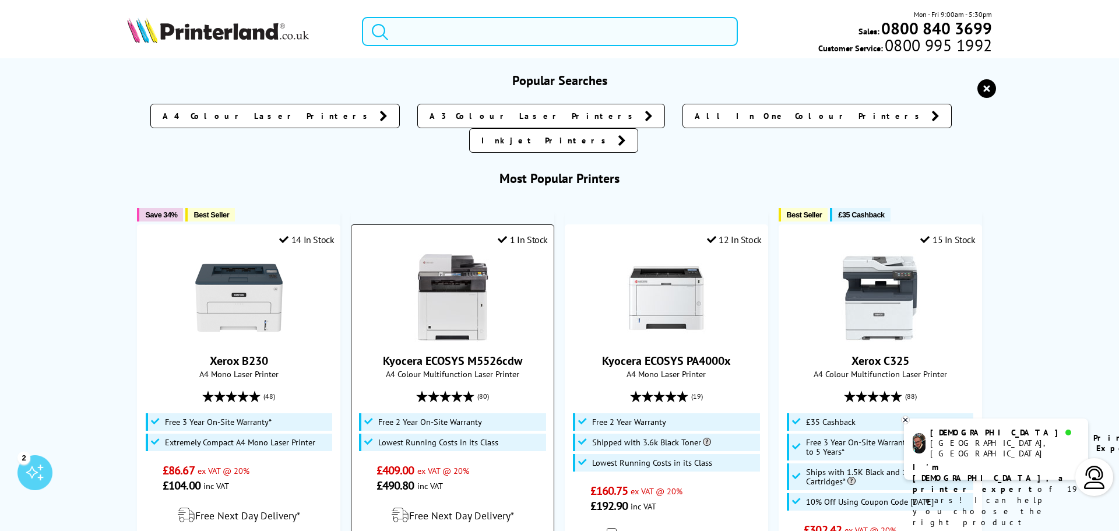
scroll to position [58, 0]
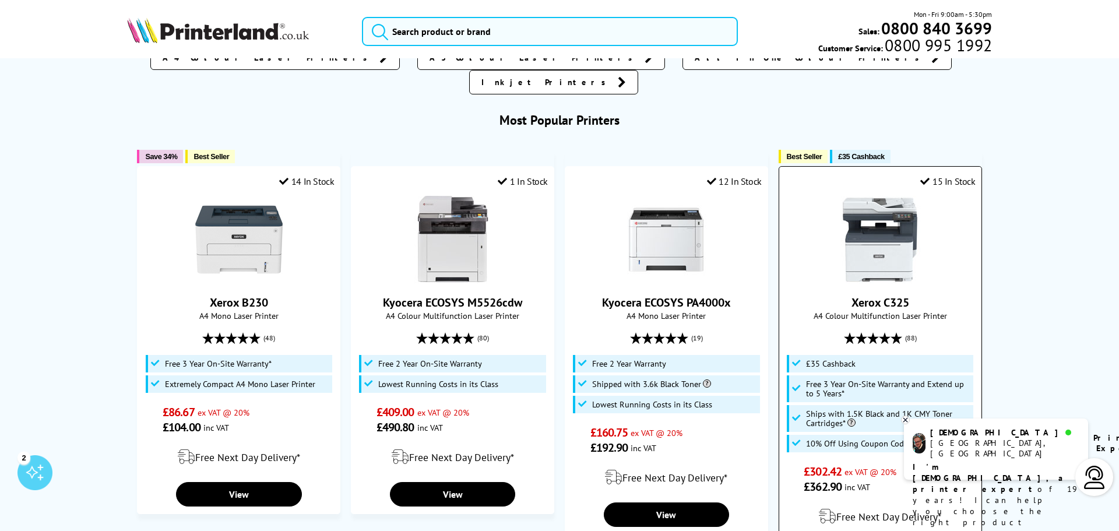
click at [885, 230] on img at bounding box center [879, 239] width 87 height 87
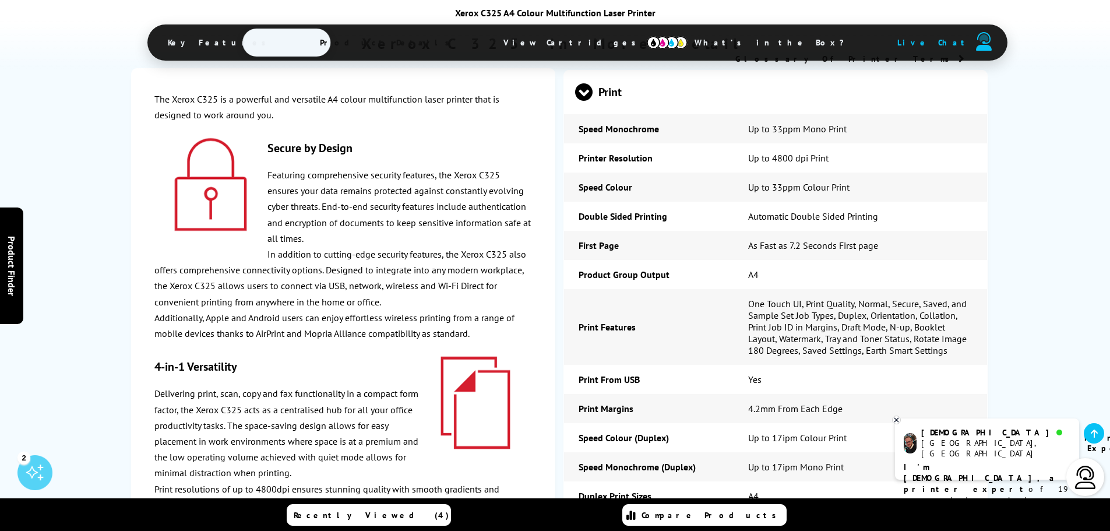
scroll to position [2811, 0]
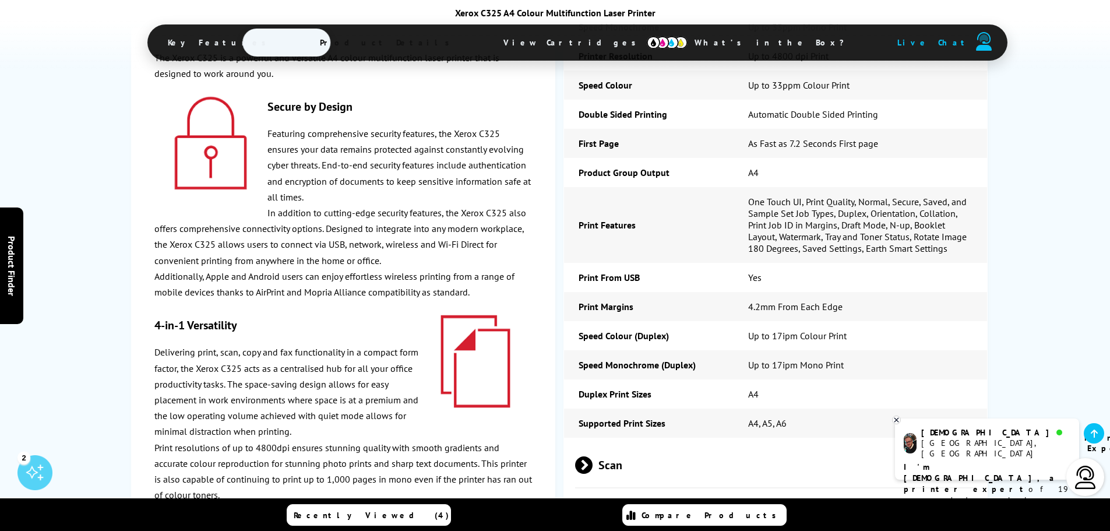
click at [715, 444] on span "Scan" at bounding box center [776, 466] width 402 height 44
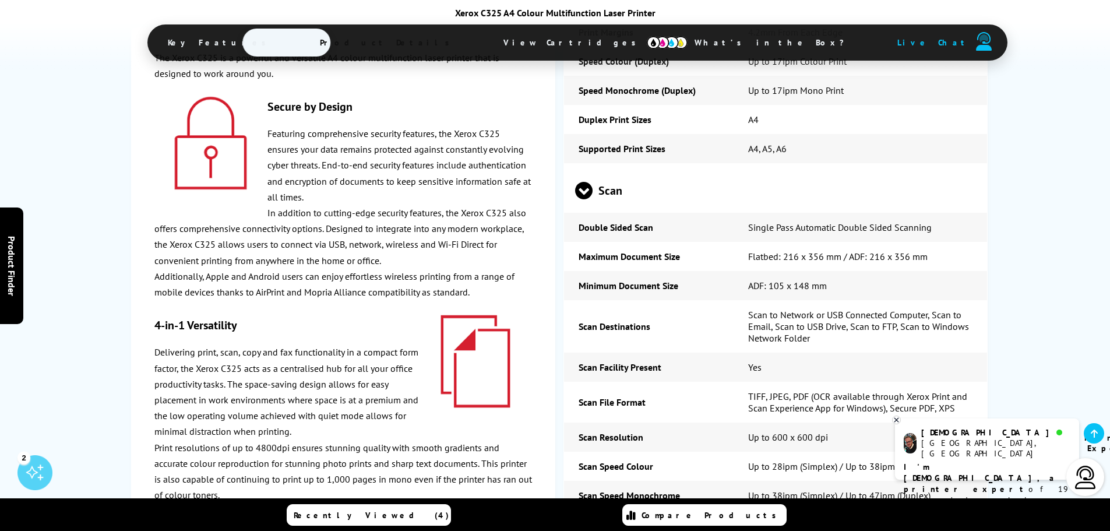
scroll to position [3044, 0]
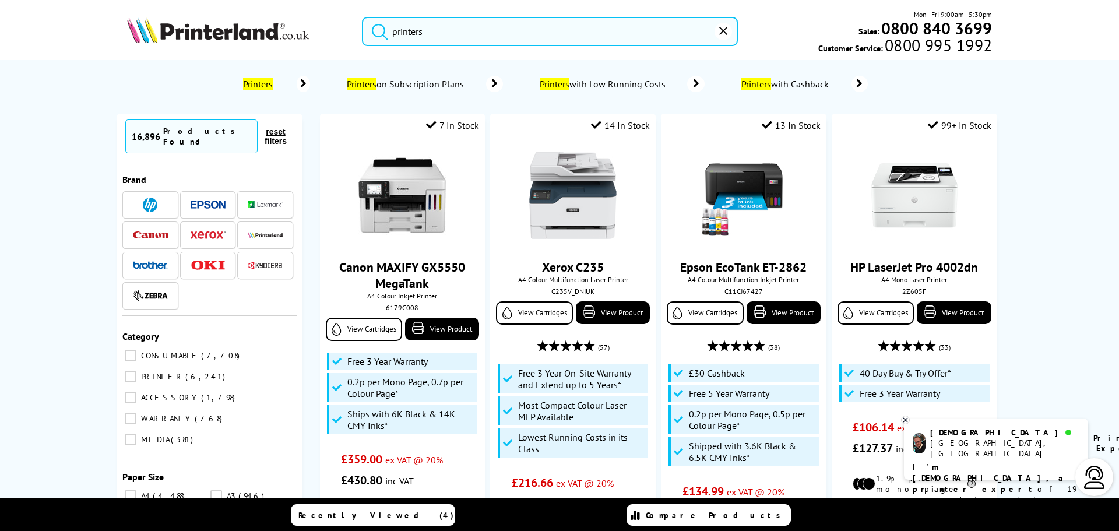
type input "printers"
click at [105, 76] on div "Printers Printers on Subscription Plans Printers with Low Running Costs Printer…" at bounding box center [559, 84] width 909 height 36
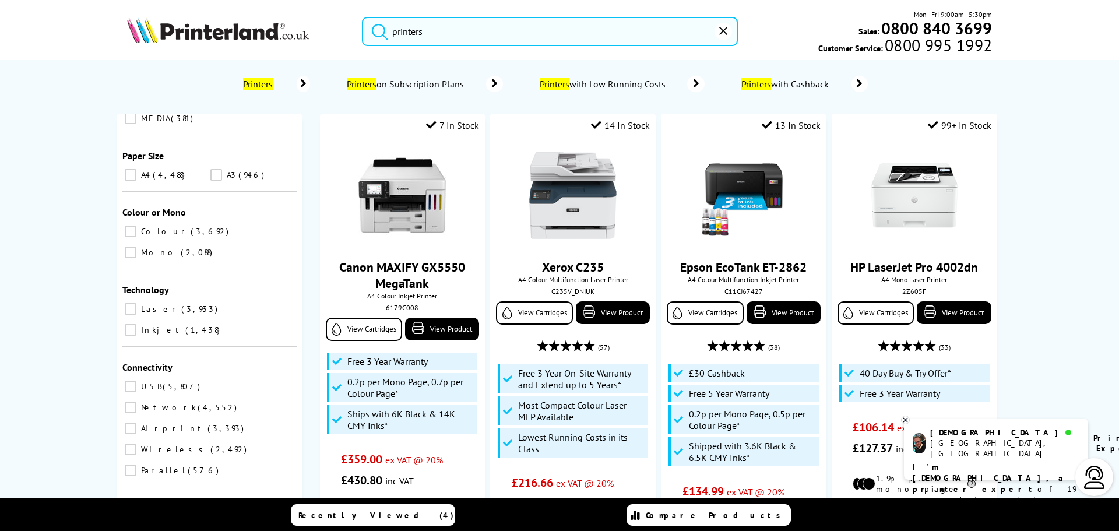
scroll to position [350, 0]
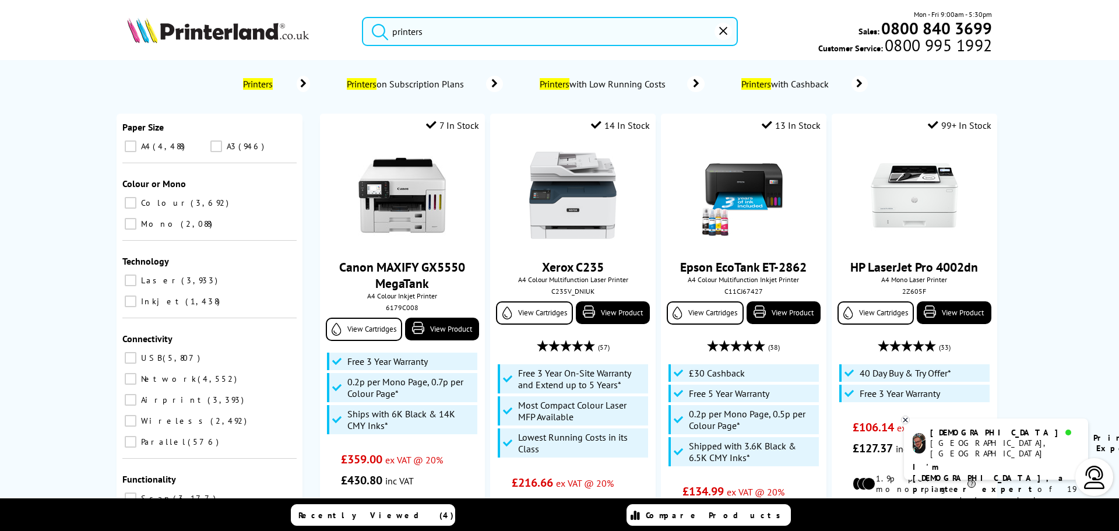
click at [129, 492] on input "Scan 3,177" at bounding box center [131, 498] width 12 height 12
checkbox input "true"
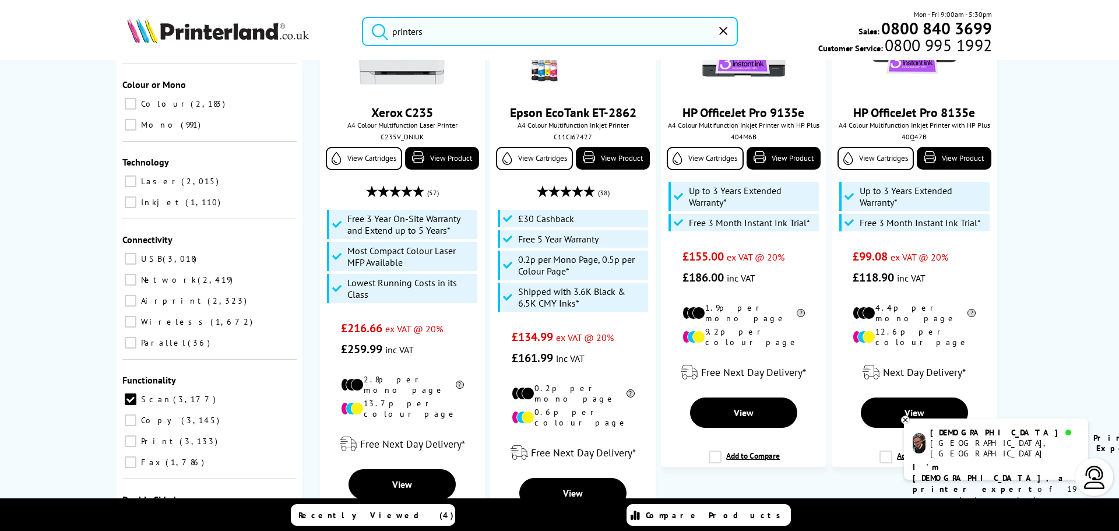
scroll to position [175, 0]
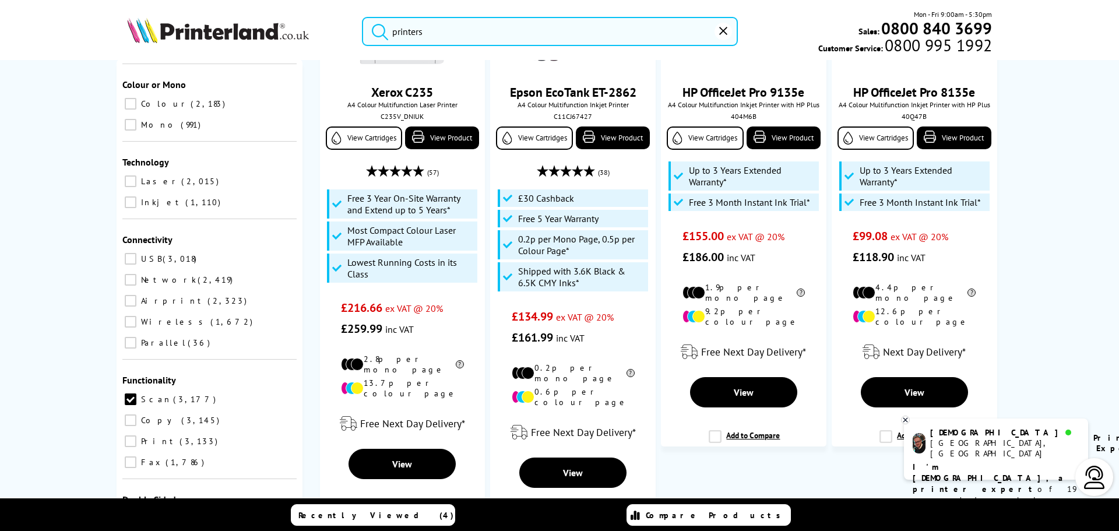
click at [136, 530] on input "Scan 1,378" at bounding box center [131, 540] width 12 height 12
checkbox input "true"
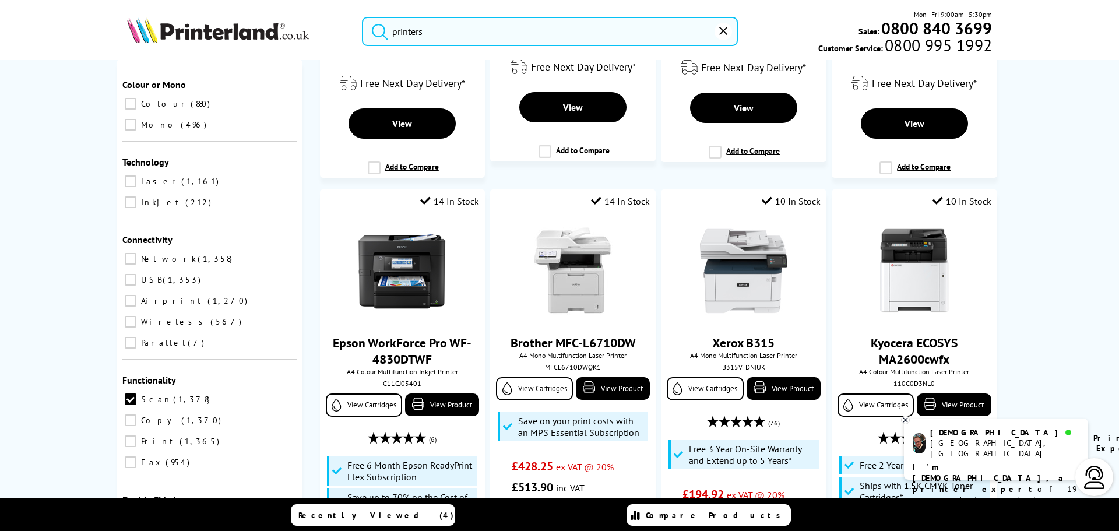
scroll to position [1107, 0]
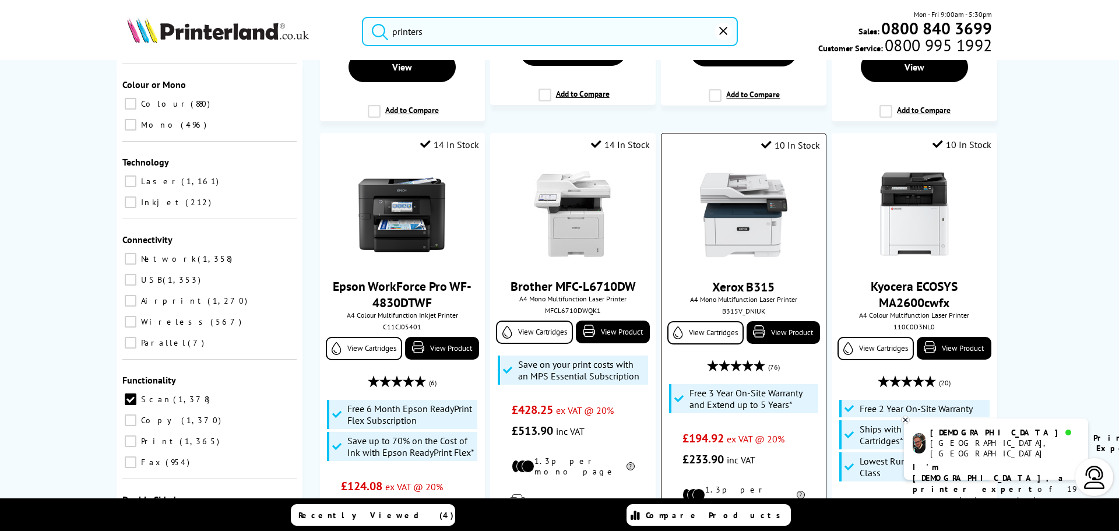
click at [745, 194] on img at bounding box center [743, 214] width 87 height 87
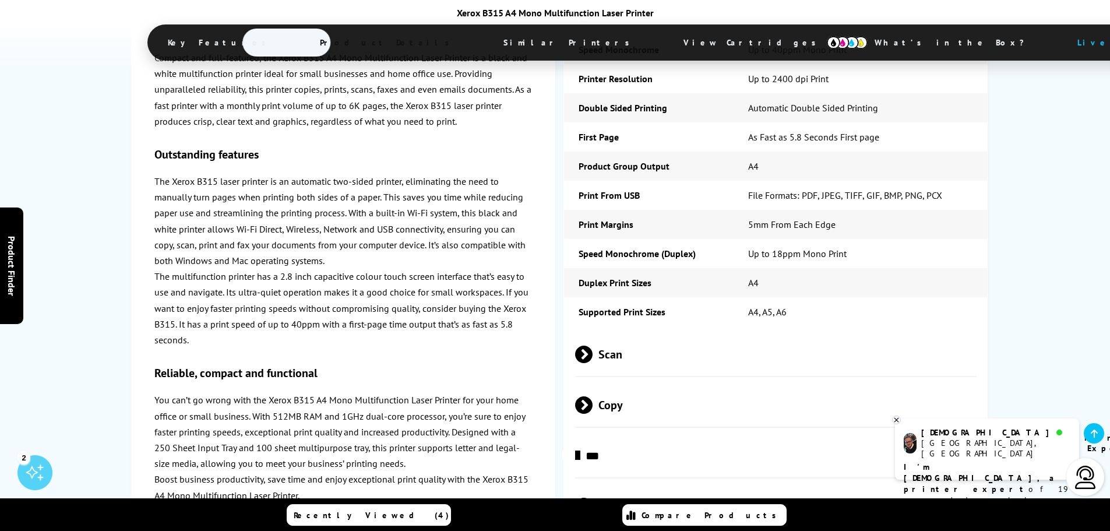
scroll to position [2564, 0]
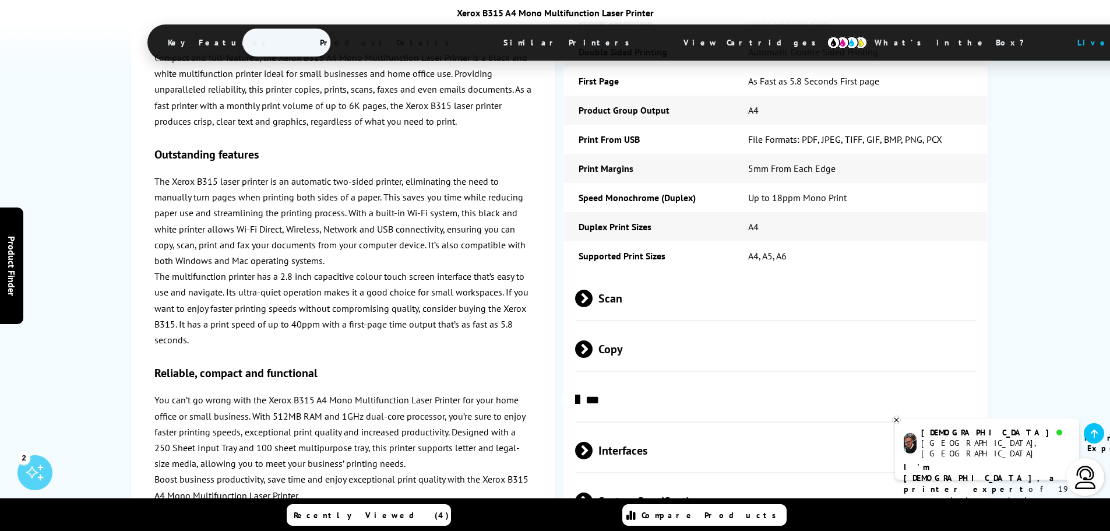
click at [784, 276] on span "Scan" at bounding box center [776, 298] width 402 height 44
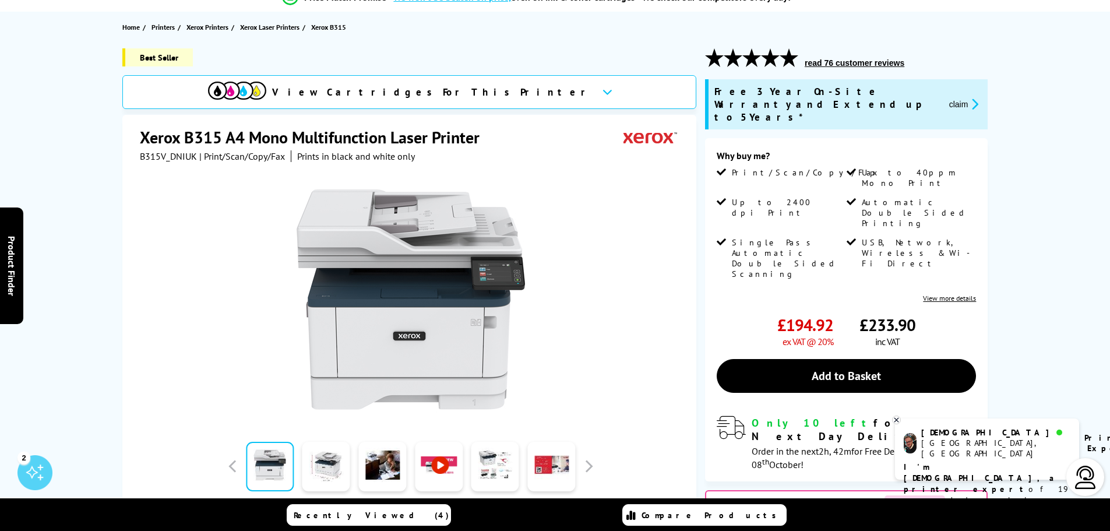
scroll to position [0, 0]
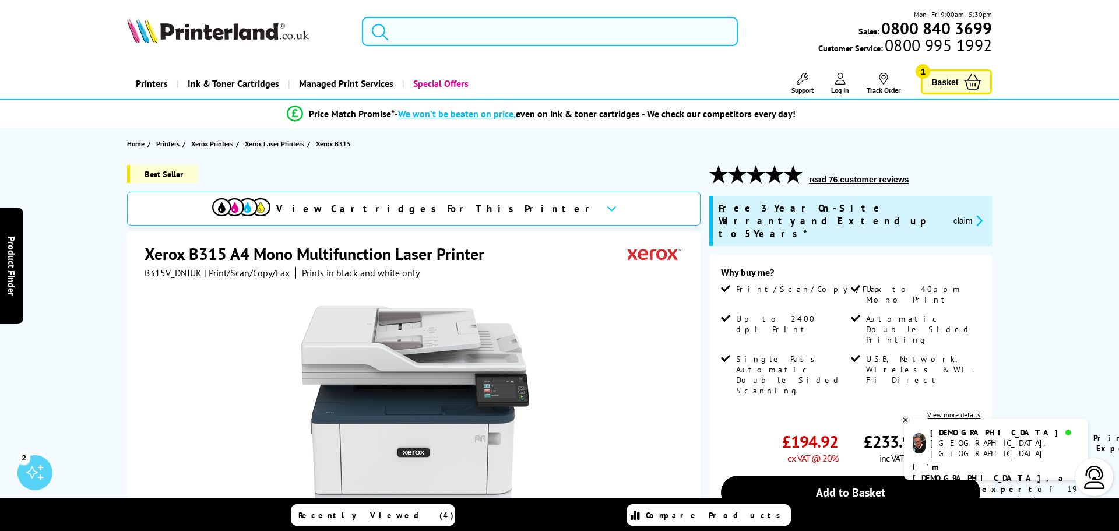
click at [503, 31] on input "search" at bounding box center [550, 31] width 376 height 29
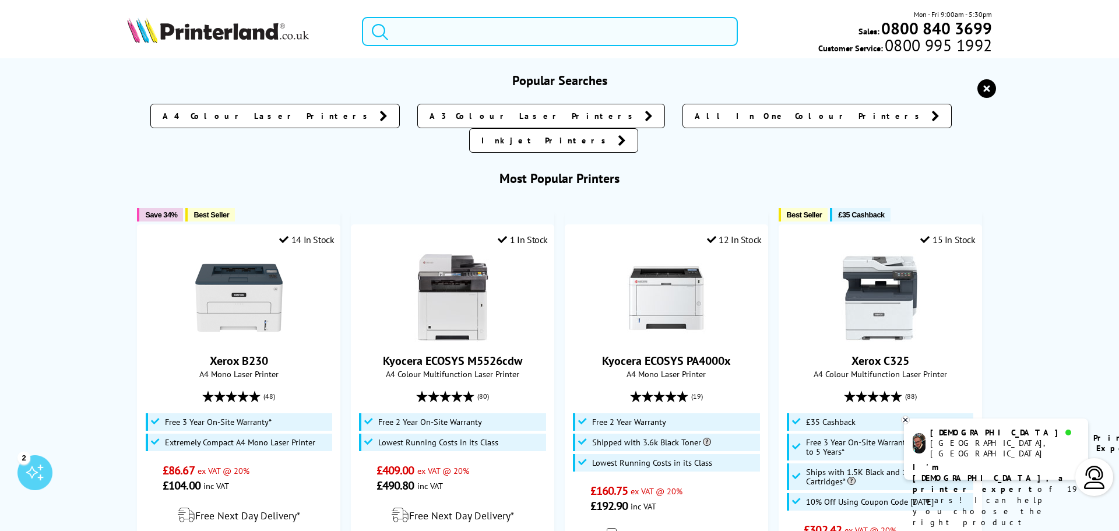
click at [510, 40] on input "search" at bounding box center [550, 31] width 376 height 29
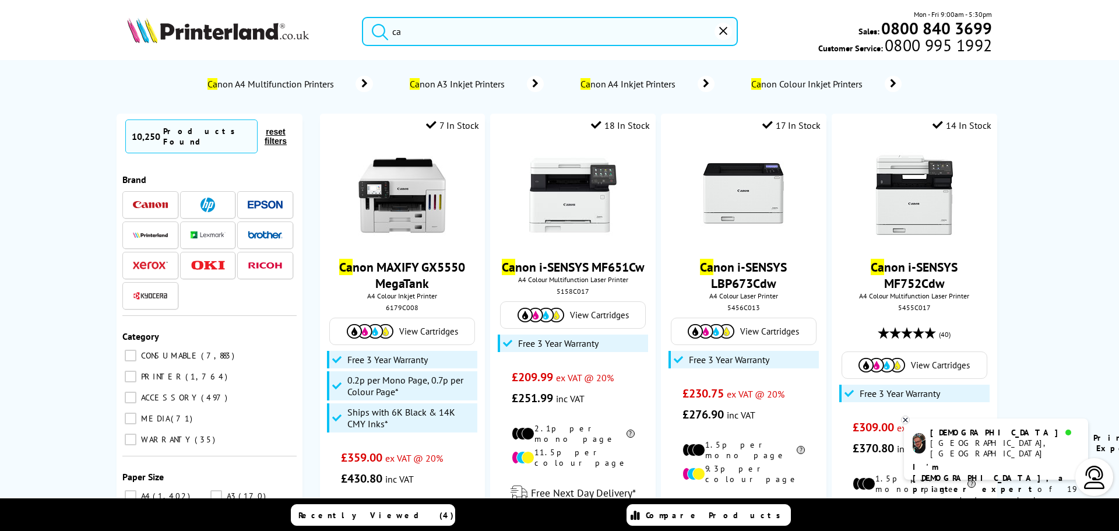
type input "c"
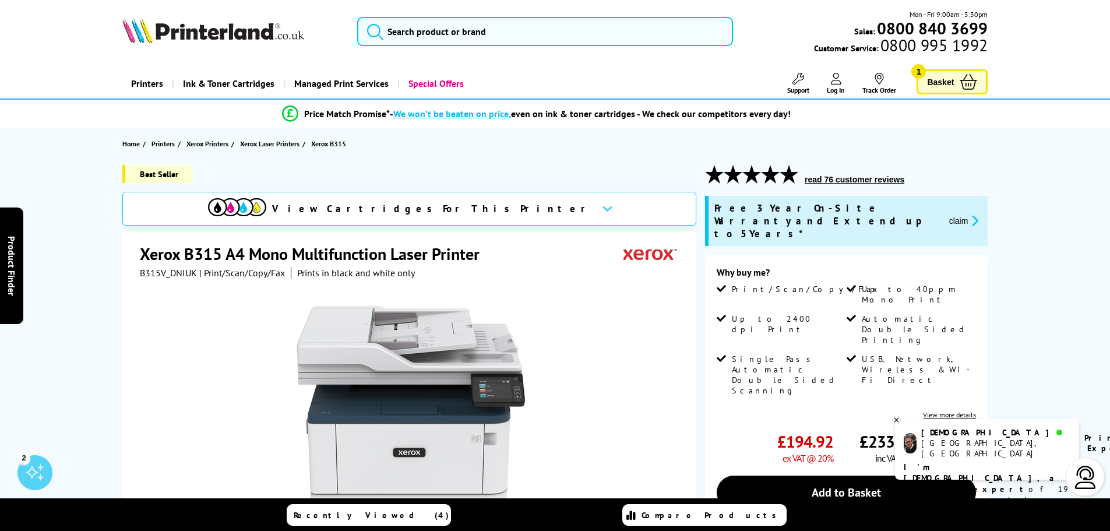
click at [952, 85] on span "Basket" at bounding box center [940, 82] width 27 height 16
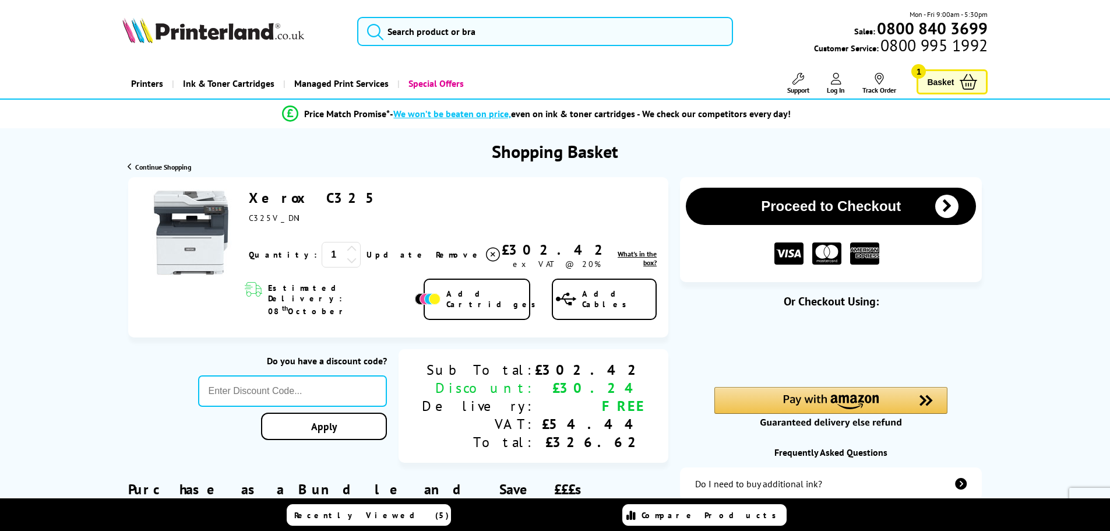
click at [275, 201] on link "Xerox C325" at bounding box center [316, 198] width 135 height 18
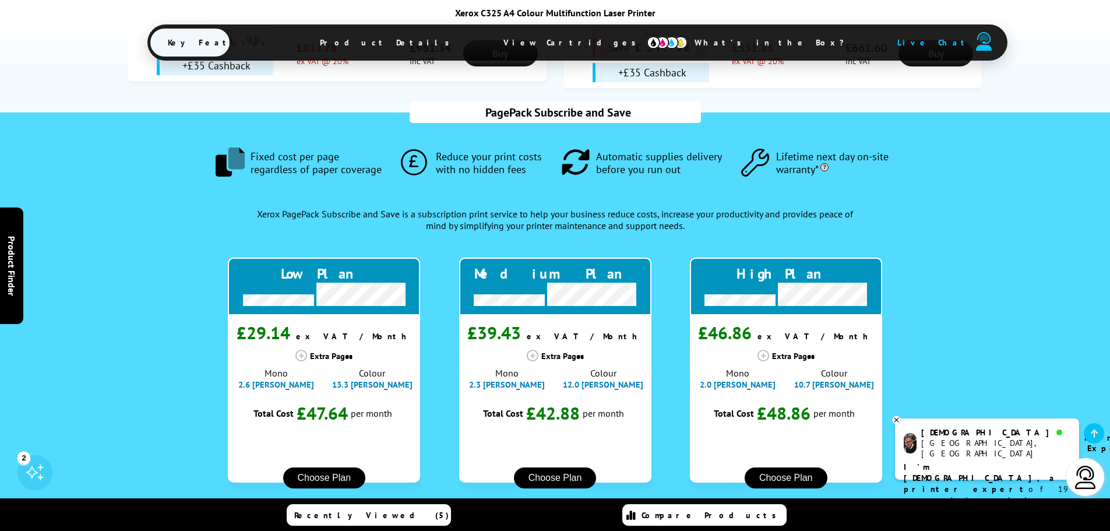
scroll to position [702, 0]
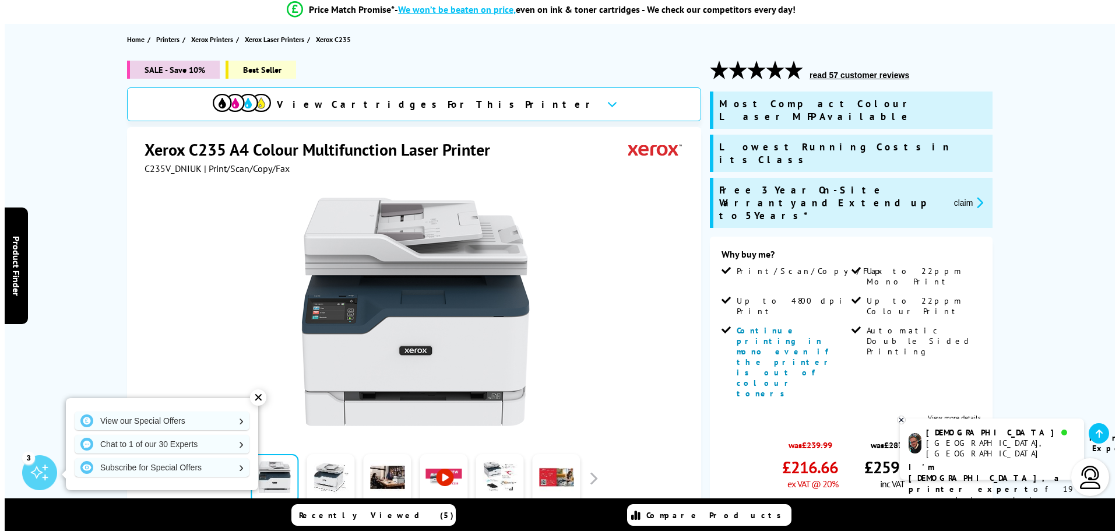
scroll to position [175, 0]
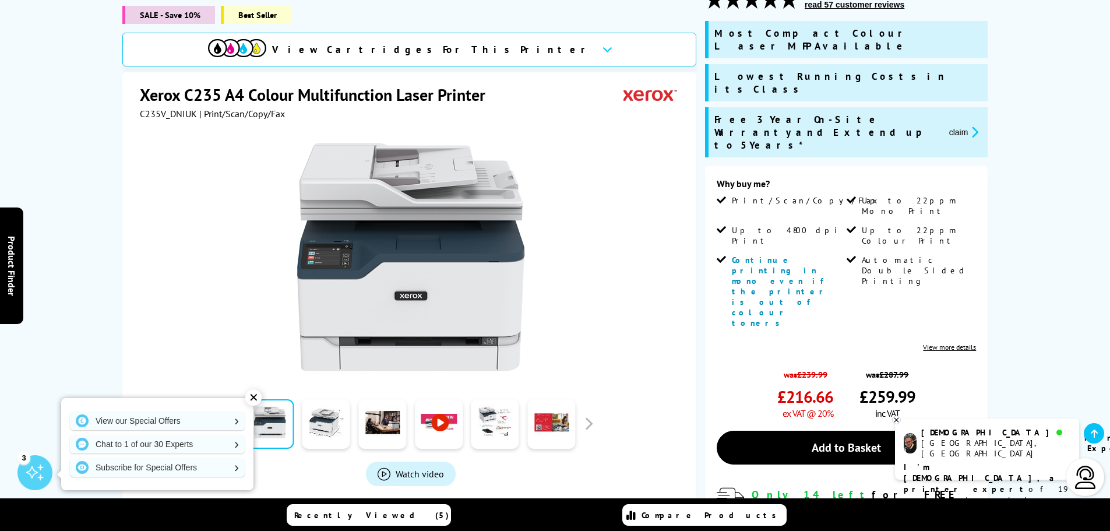
click at [956, 125] on button "claim" at bounding box center [964, 131] width 37 height 13
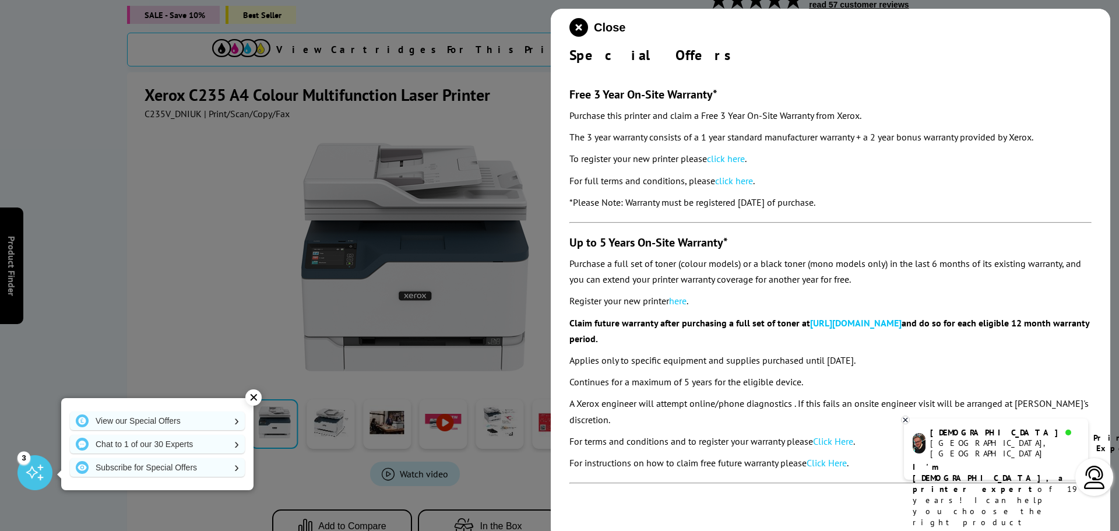
click at [535, 226] on div at bounding box center [559, 265] width 1119 height 531
click at [457, 372] on div at bounding box center [559, 265] width 1119 height 531
click at [182, 418] on link "View our Special Offers" at bounding box center [157, 420] width 175 height 19
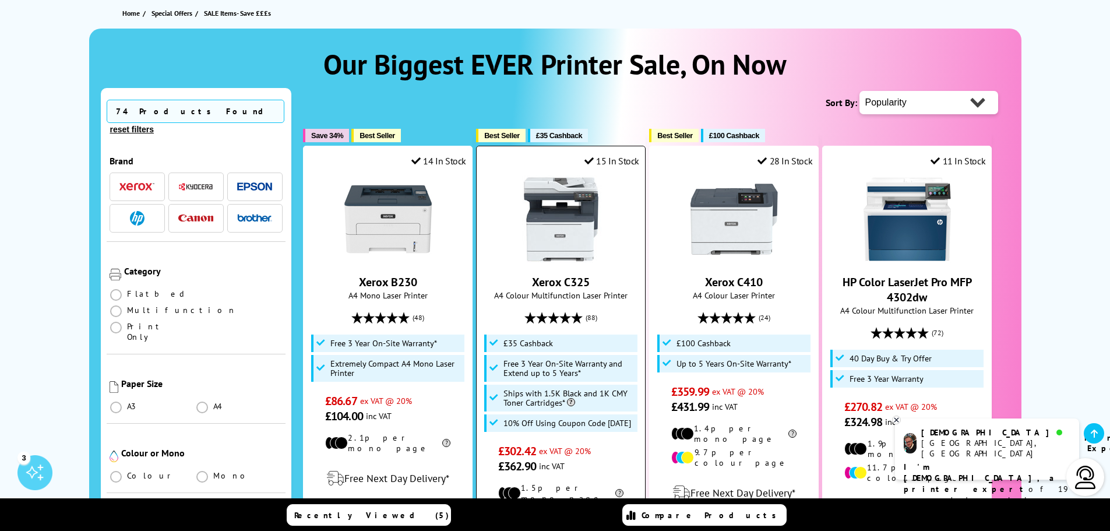
scroll to position [175, 0]
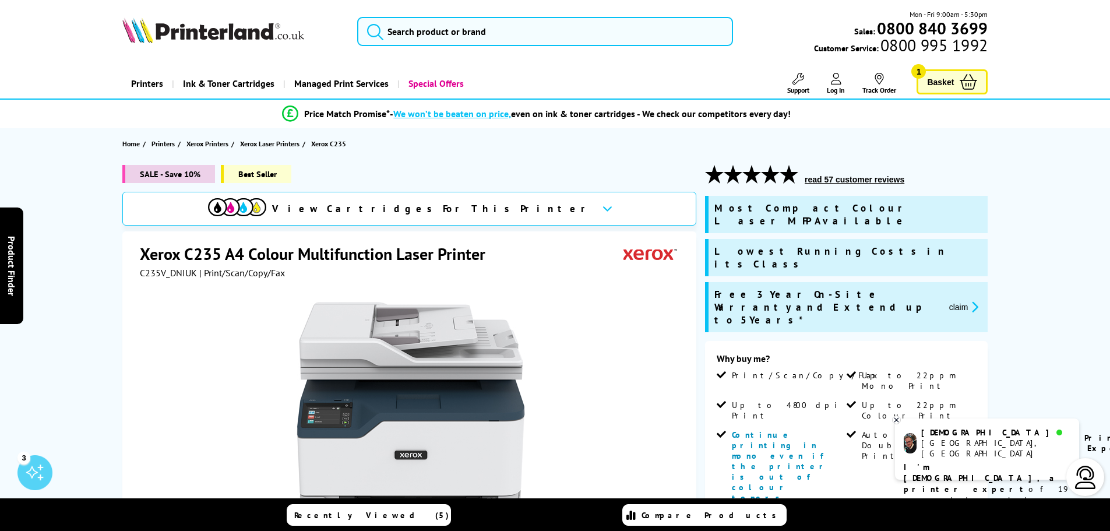
scroll to position [233, 0]
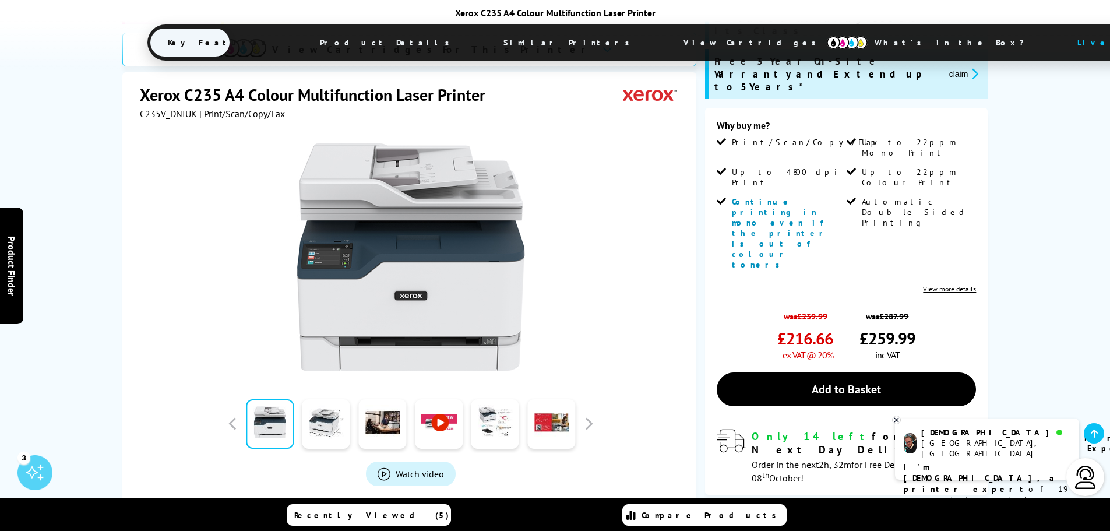
click at [970, 284] on link "View more details" at bounding box center [949, 288] width 53 height 9
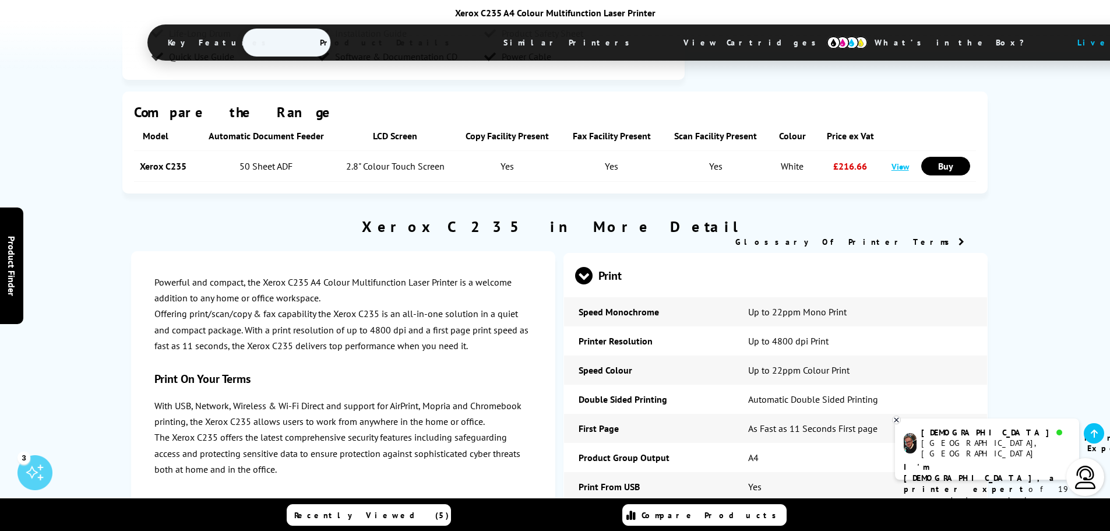
scroll to position [2997, 0]
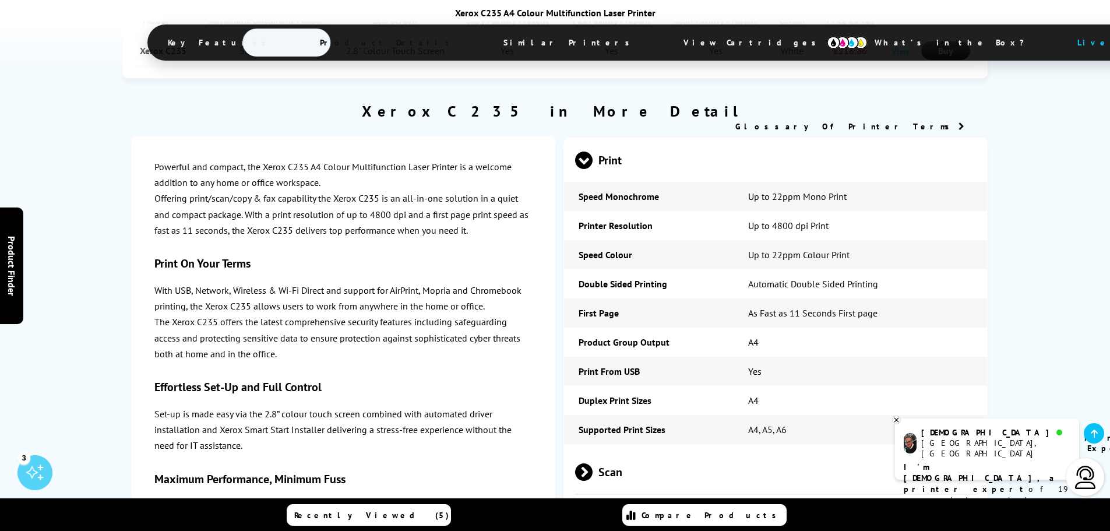
click at [656, 450] on span "Scan" at bounding box center [776, 472] width 402 height 44
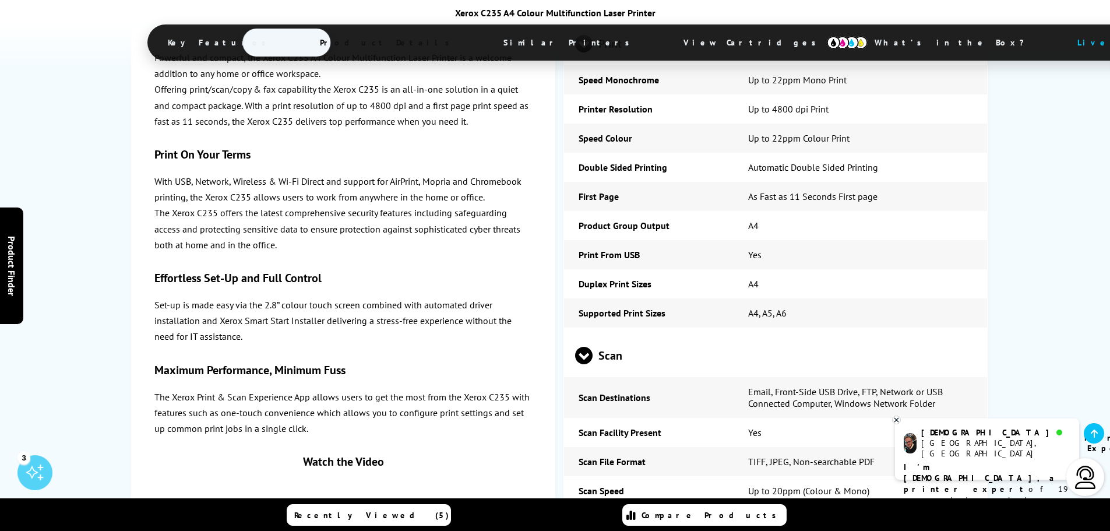
scroll to position [3172, 0]
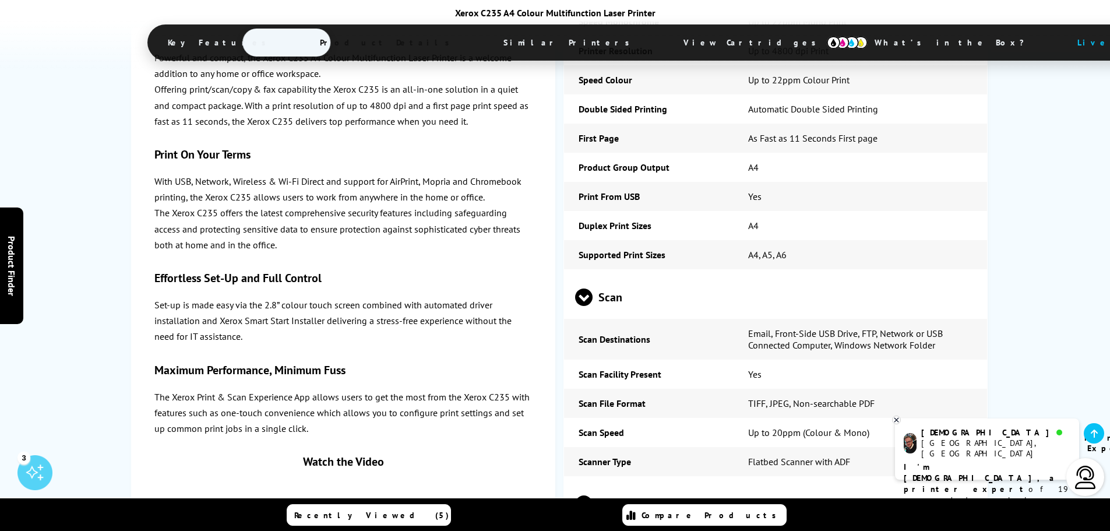
click at [703, 482] on span "Copy" at bounding box center [776, 504] width 402 height 44
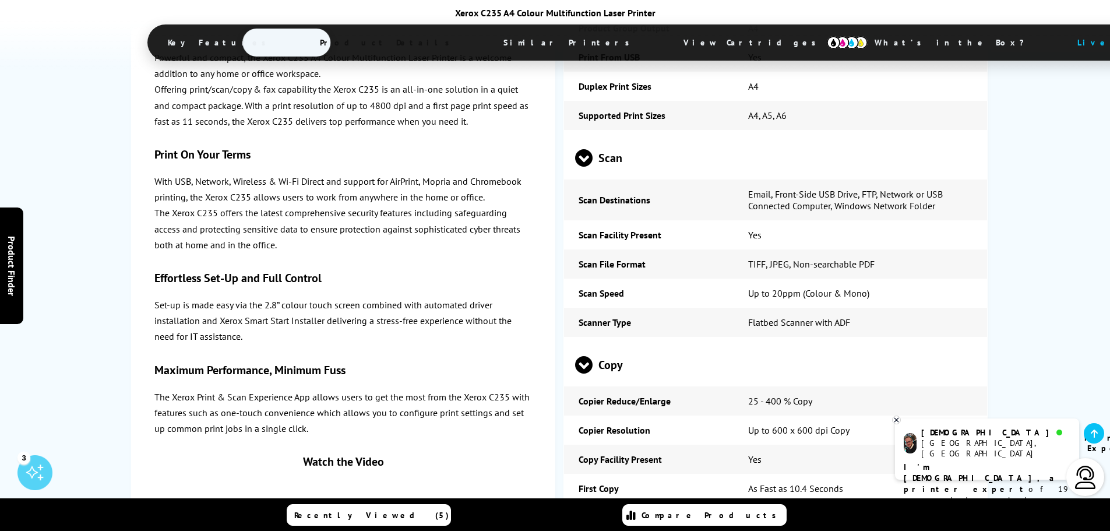
scroll to position [3347, 0]
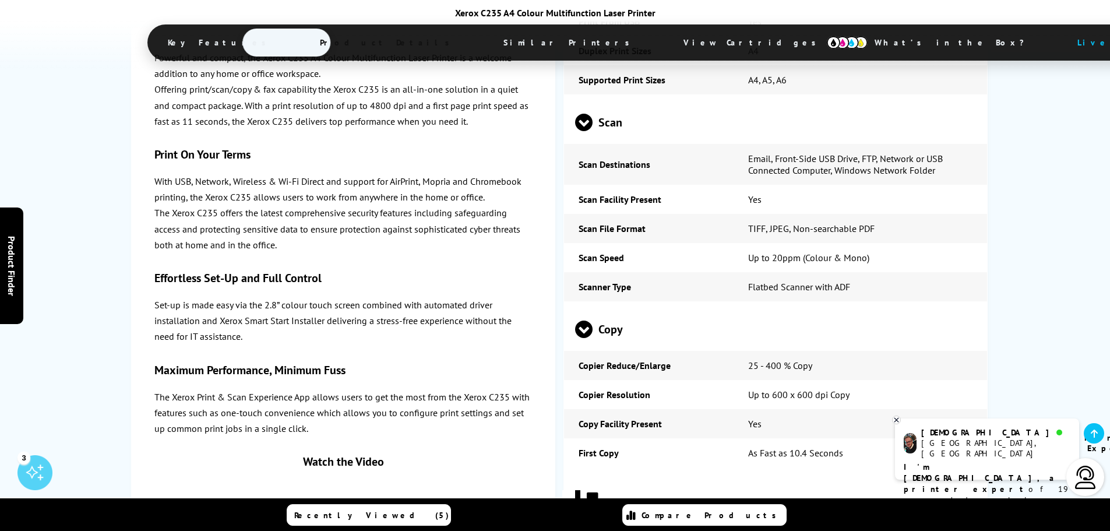
click at [698, 473] on span "***" at bounding box center [776, 495] width 402 height 44
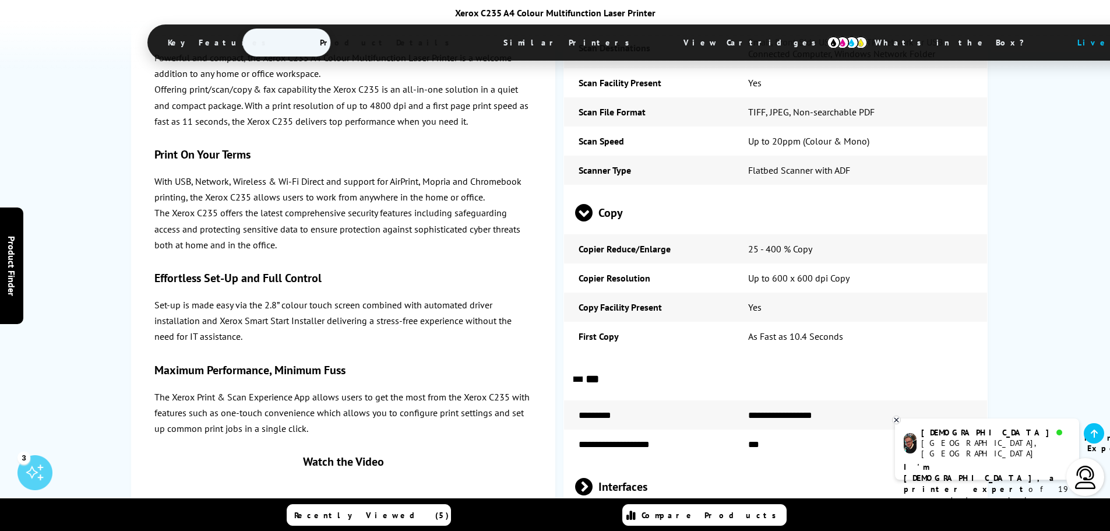
click at [699, 465] on span "Interfaces" at bounding box center [776, 487] width 402 height 44
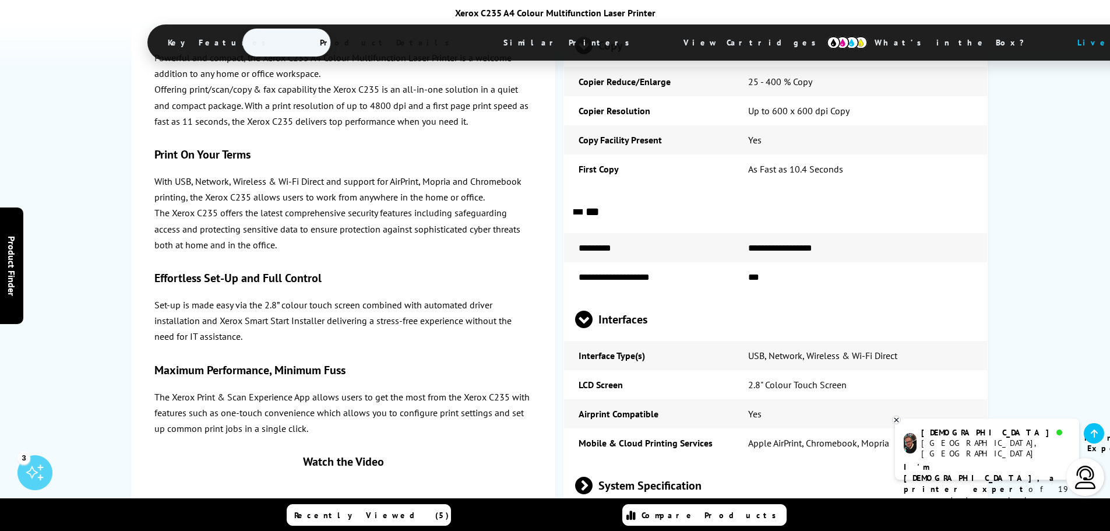
scroll to position [3697, 0]
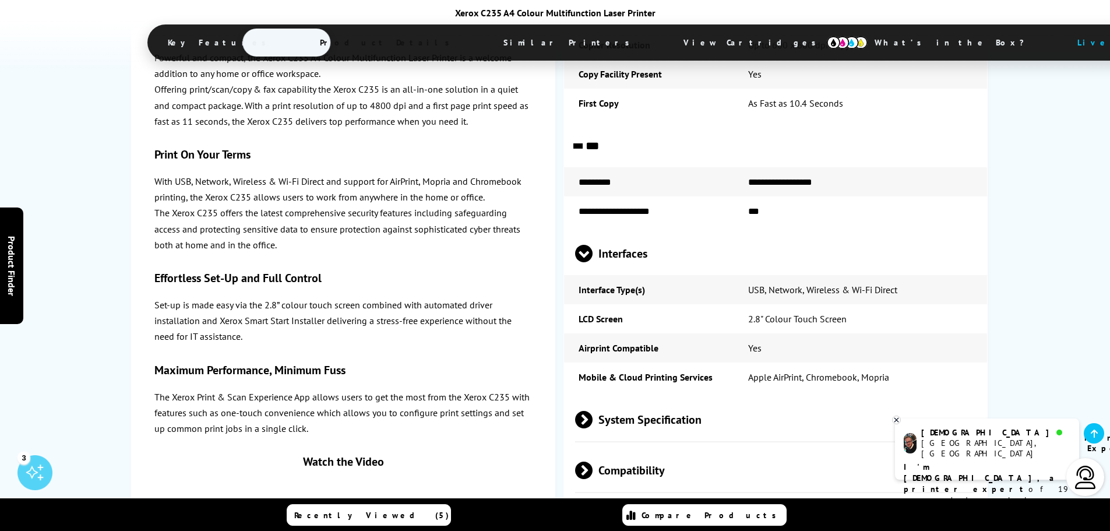
click at [706, 397] on span "System Specification" at bounding box center [776, 419] width 402 height 44
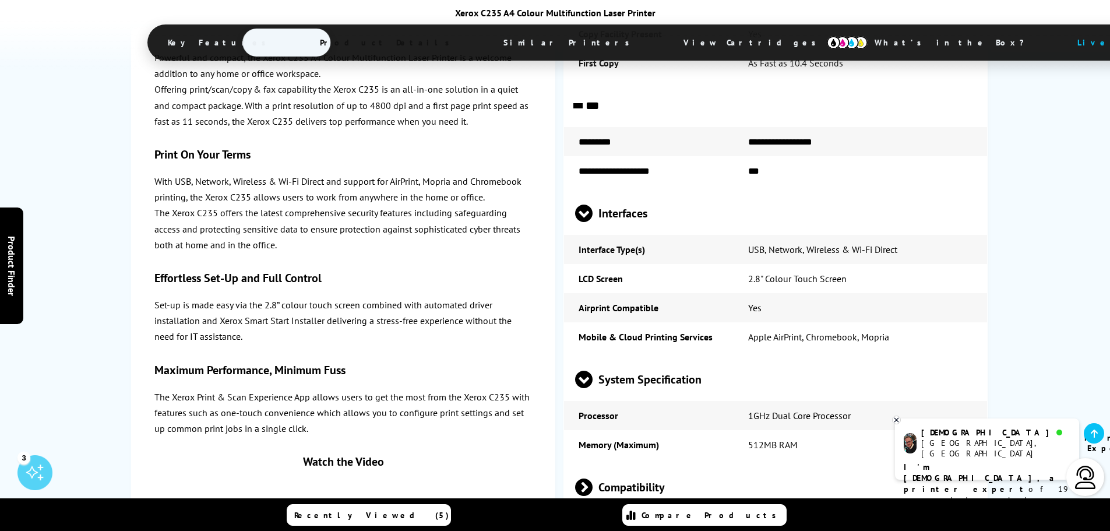
scroll to position [3813, 0]
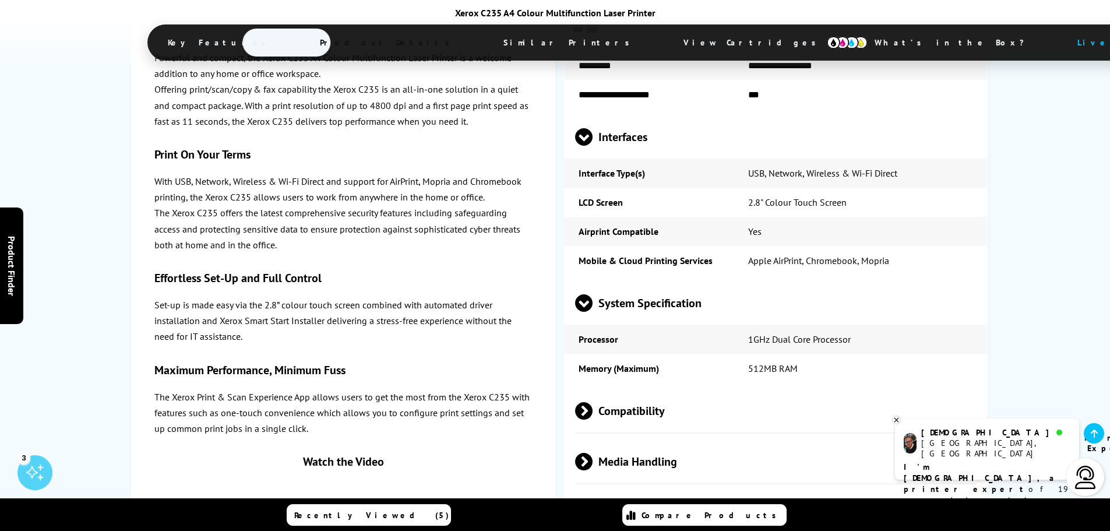
click at [703, 389] on span "Compatibility" at bounding box center [776, 411] width 402 height 44
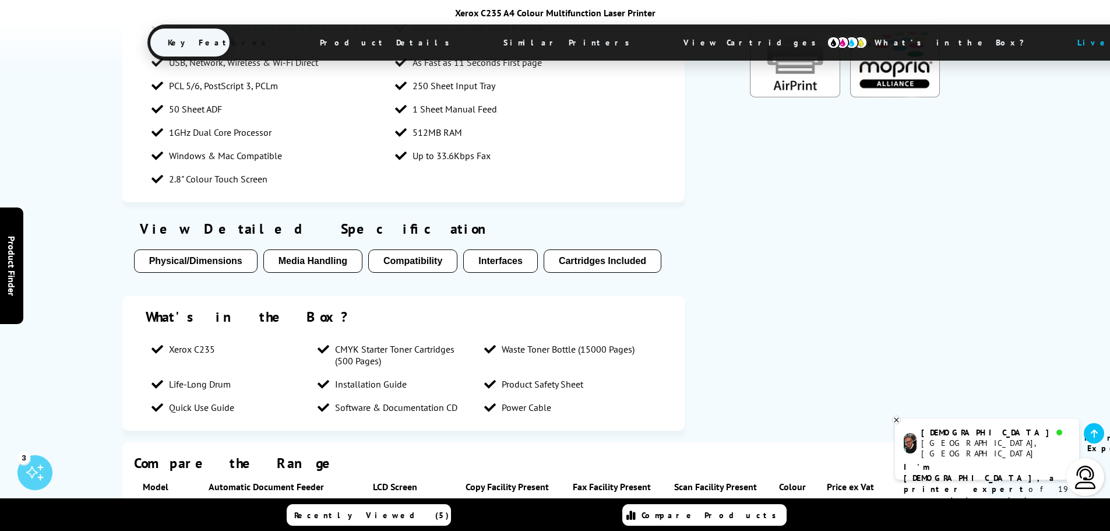
scroll to position [0, 0]
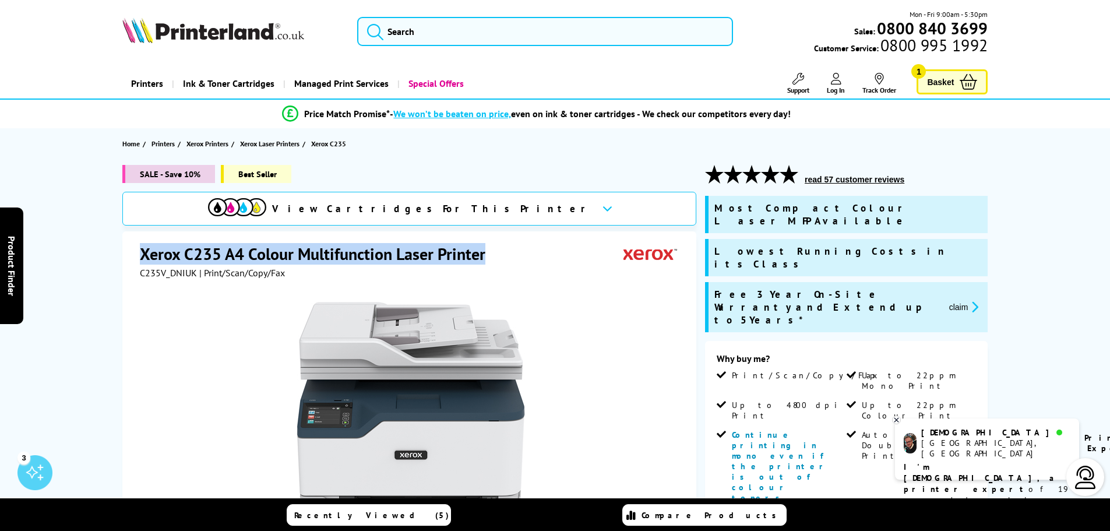
drag, startPoint x: 140, startPoint y: 255, endPoint x: 489, endPoint y: 248, distance: 348.6
click at [490, 251] on h1 "Xerox C235 A4 Colour Multifunction Laser Printer" at bounding box center [318, 254] width 357 height 22
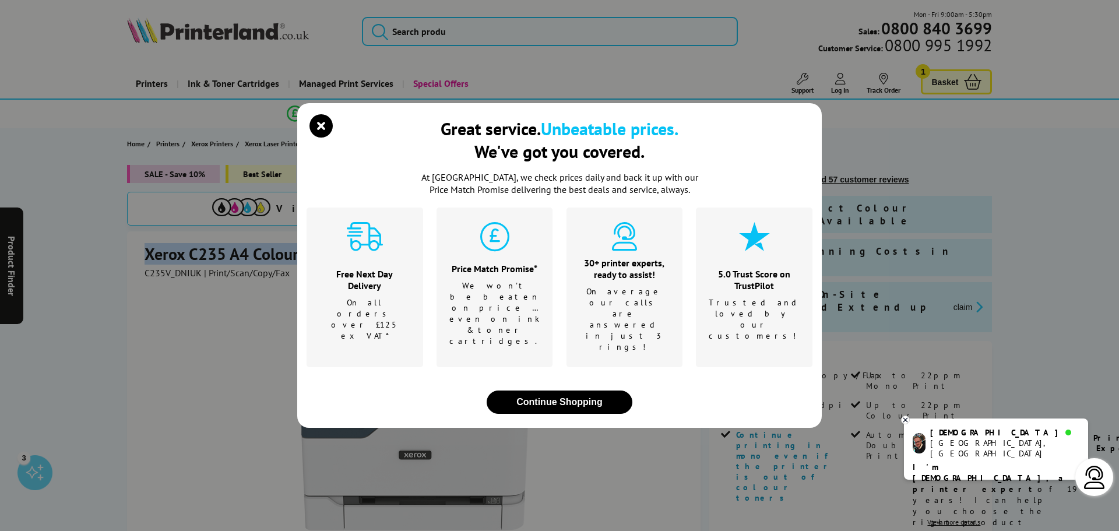
copy h1 "Xerox C235 A4 Colour Multifunction Laser Printer"
click at [317, 138] on icon "close modal" at bounding box center [320, 125] width 23 height 23
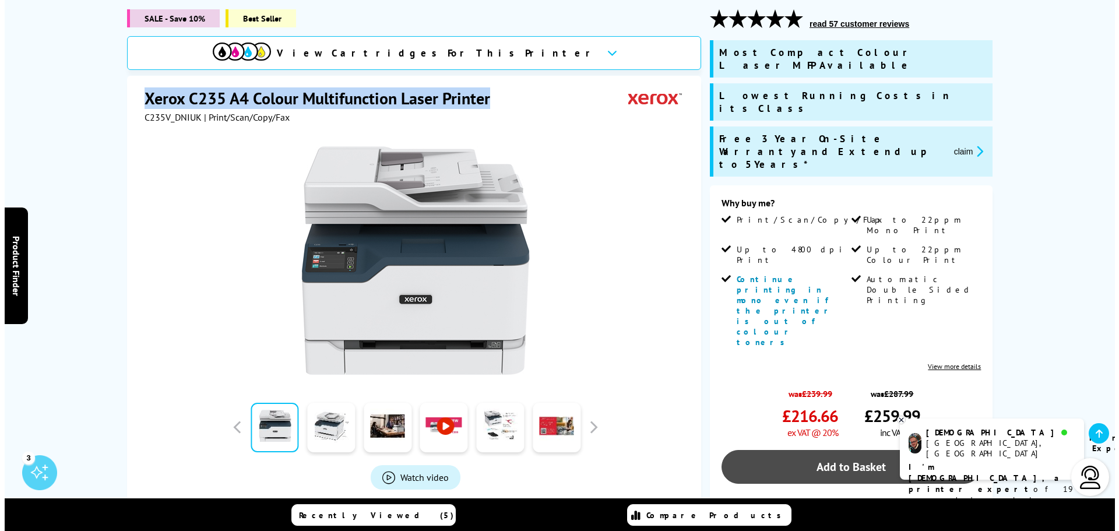
scroll to position [175, 0]
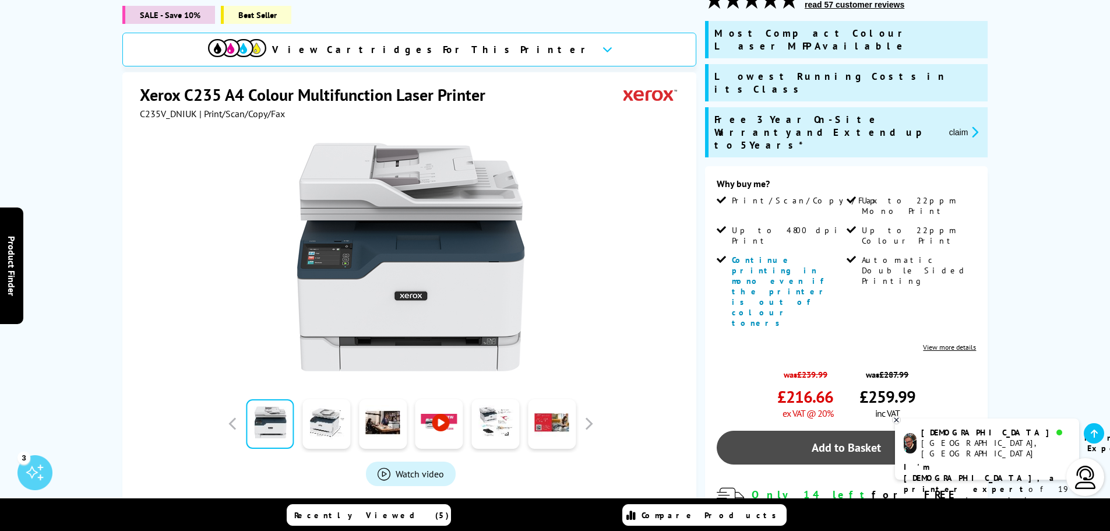
click at [879, 431] on link "Add to Basket" at bounding box center [846, 448] width 259 height 34
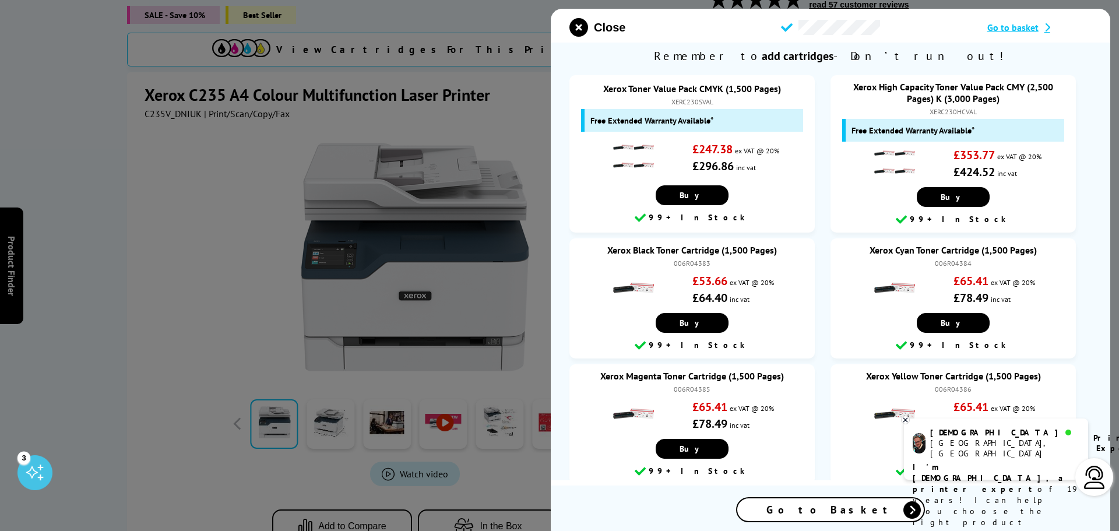
click at [855, 515] on span "Go to Basket" at bounding box center [830, 509] width 128 height 13
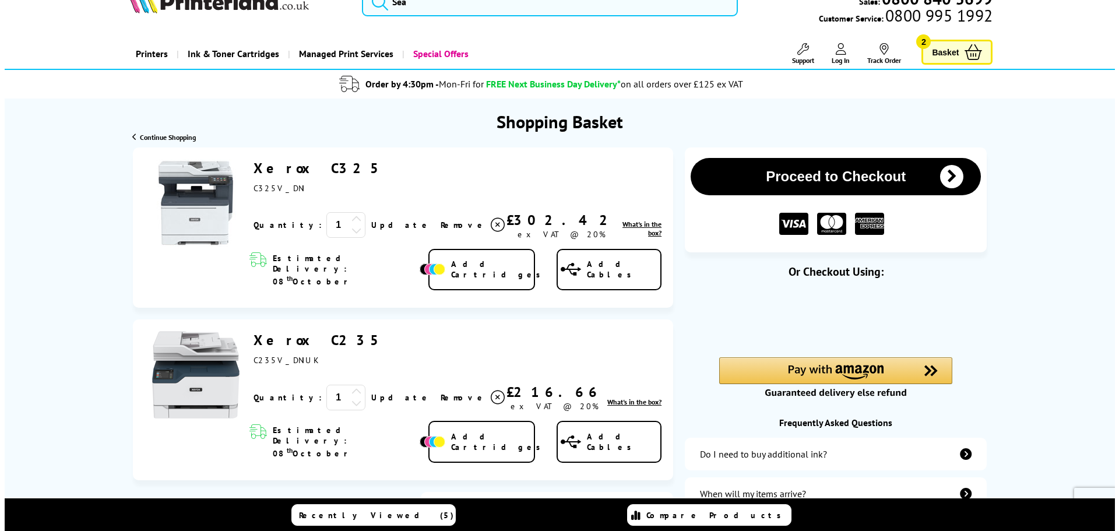
scroll to position [58, 0]
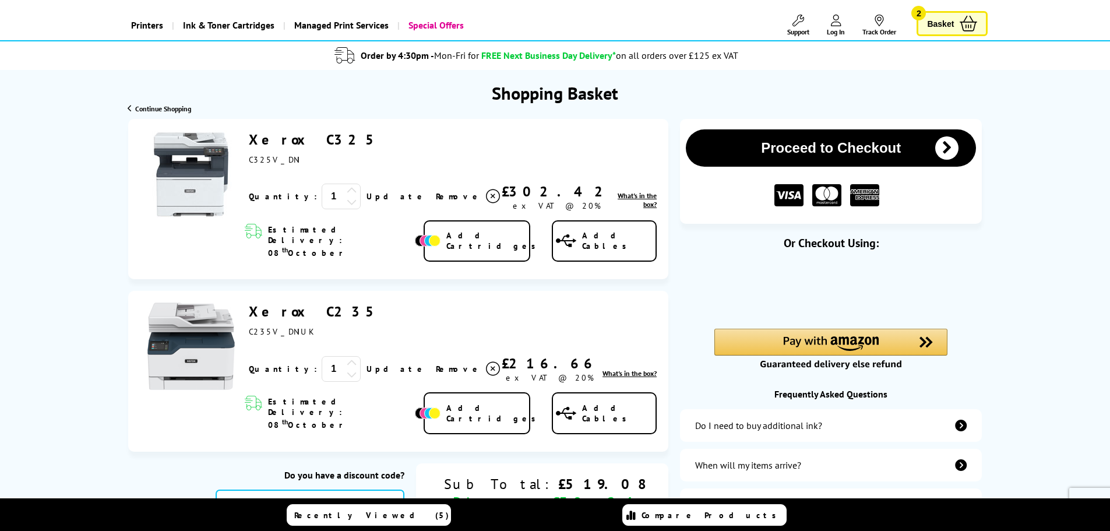
click at [478, 233] on span "Add Cartridges" at bounding box center [494, 240] width 96 height 21
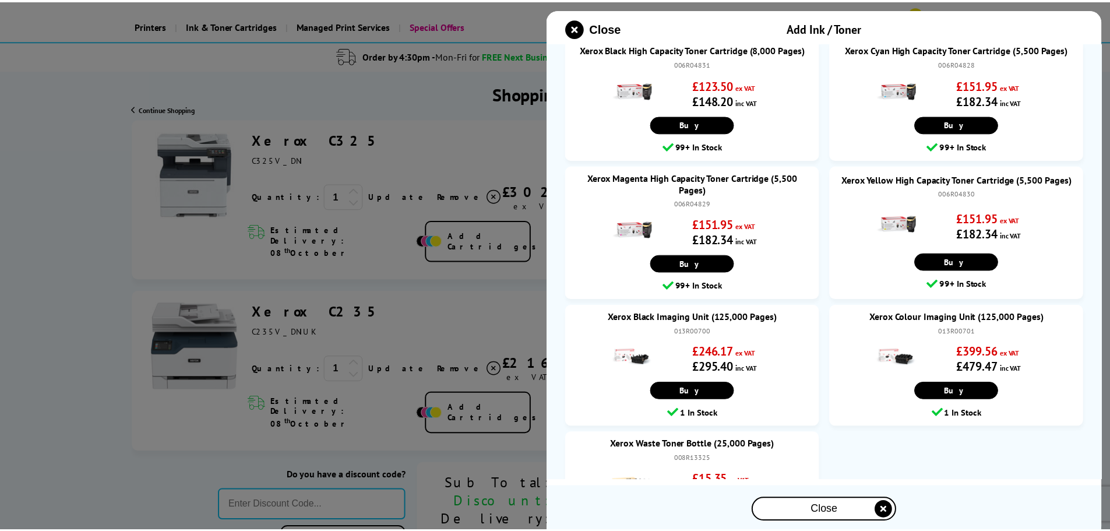
scroll to position [476, 0]
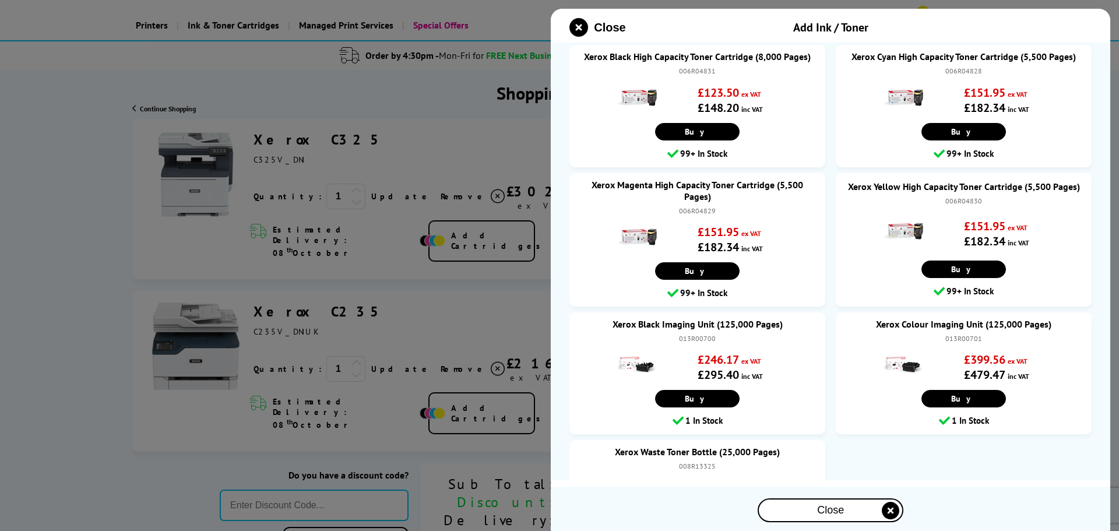
click at [876, 507] on div "Close" at bounding box center [830, 510] width 143 height 22
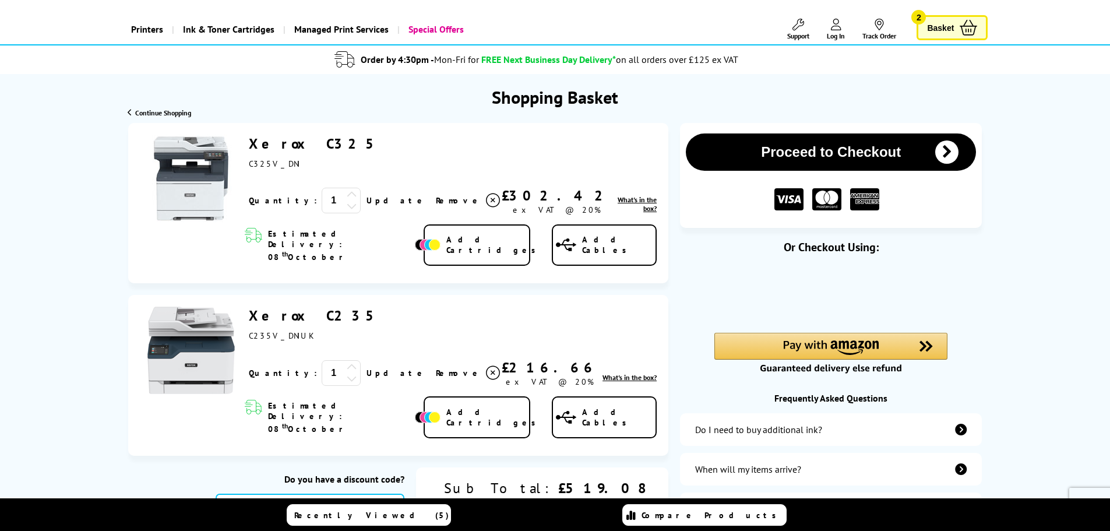
scroll to position [0, 0]
